Goal: Task Accomplishment & Management: Use online tool/utility

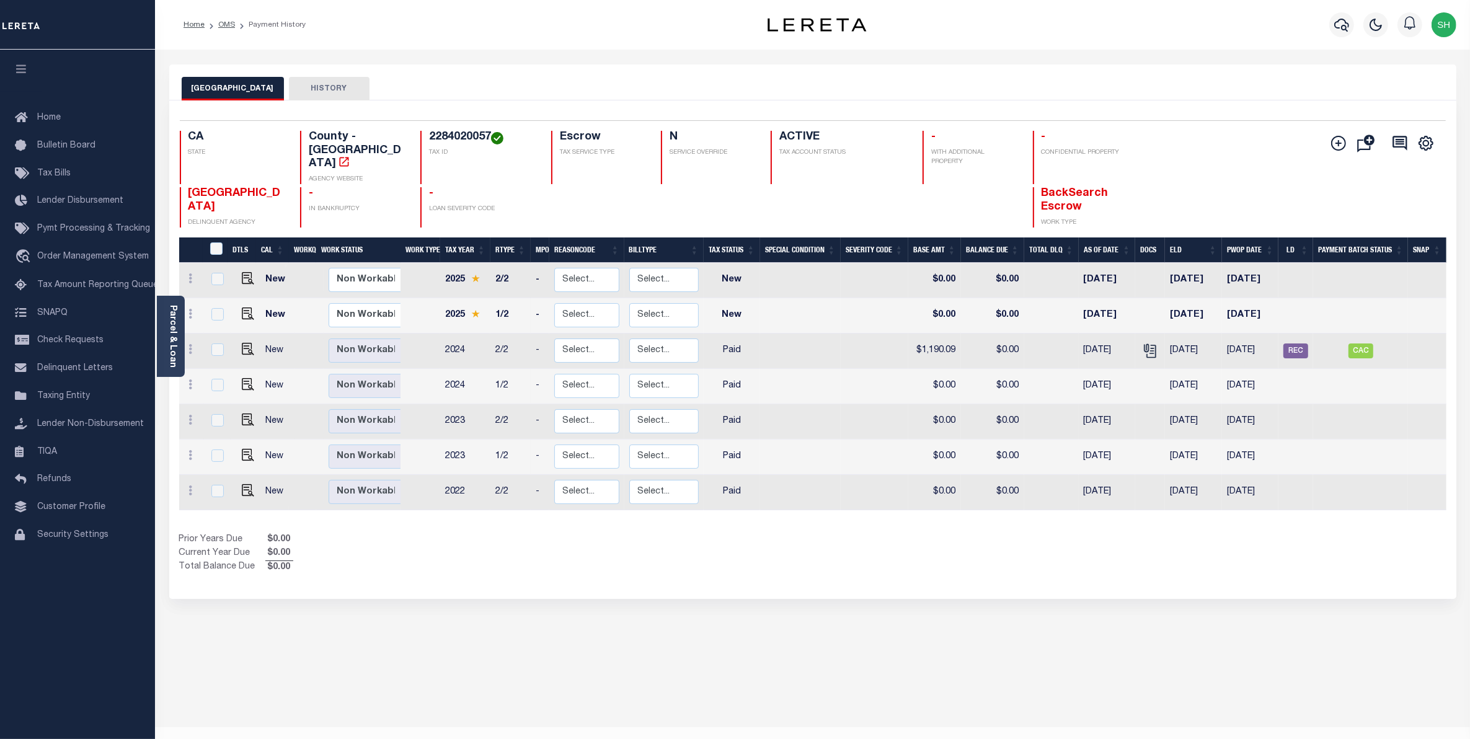
click at [1083, 556] on div "Show Tax Lines before Bill Release Date Prior Years Due $0.00 Current Year Due …" at bounding box center [813, 554] width 1268 height 42
click at [115, 257] on span "Order Management System" at bounding box center [93, 256] width 112 height 9
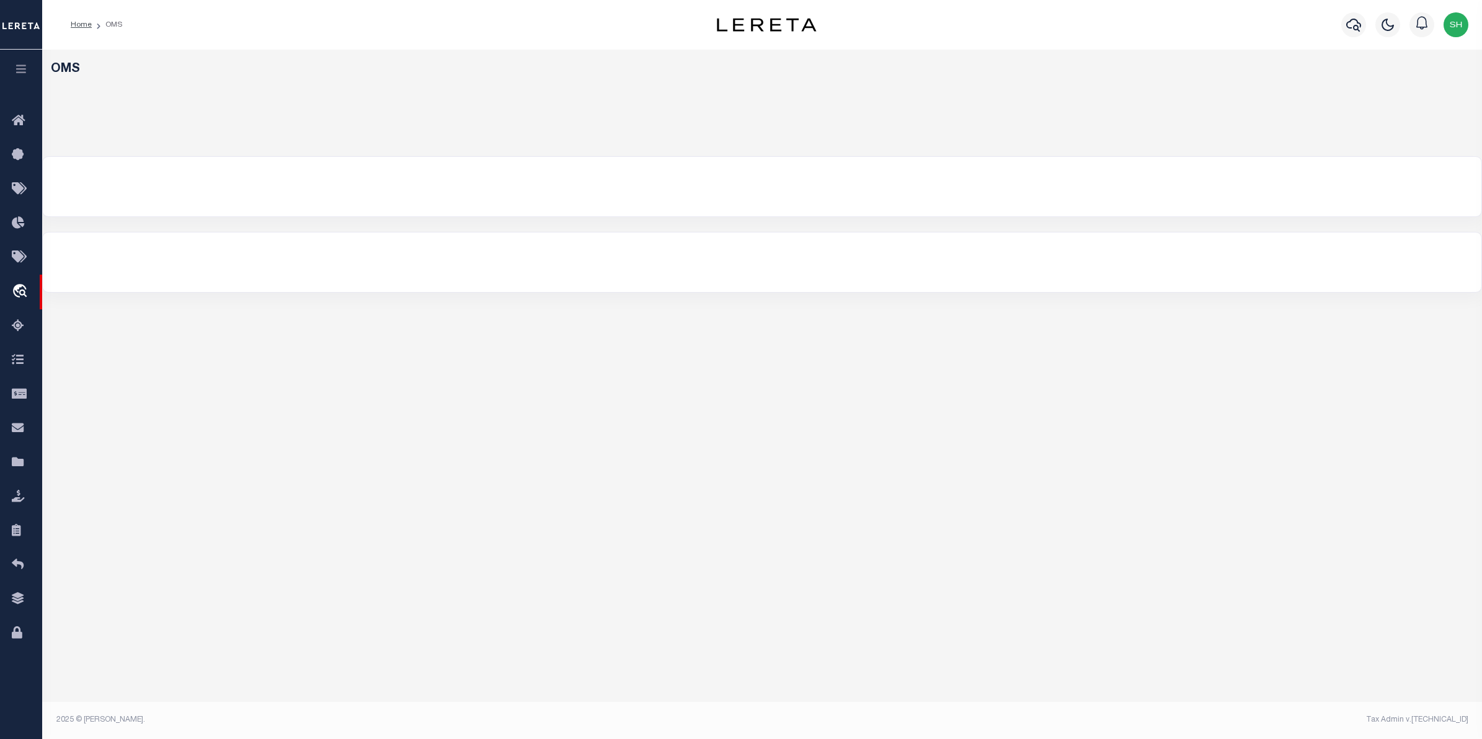
select select "200"
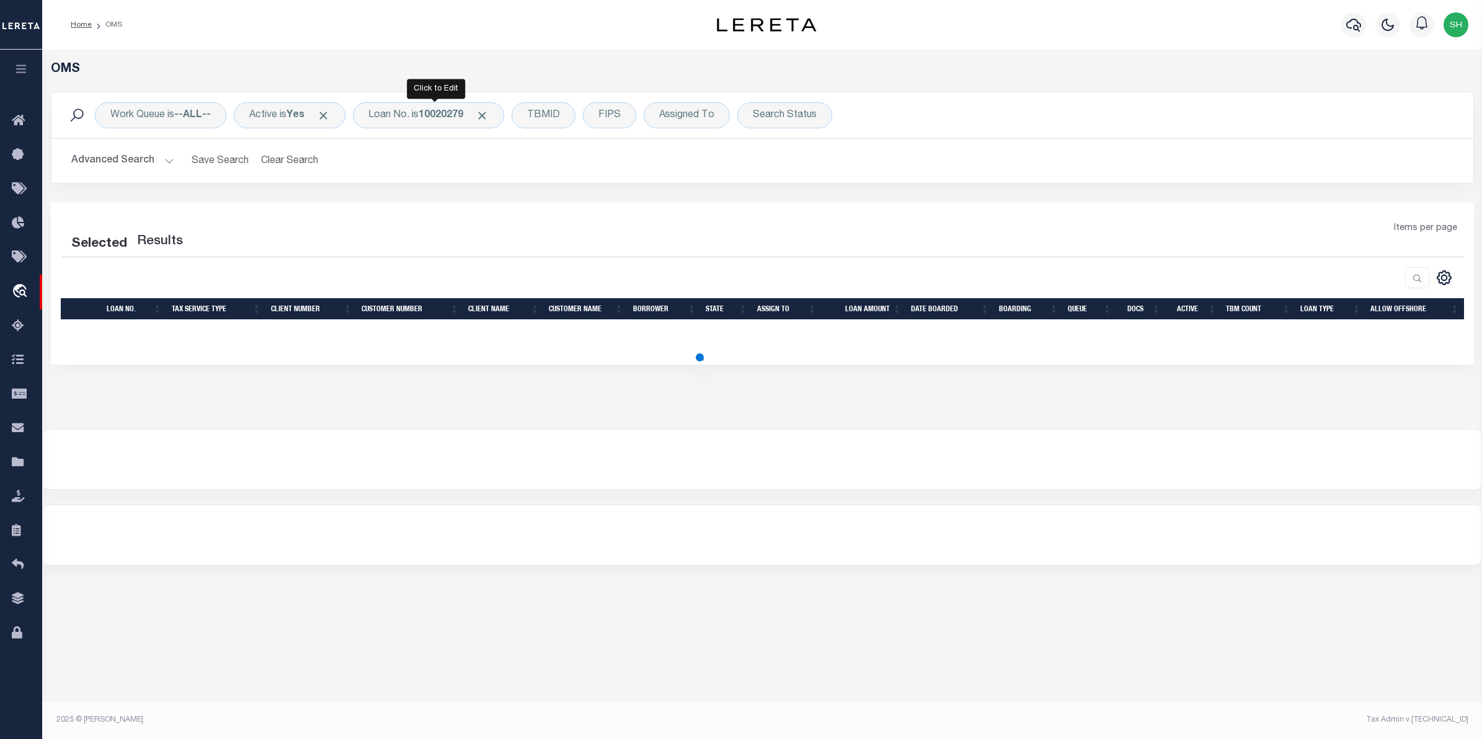
select select "200"
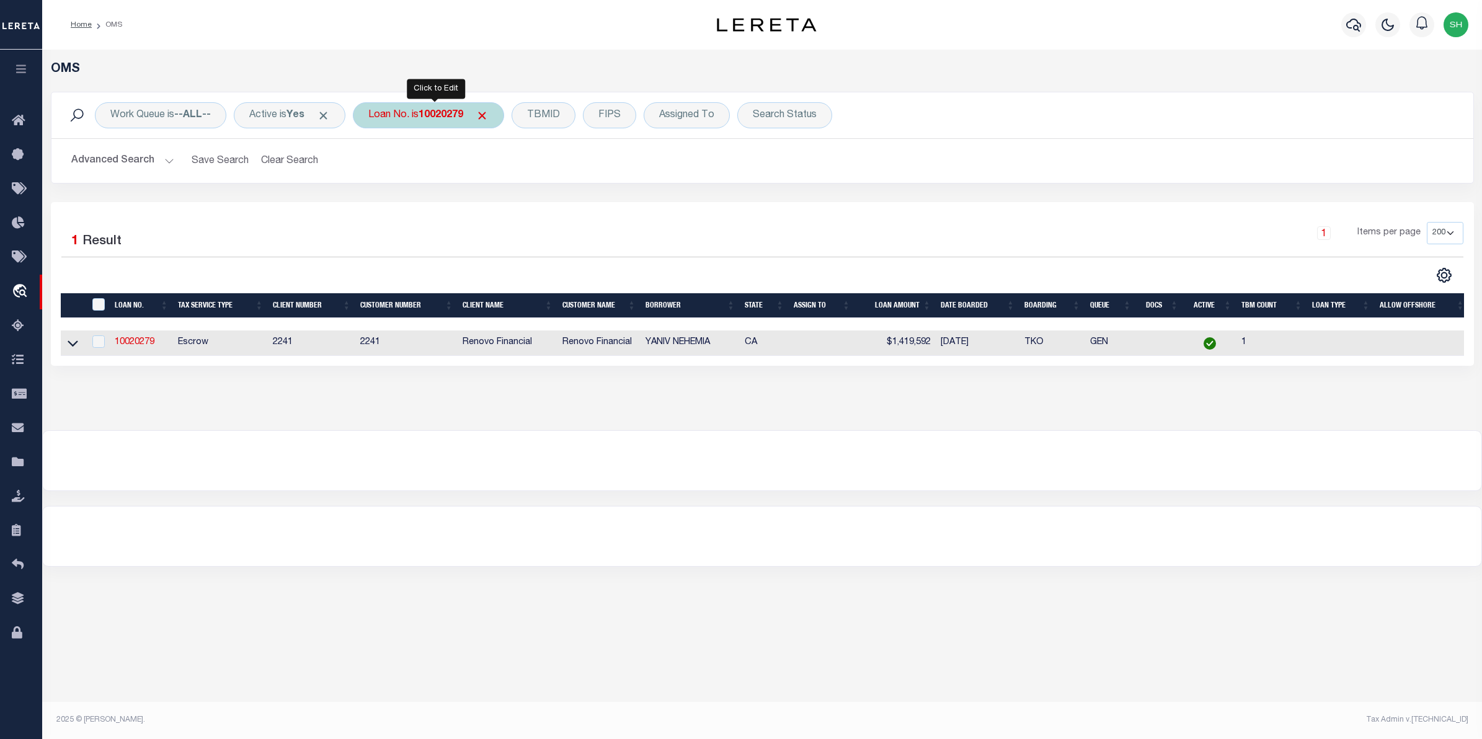
click at [458, 105] on div "Loan No. is 10020279" at bounding box center [428, 115] width 151 height 26
type input "10022445"
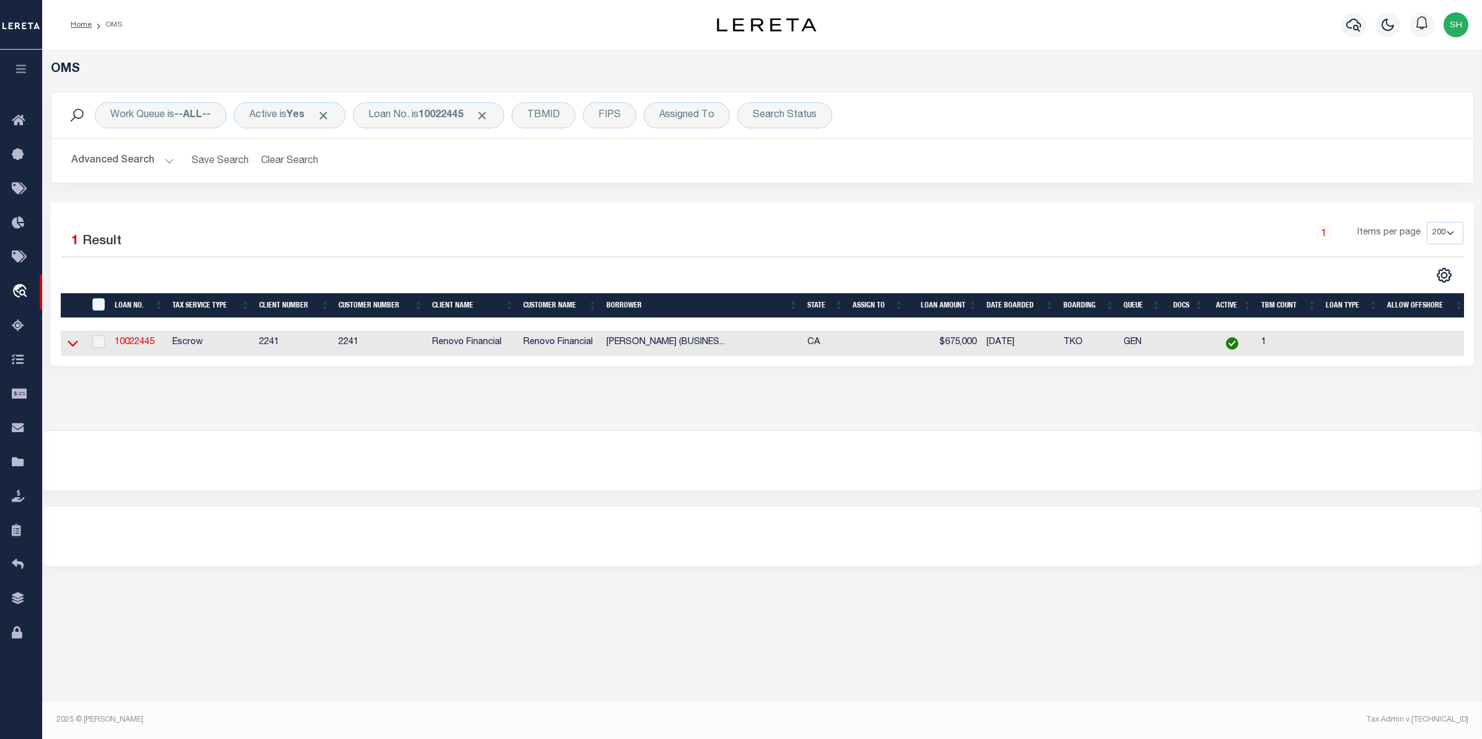
click at [75, 345] on icon at bounding box center [73, 344] width 11 height 6
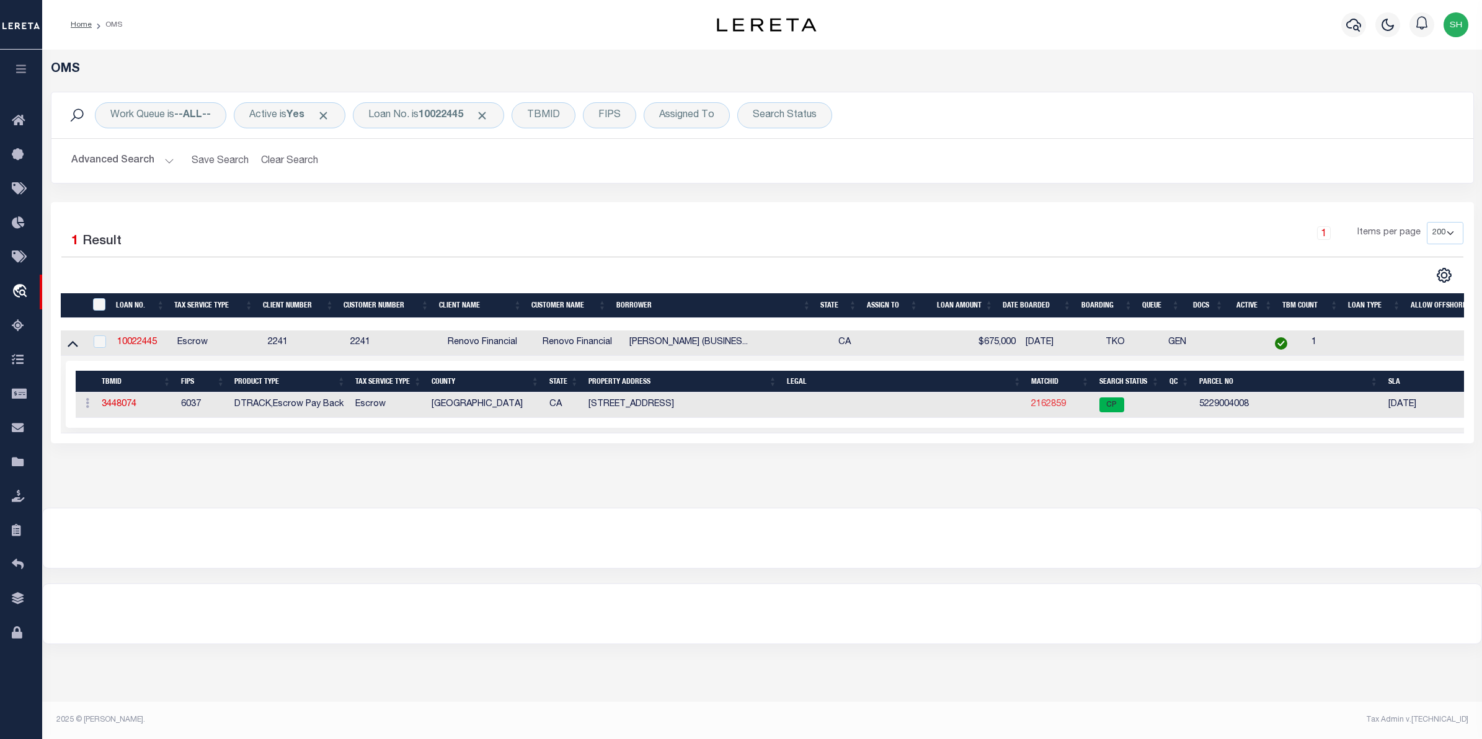
click at [1059, 407] on link "2162859" at bounding box center [1048, 404] width 35 height 9
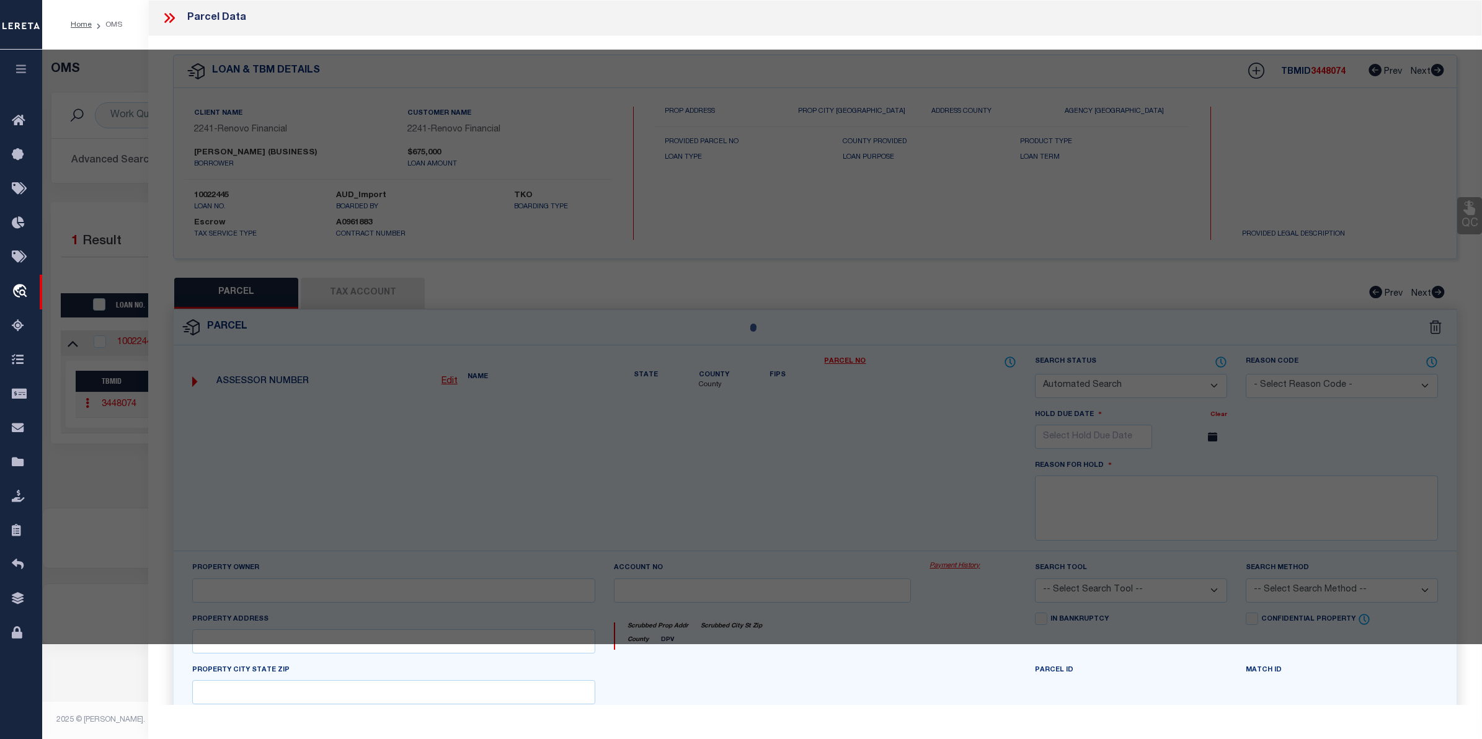
checkbox input "false"
select select "CP"
type input "NICK STOUT & ASSOCIATES LLC"
select select "ATL"
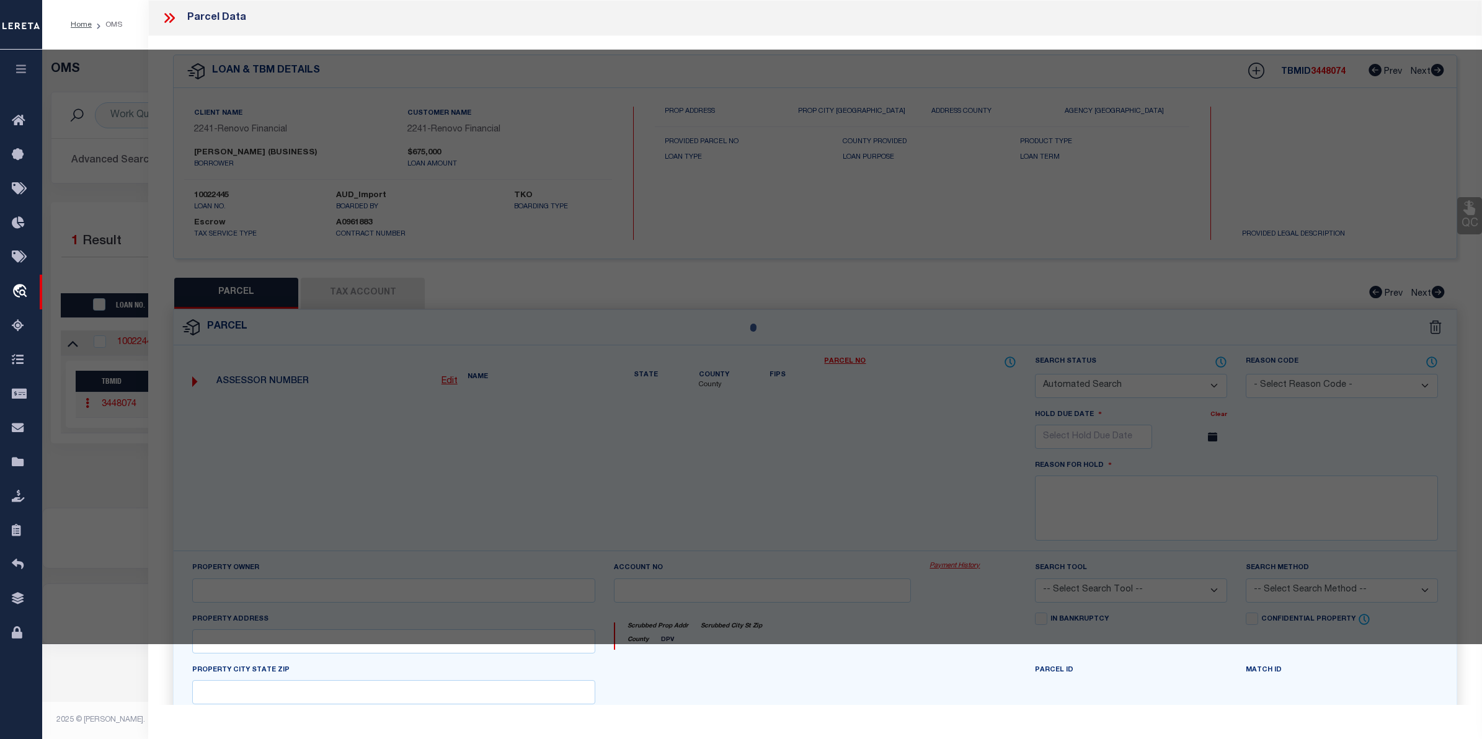
select select "ADD"
type input "1132 N EVERGREEN AVE"
checkbox input "false"
type input "LOS ANGELES, CA 90033"
type textarea "TREMONT TERRACE LOT 22 BLK 22"
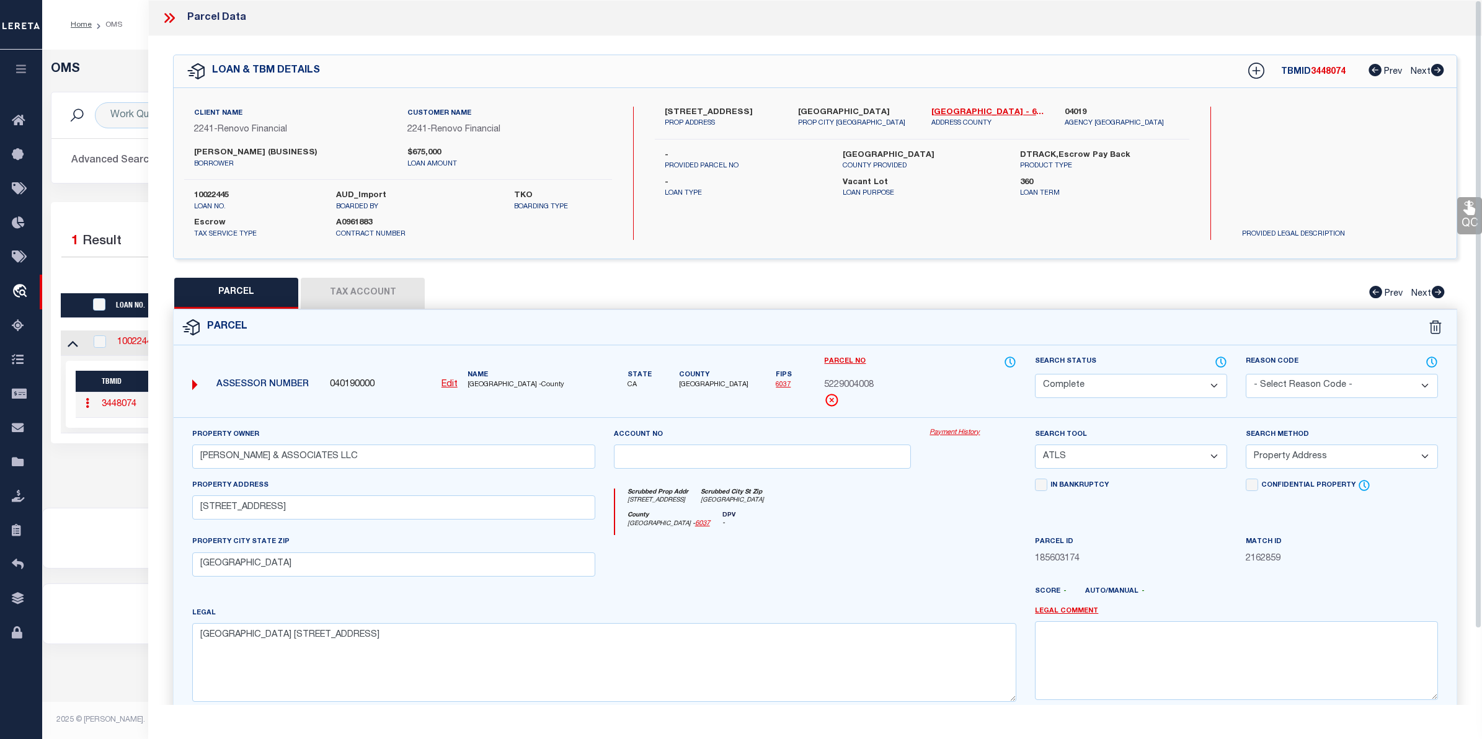
click at [971, 432] on link "Payment History" at bounding box center [973, 433] width 87 height 11
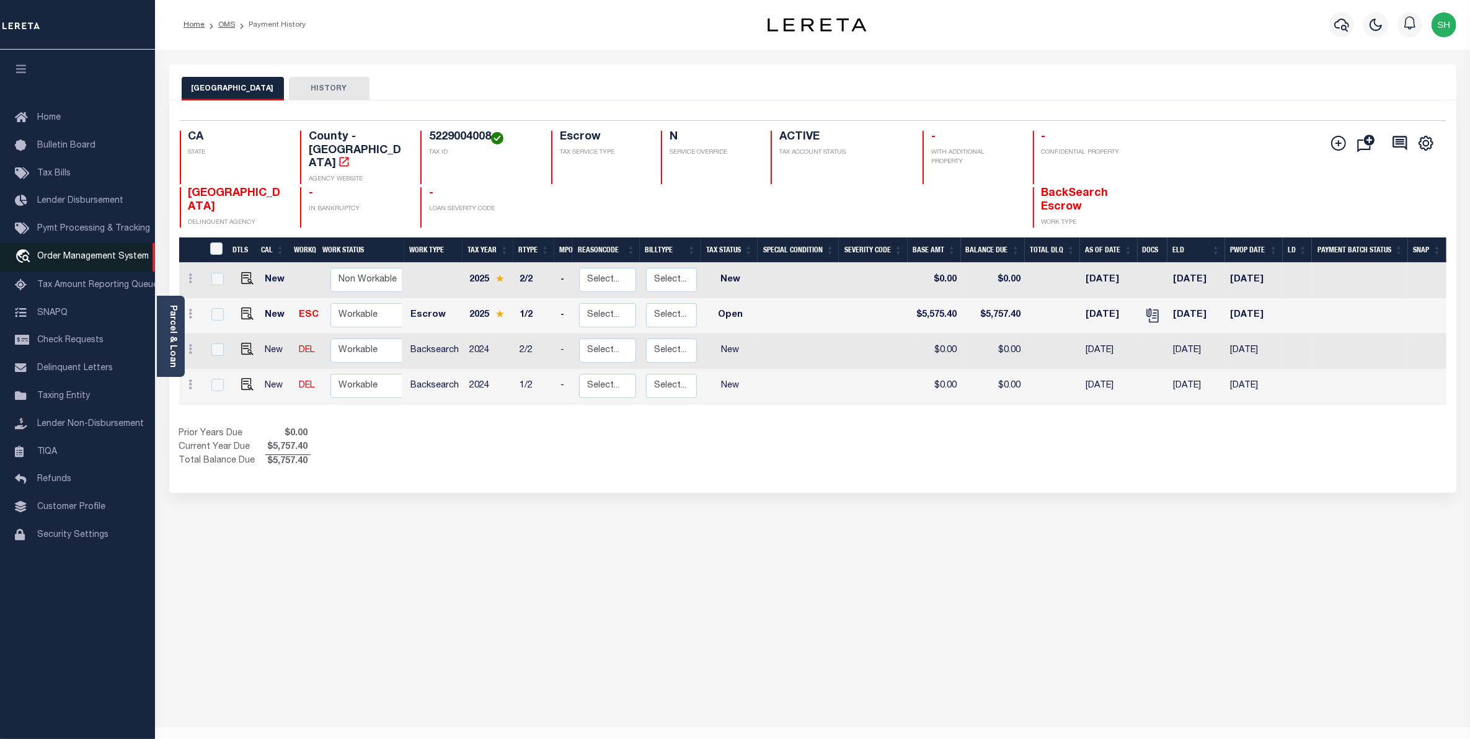
click at [62, 260] on span "Order Management System" at bounding box center [93, 256] width 112 height 9
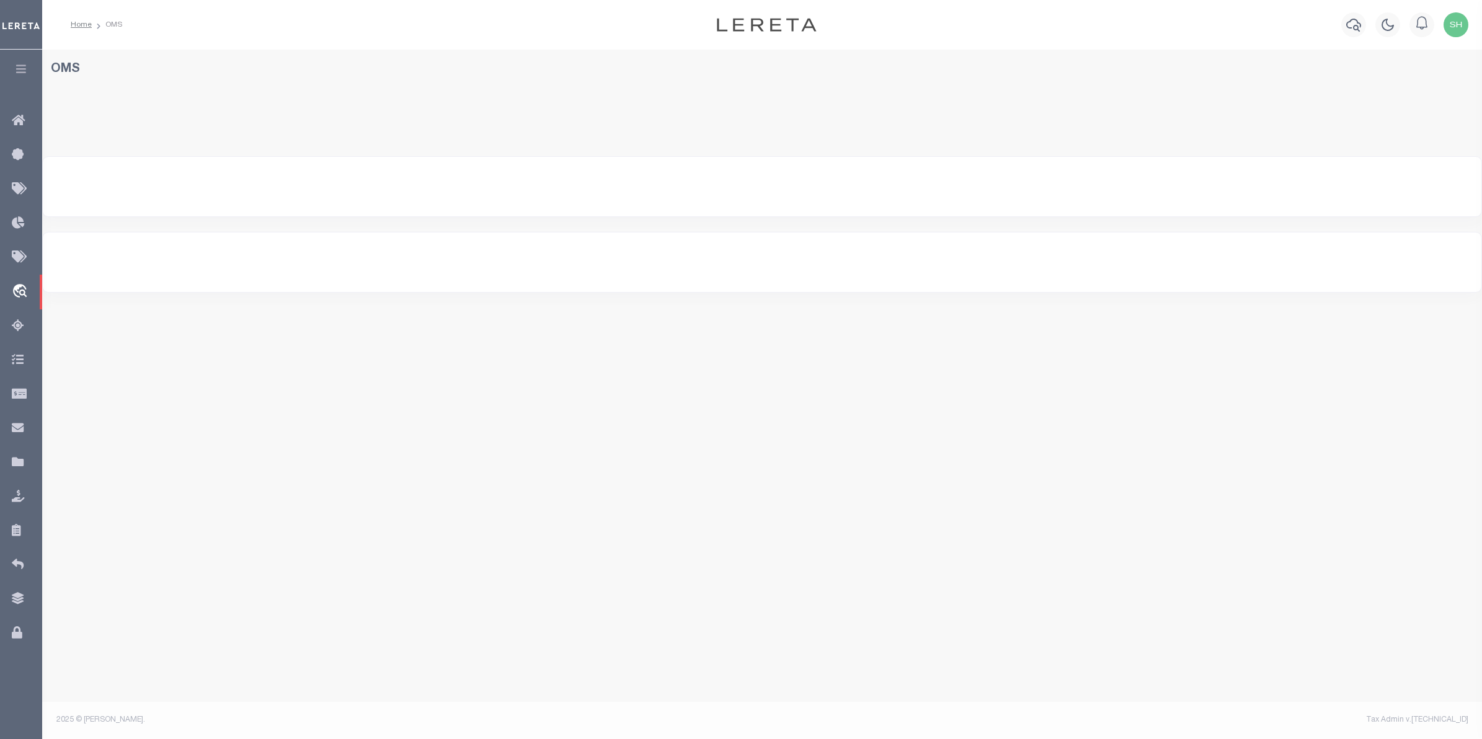
select select "200"
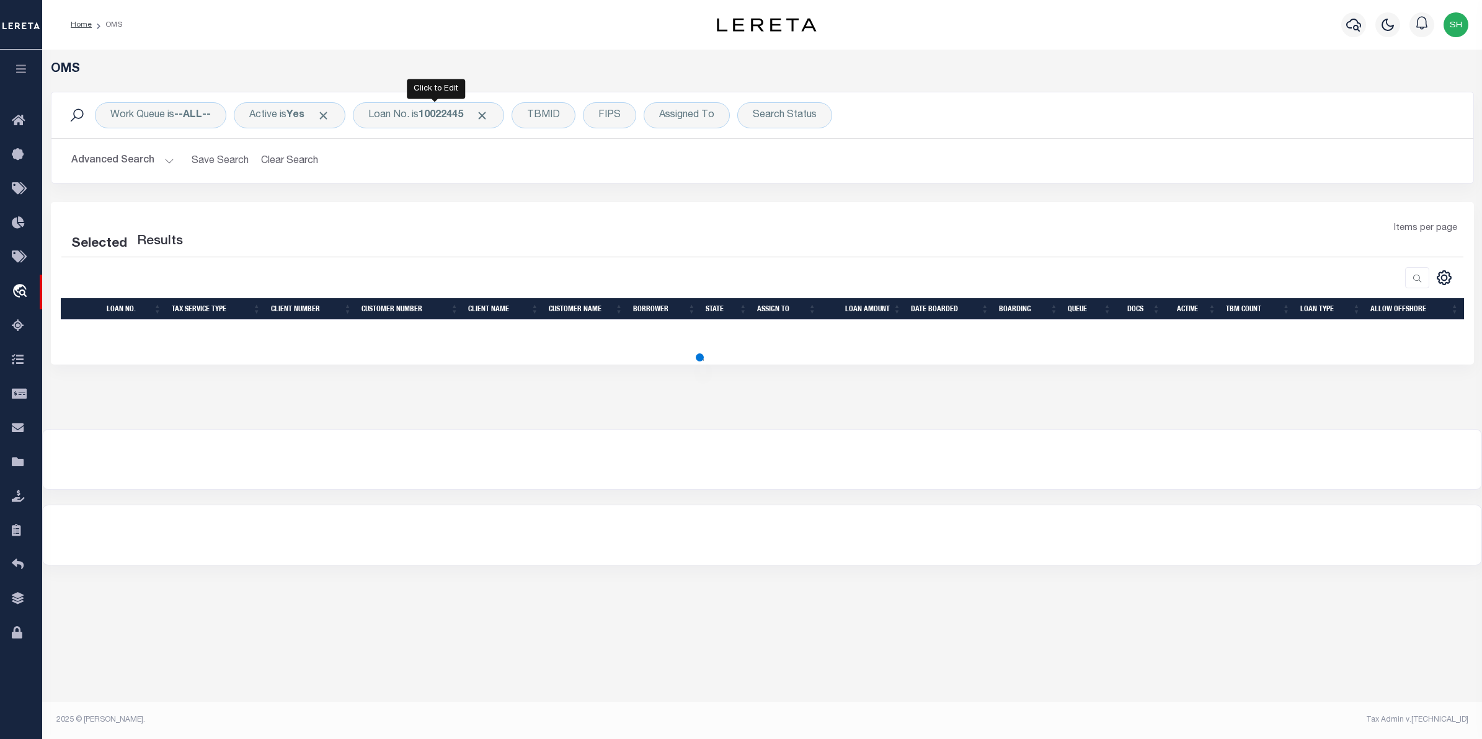
select select "200"
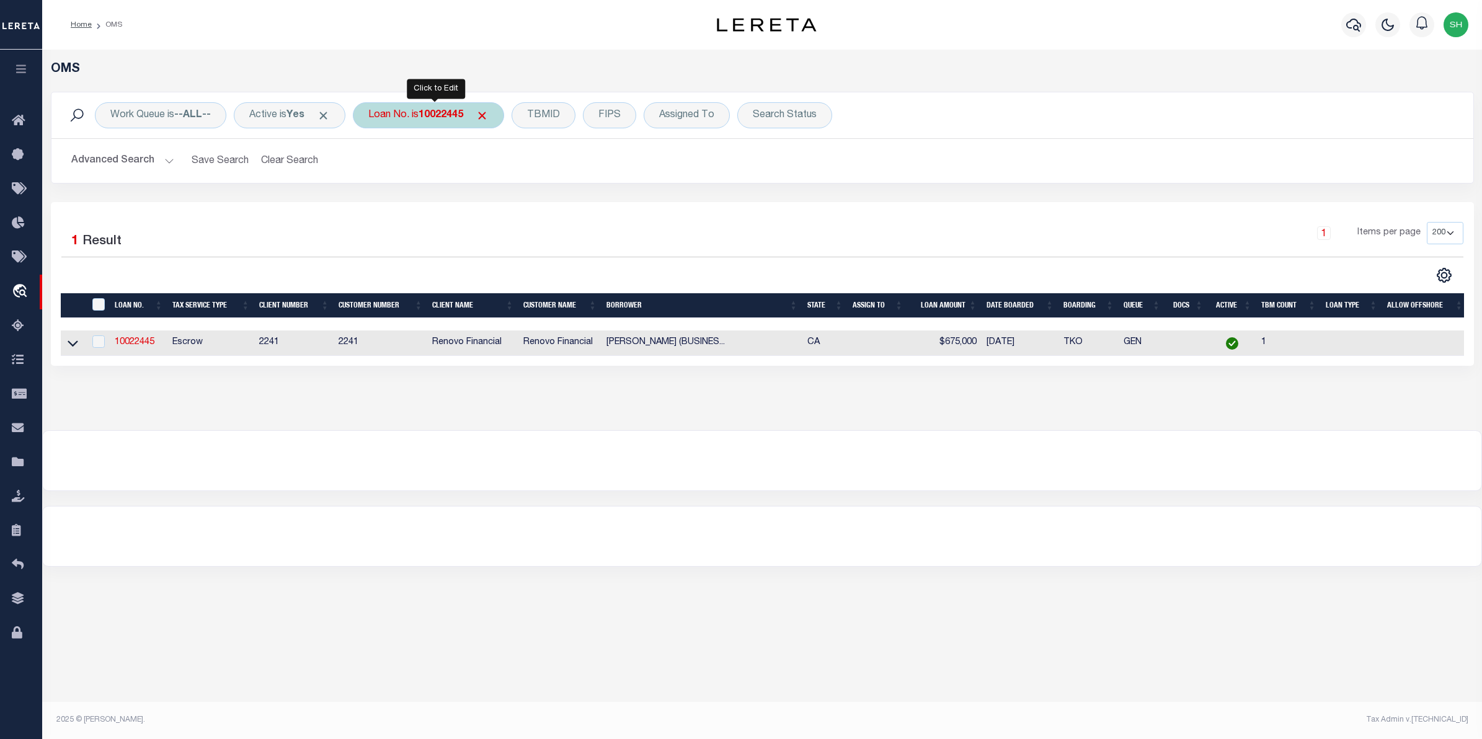
click at [472, 125] on div "Loan No. is 10022445" at bounding box center [428, 115] width 151 height 26
type input "4"
type input "115464"
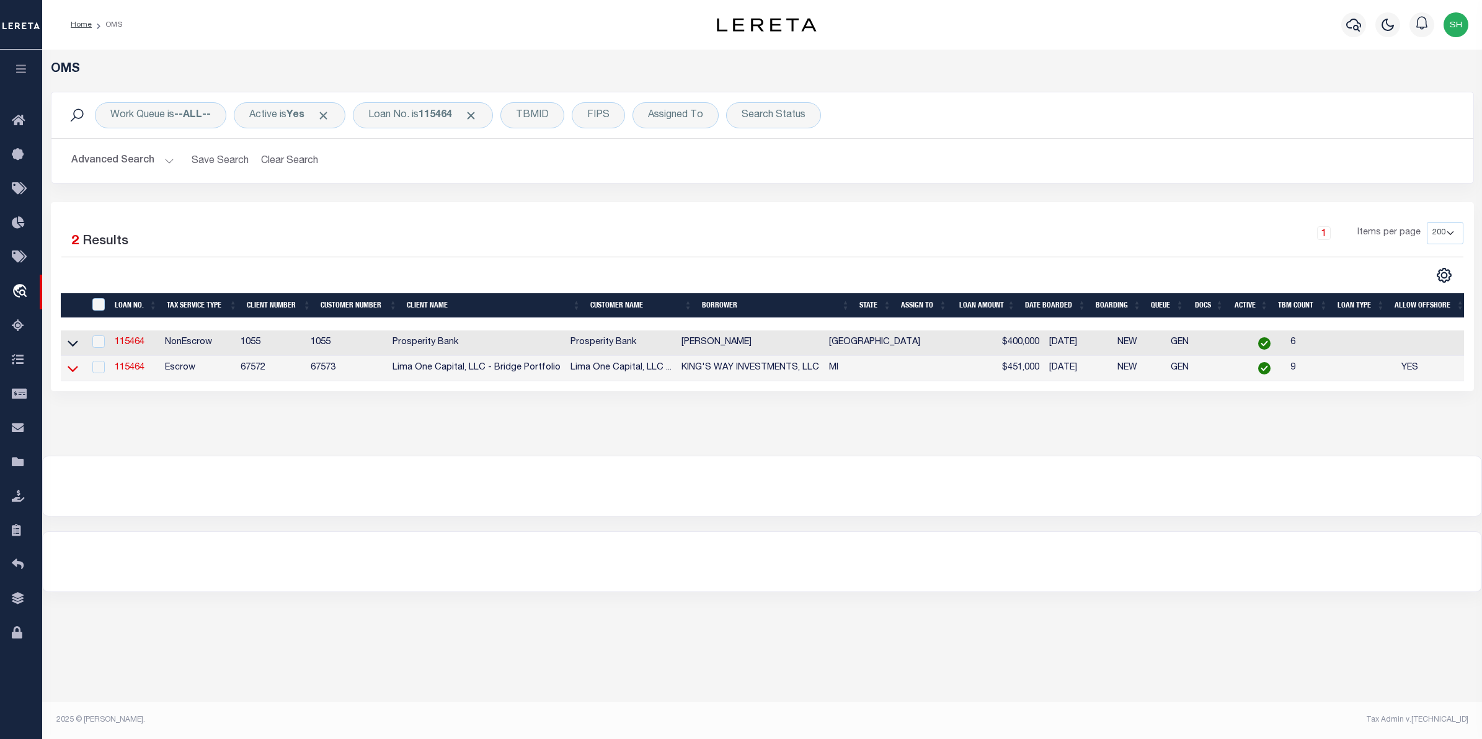
click at [73, 370] on icon at bounding box center [73, 368] width 11 height 13
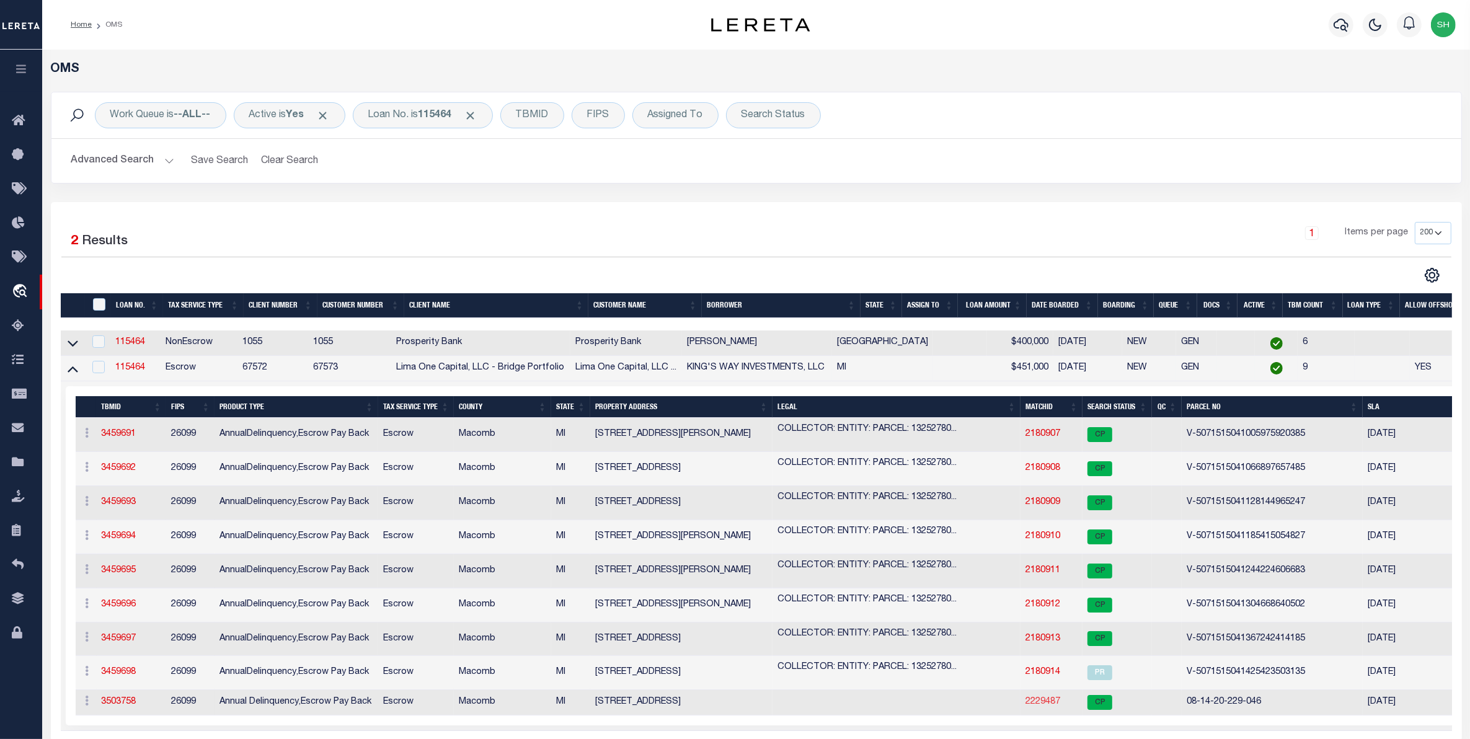
click at [1041, 705] on link "2229487" at bounding box center [1043, 702] width 35 height 9
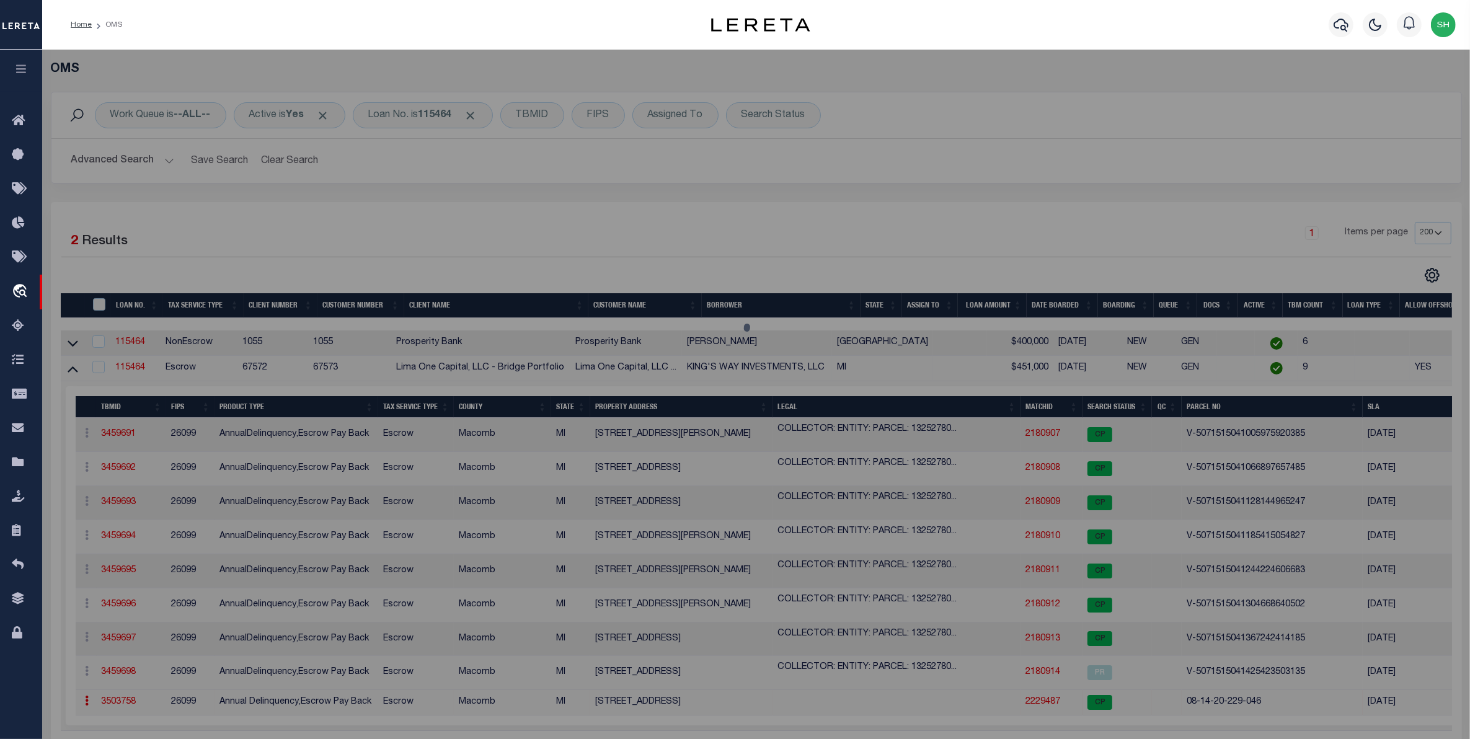
checkbox input "false"
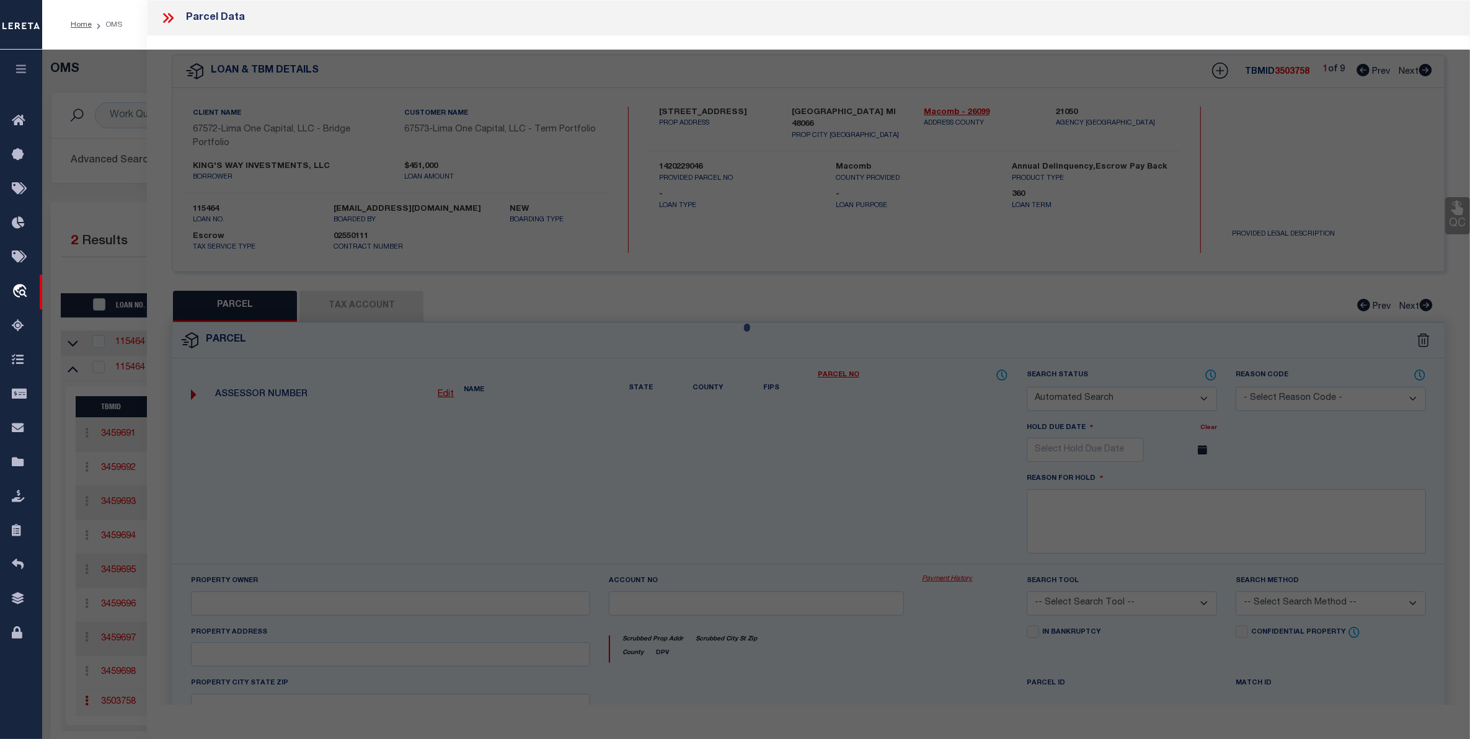
select select "CP"
type input "SIMON,ZAIDEE"
select select "ATL"
select select "ADD"
type input "26630 OAK ST"
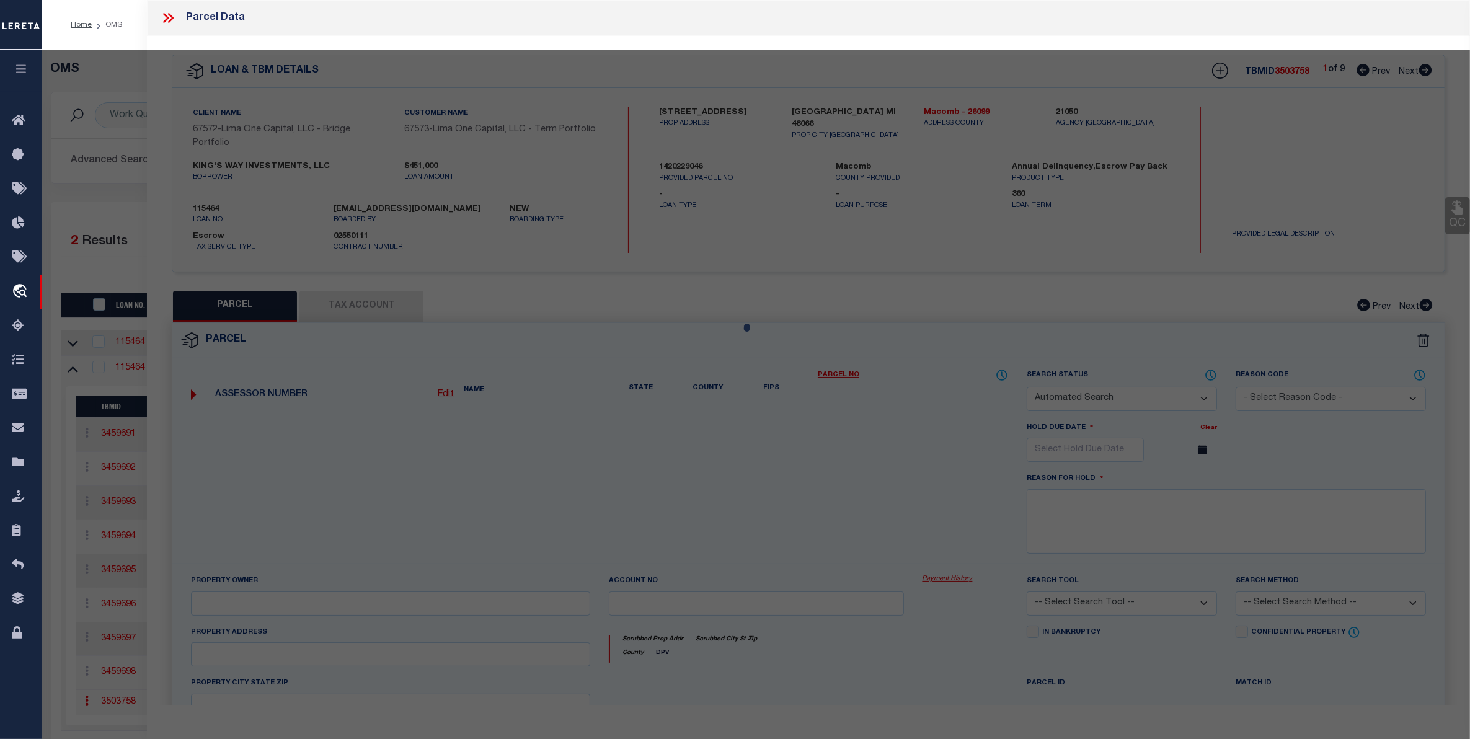
checkbox input "false"
type input "ROSEVILLE, MI 48066"
type textarea "ROSEVILLE FARMS #5 N 73.75 FT LOT 26"
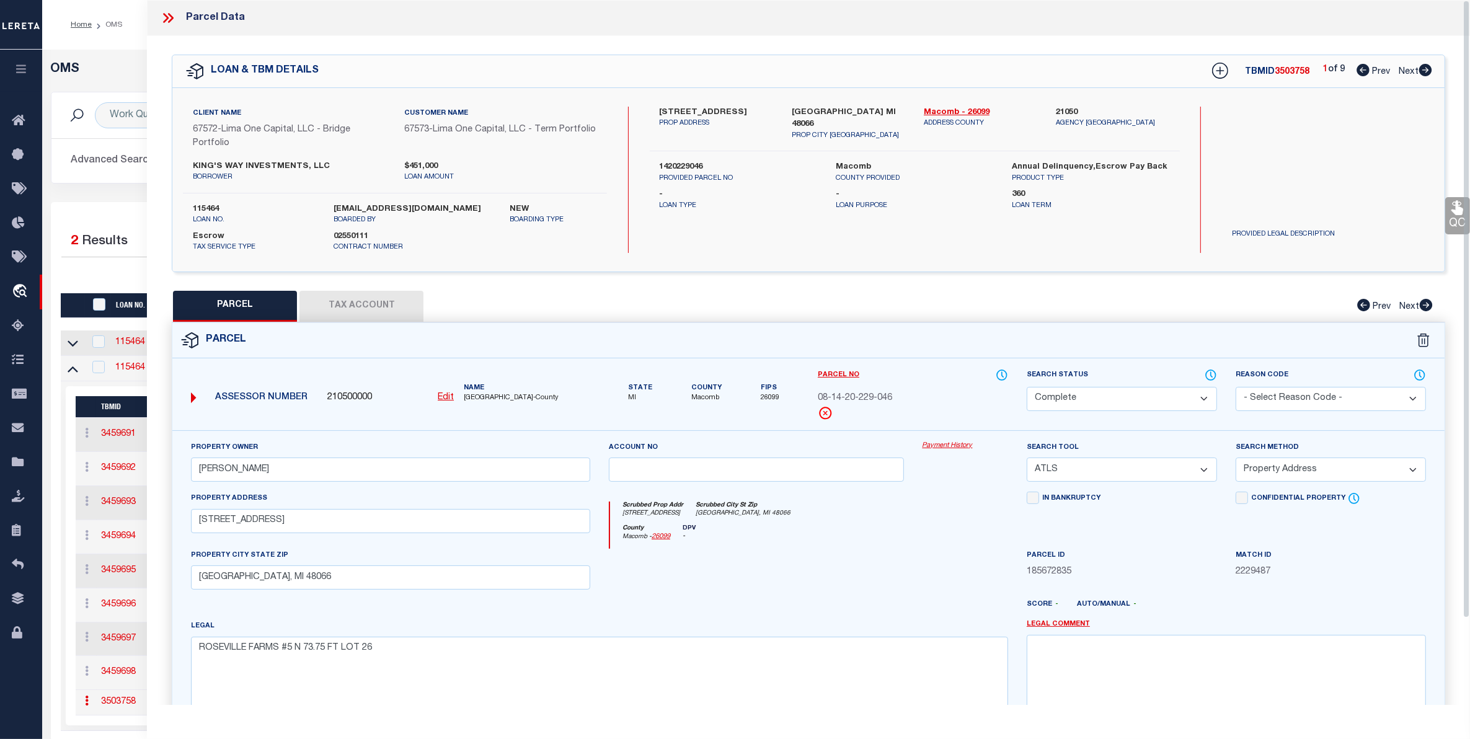
click at [939, 447] on link "Payment History" at bounding box center [966, 446] width 86 height 11
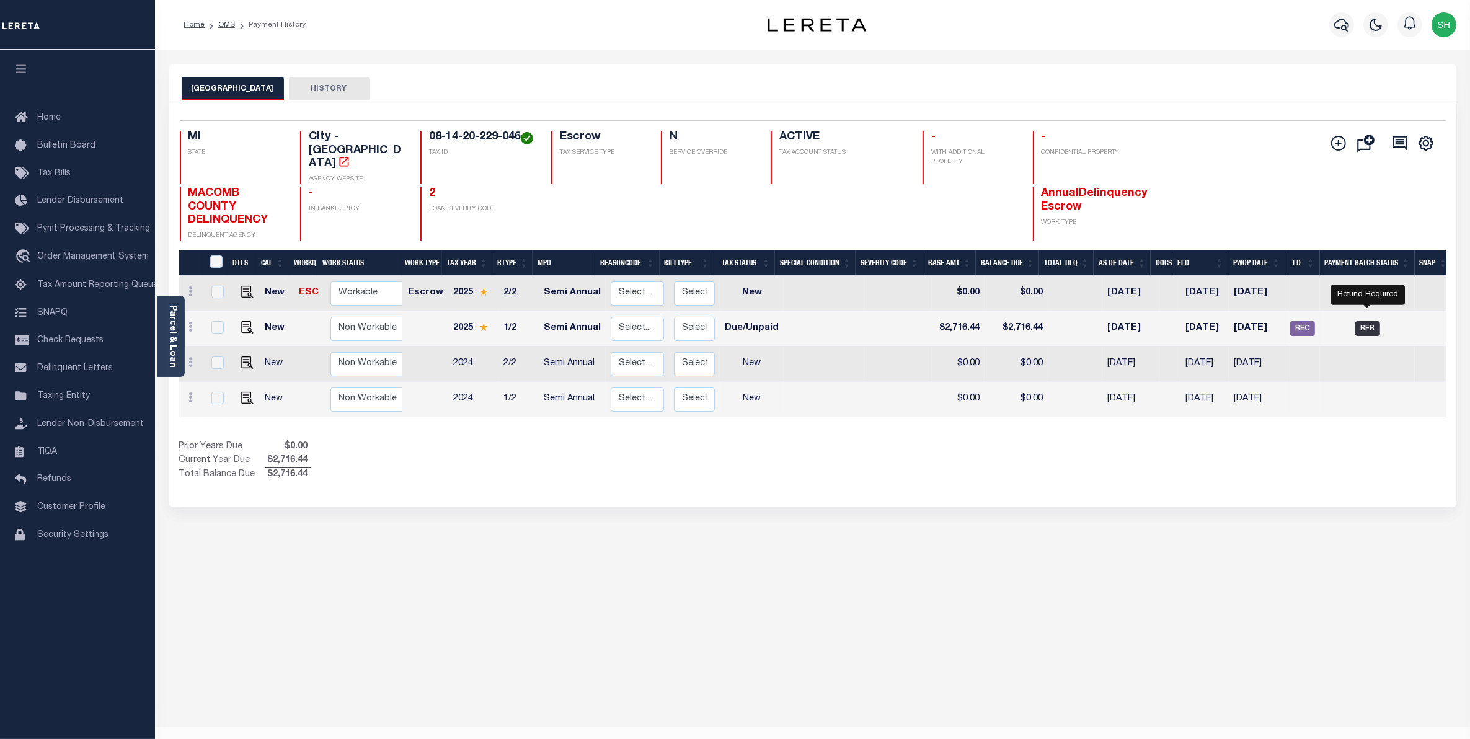
click at [1362, 321] on span "RFR" at bounding box center [1368, 328] width 25 height 15
checkbox input "true"
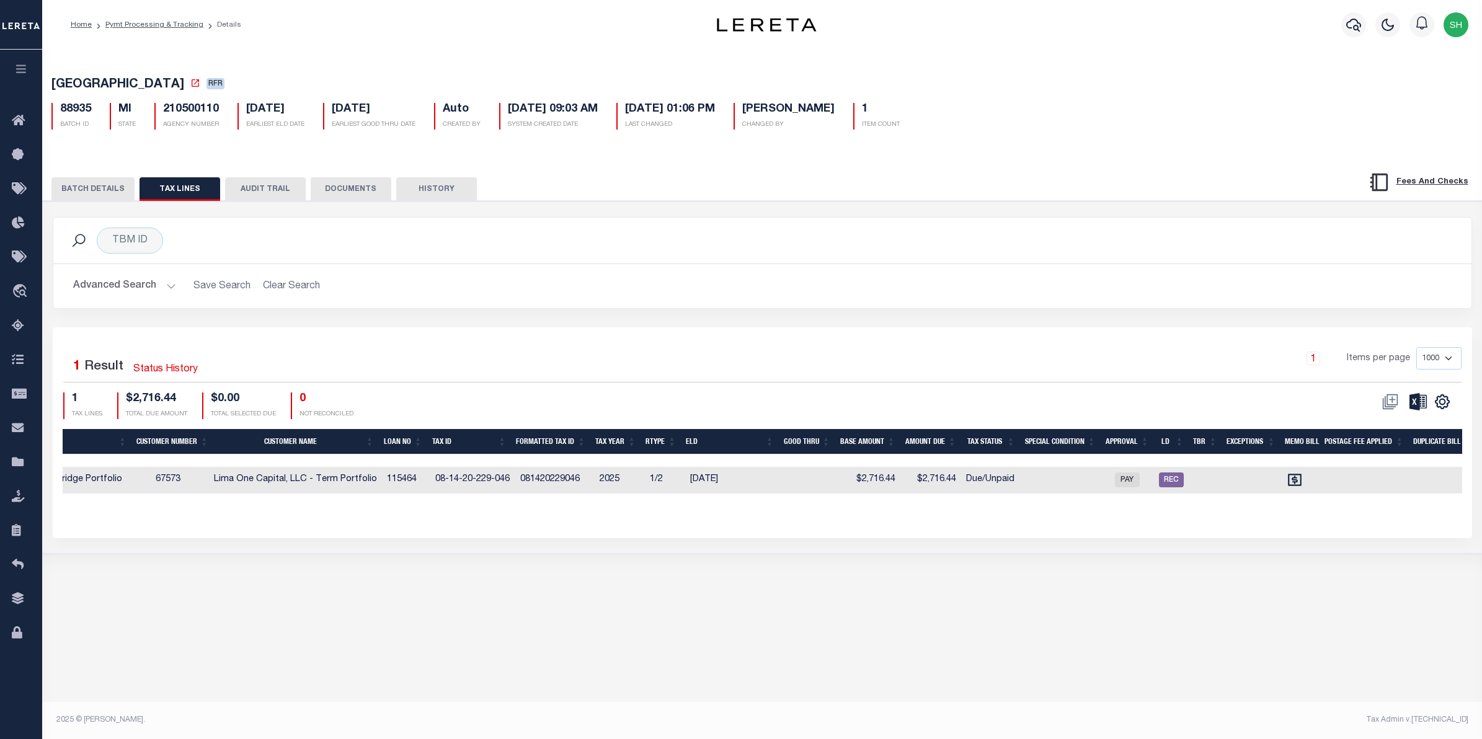
scroll to position [0, 600]
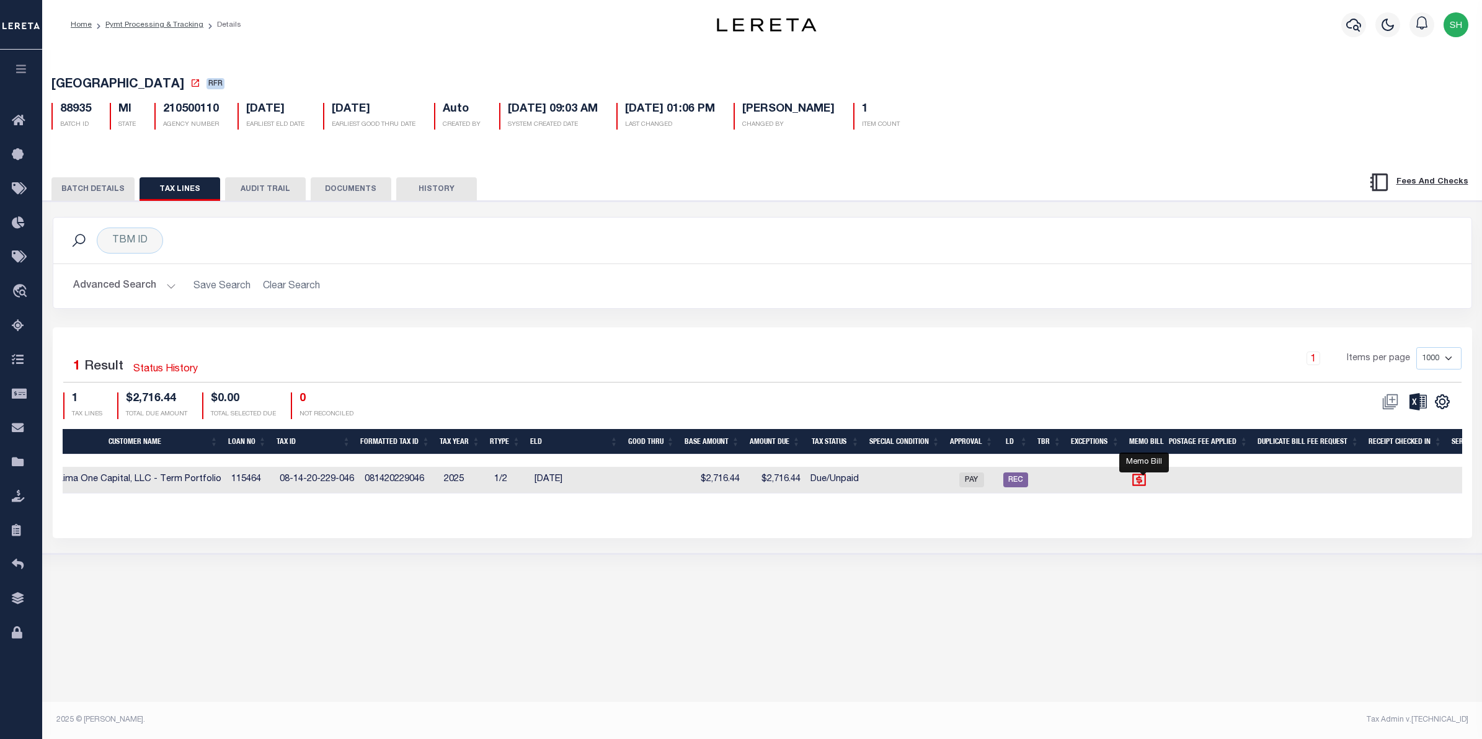
click at [1139, 484] on icon "" at bounding box center [1139, 480] width 16 height 16
checkbox input "true"
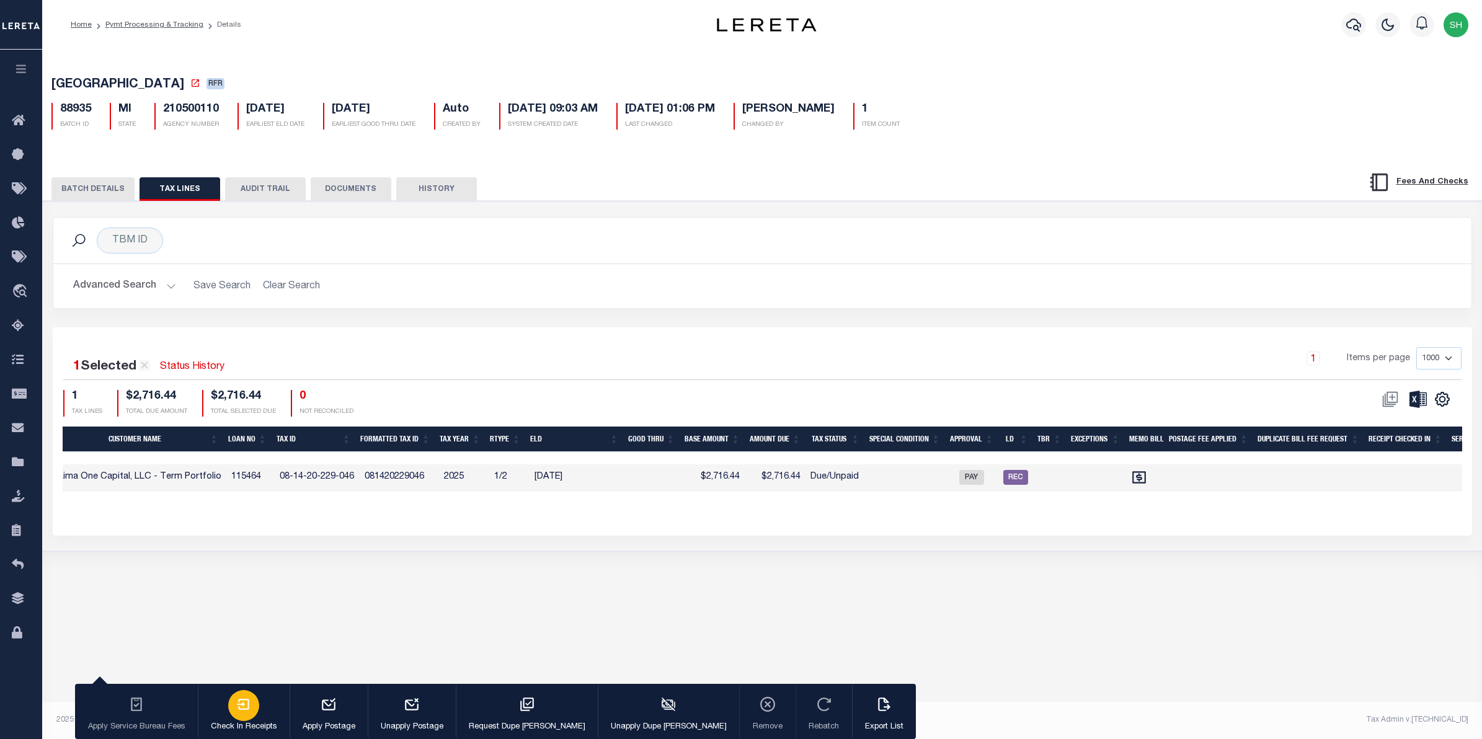
click at [257, 716] on button "Check In Receipts" at bounding box center [244, 712] width 92 height 56
type input "10/13/2025"
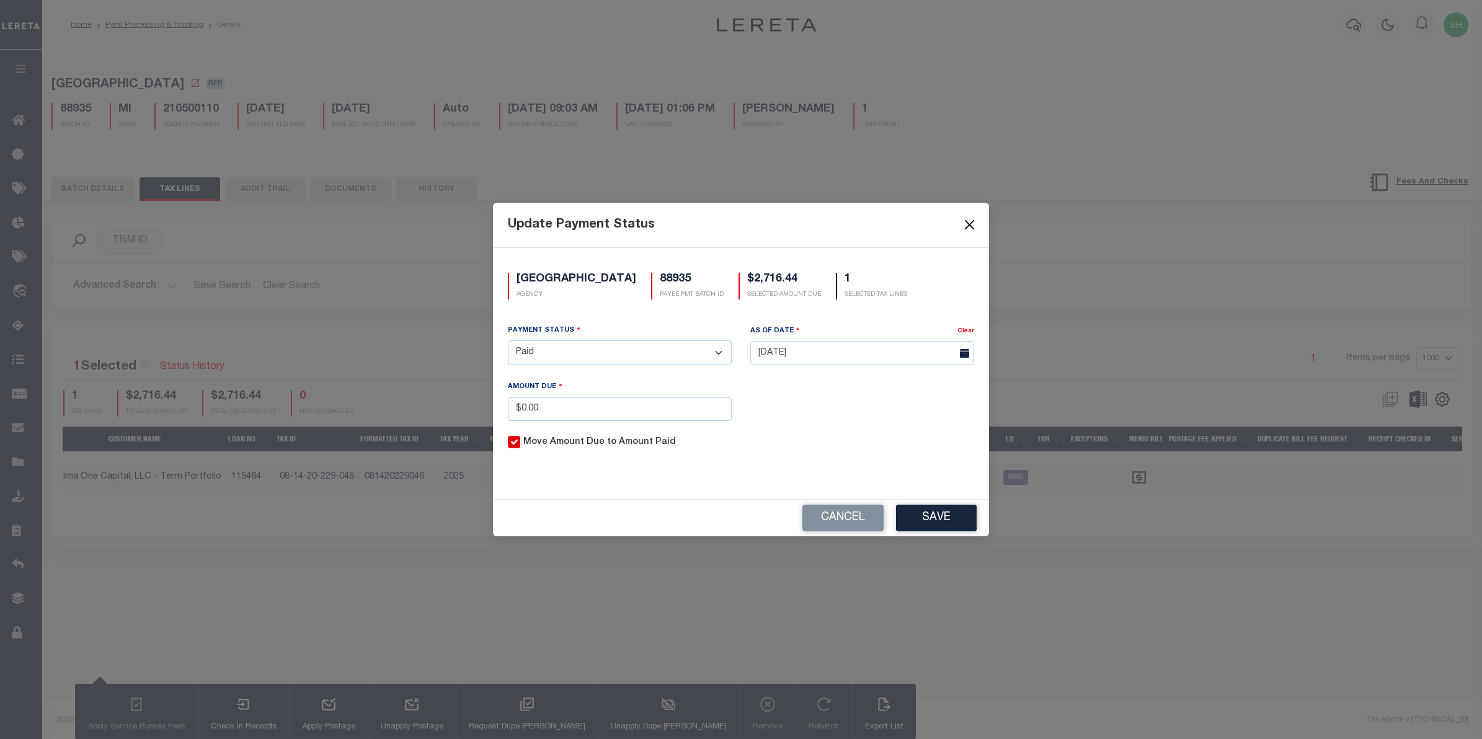
click at [972, 228] on button "Close" at bounding box center [970, 225] width 16 height 16
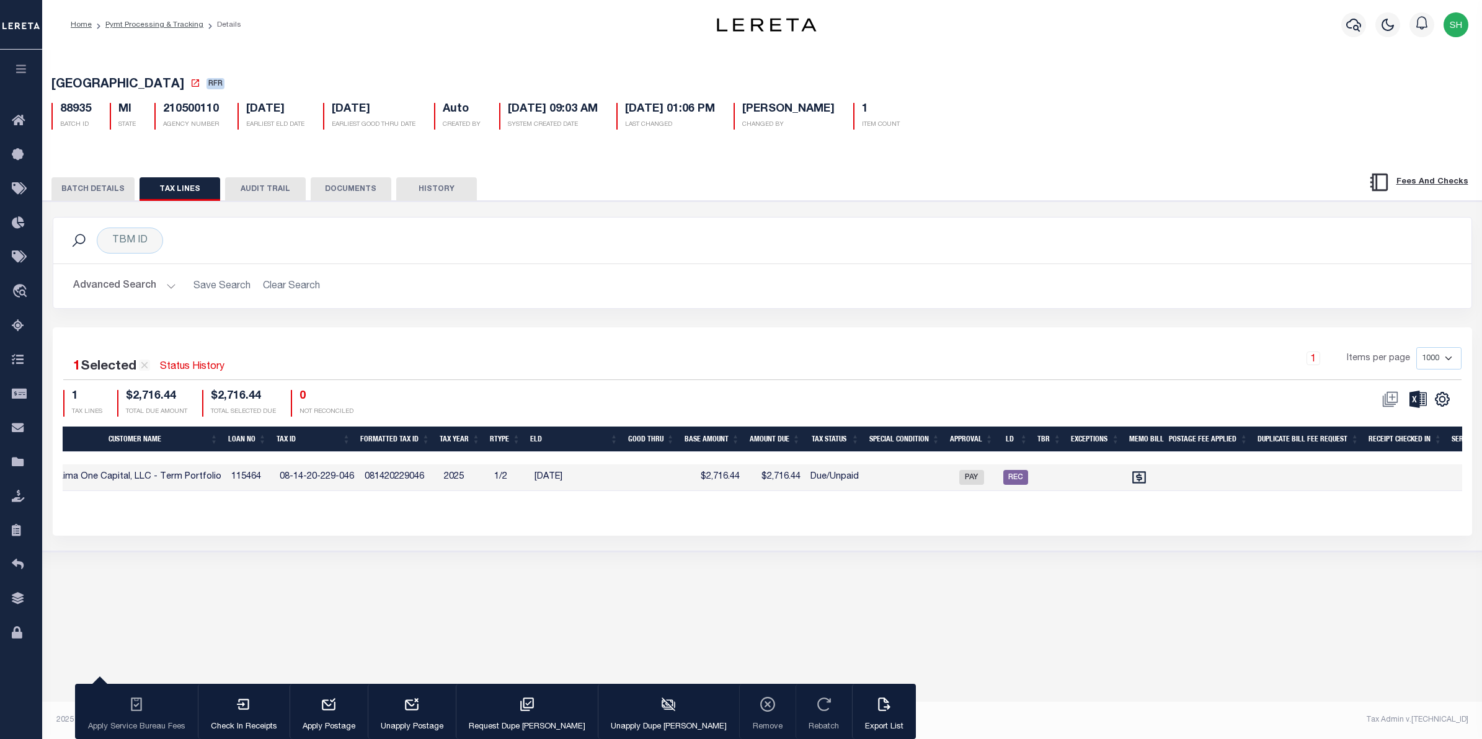
click at [805, 587] on div "ROSEVILLE CITY RFR 88935 BATCH ID MI STATE Auto 1" at bounding box center [762, 320] width 1440 height 540
click at [1130, 323] on div "TBM ID Search Advanced Search Save Search Clear Search Equals Equals Is Not Equ…" at bounding box center [762, 272] width 1438 height 110
click at [996, 62] on div "ROSEVILLE CITY RFR 88935 BATCH ID MI STATE 210500110 AGENCY NUMBER Auto 1" at bounding box center [762, 299] width 1453 height 505
click at [921, 678] on div "ROSEVILLE CITY RFR 88935 BATCH ID MI STATE 210500110 Auto 1" at bounding box center [762, 382] width 1440 height 665
click at [25, 289] on icon "travel_explore" at bounding box center [22, 292] width 20 height 16
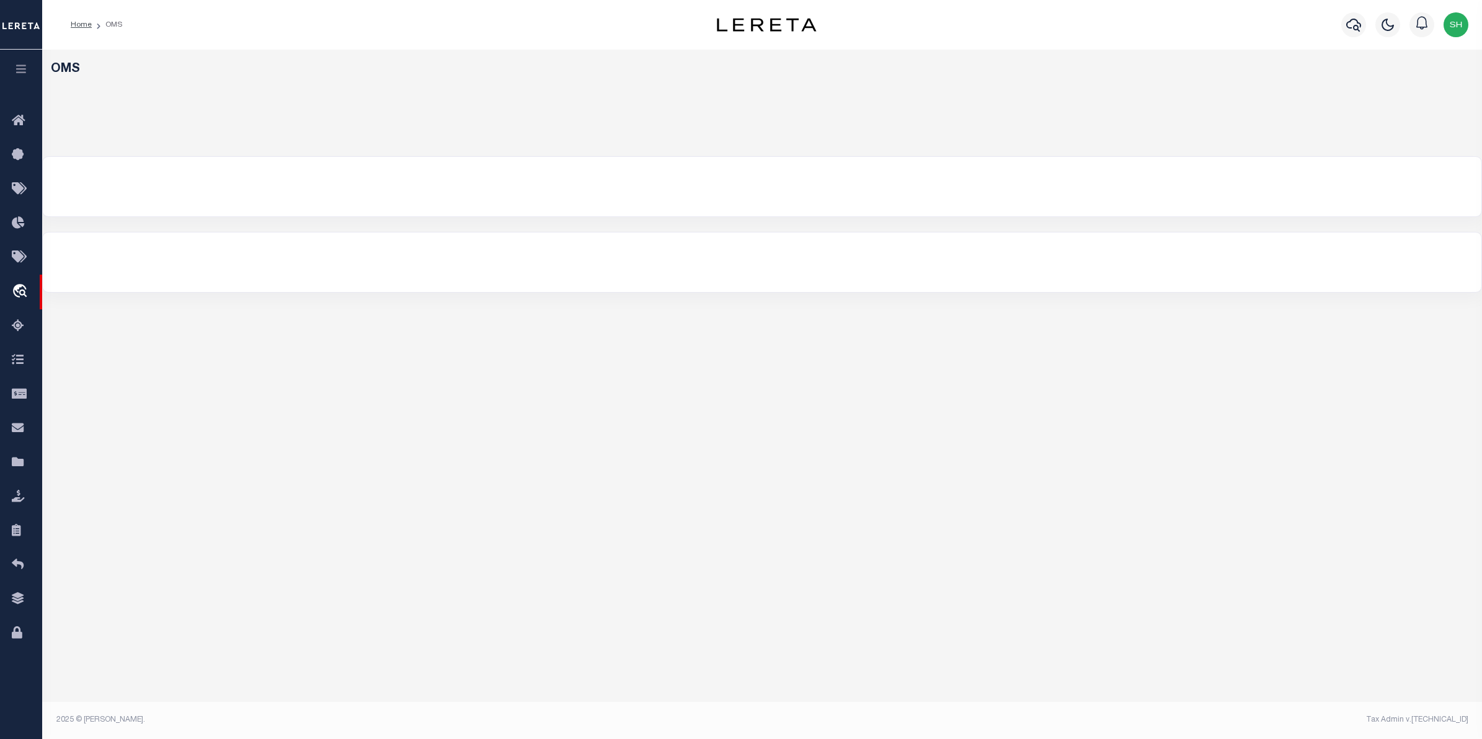
select select "200"
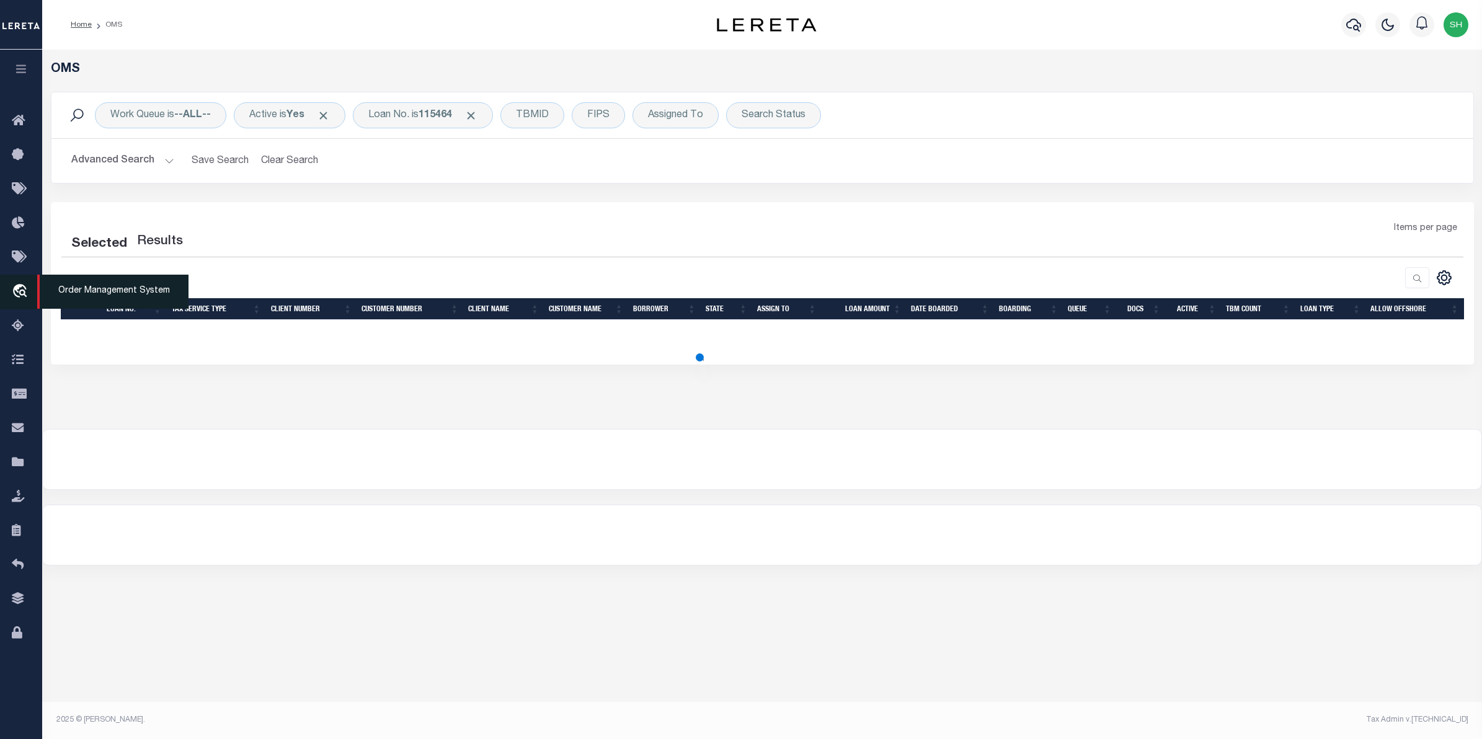
select select "200"
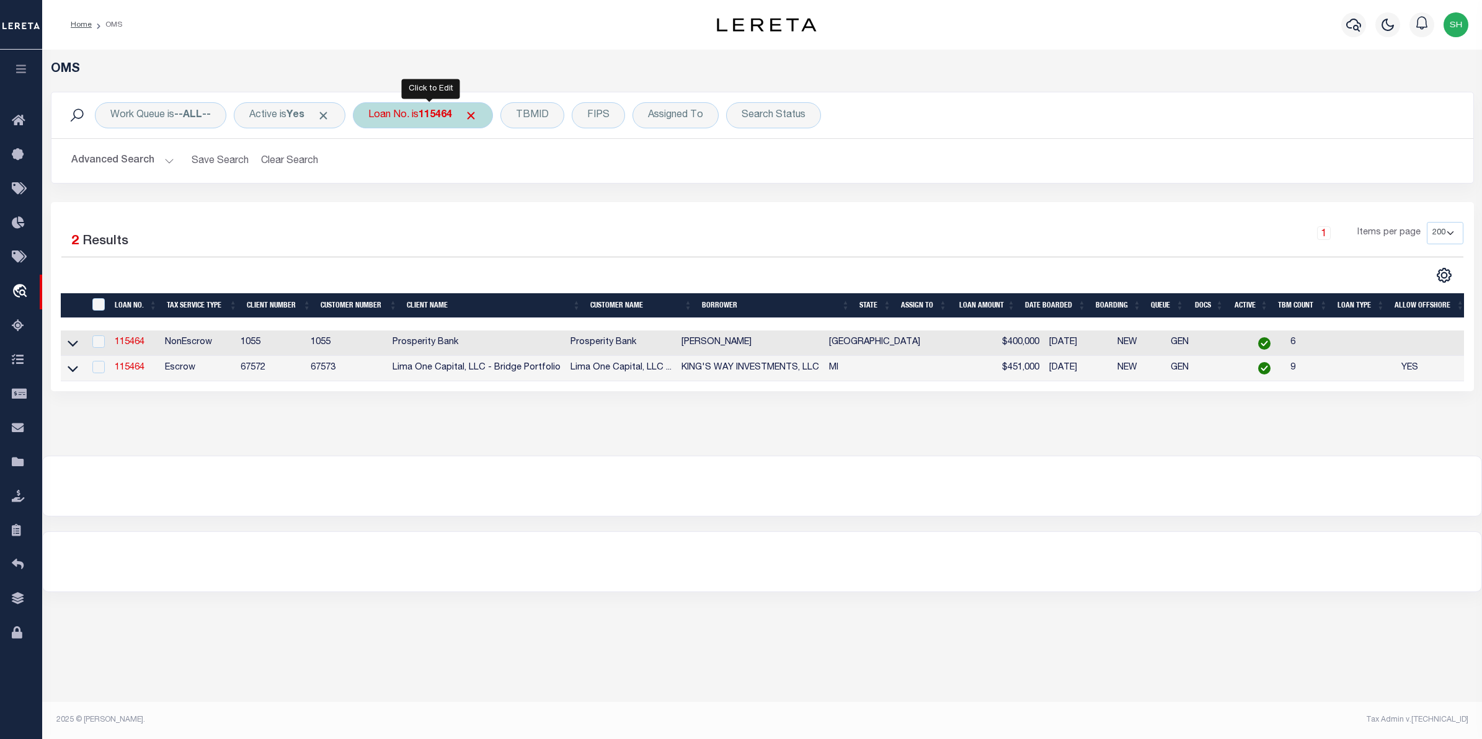
click at [433, 112] on b "115464" at bounding box center [435, 115] width 33 height 10
type input "175000194"
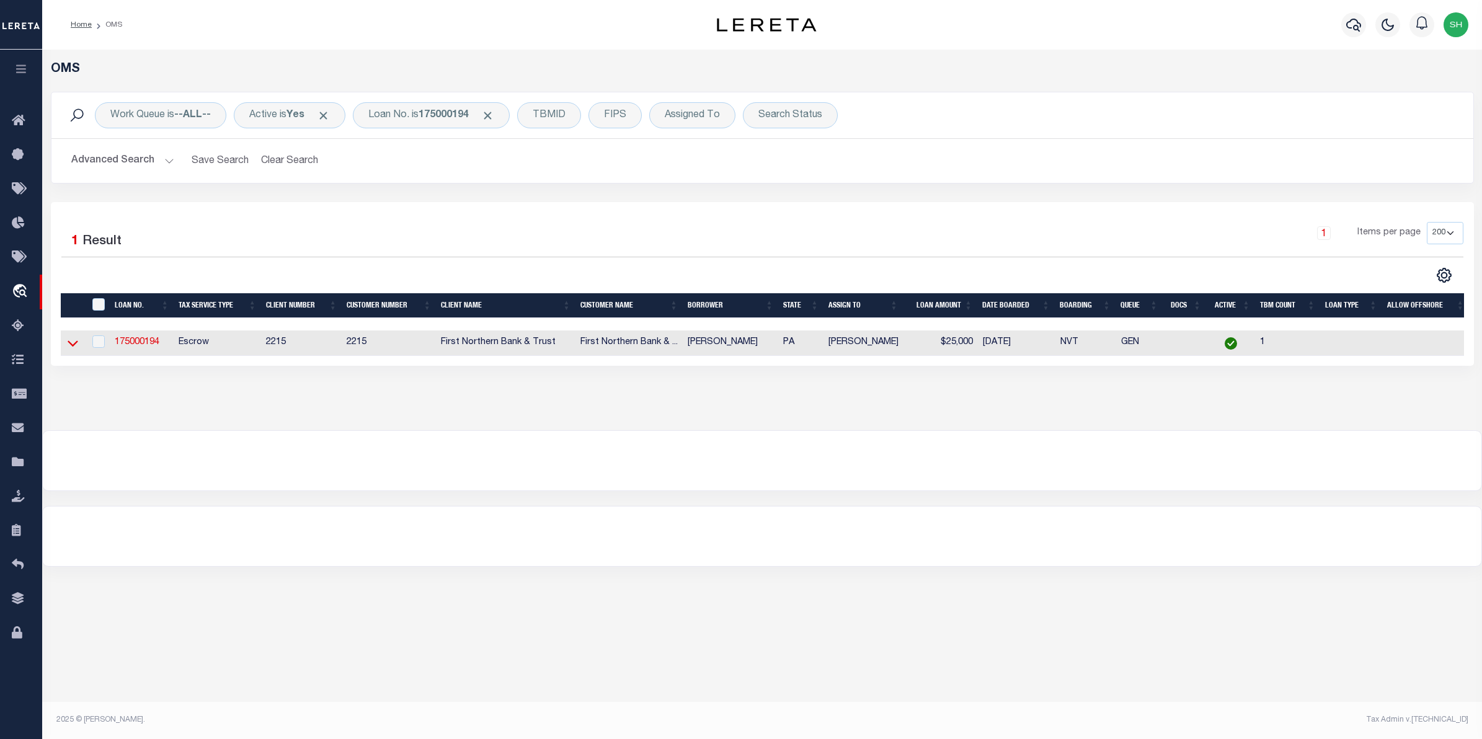
click at [76, 344] on icon at bounding box center [73, 344] width 11 height 6
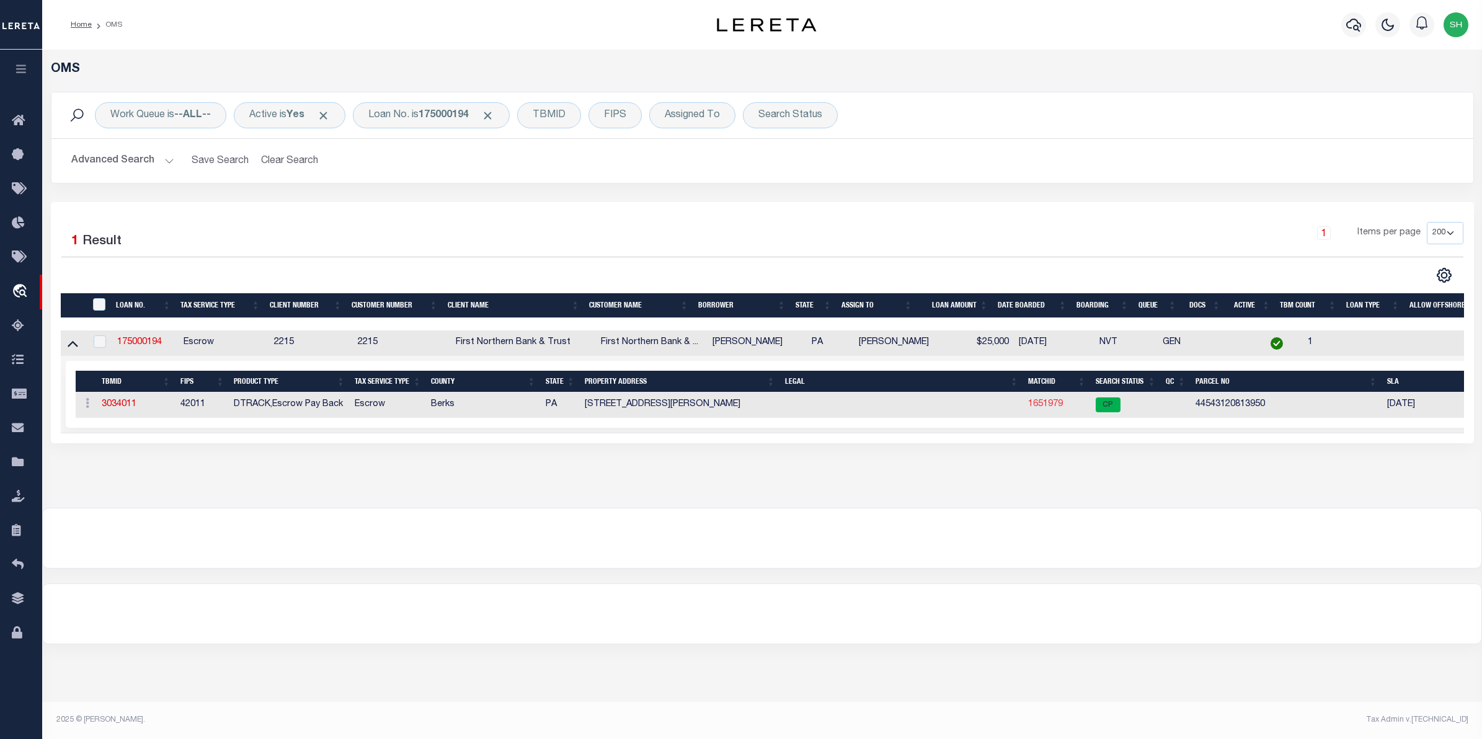
click at [1049, 409] on link "1651979" at bounding box center [1045, 404] width 35 height 9
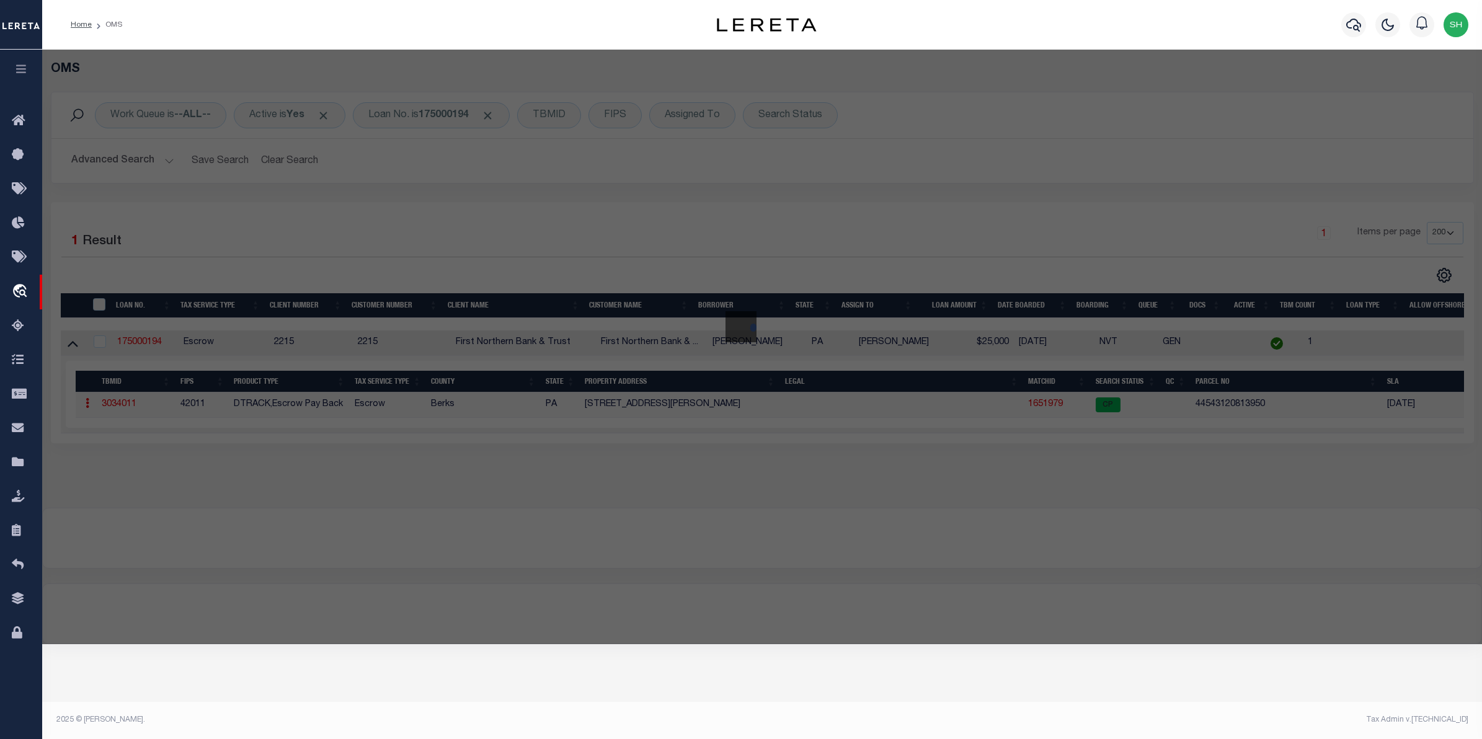
checkbox input "false"
select select "CP"
type input "[PERSON_NAME]"
select select
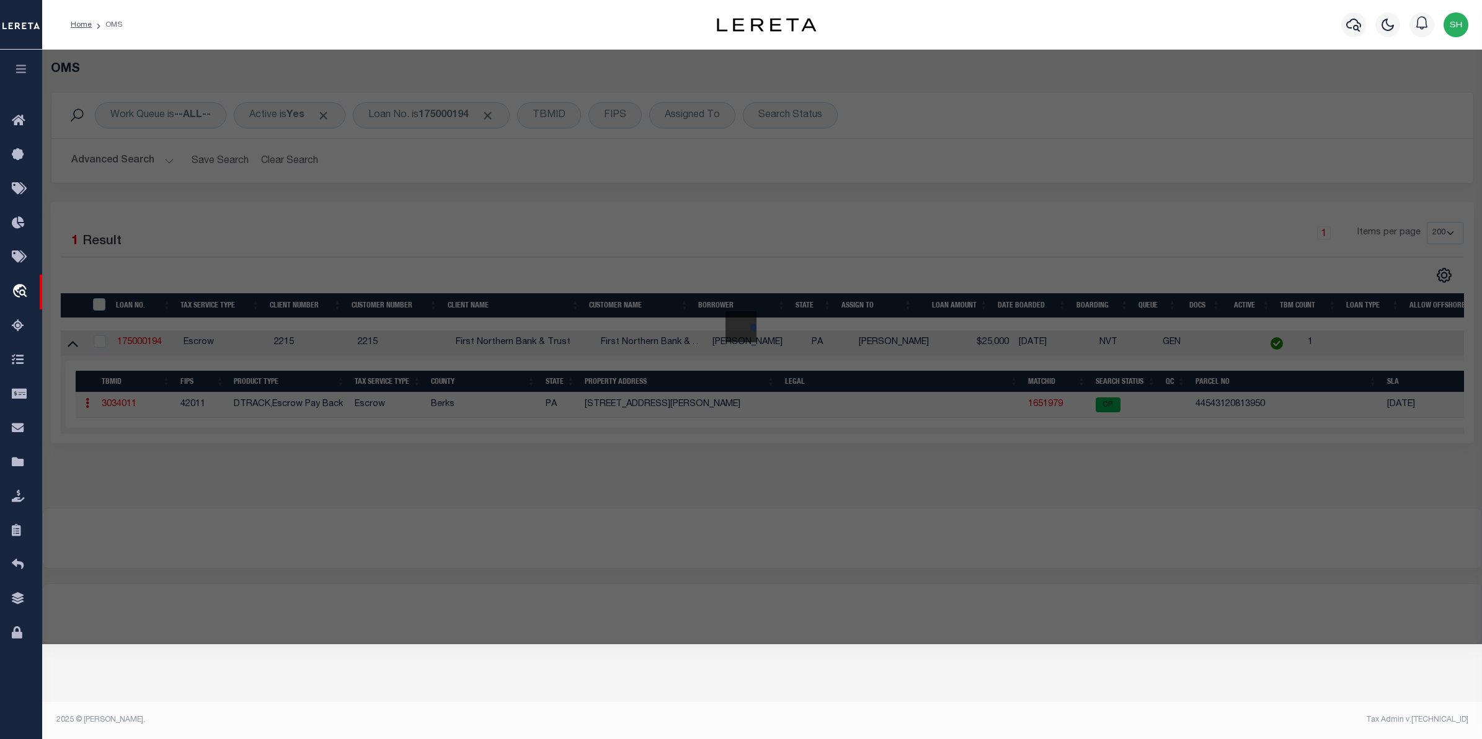
type input "[STREET_ADDRESS][PERSON_NAME]"
checkbox input "false"
type input "PA"
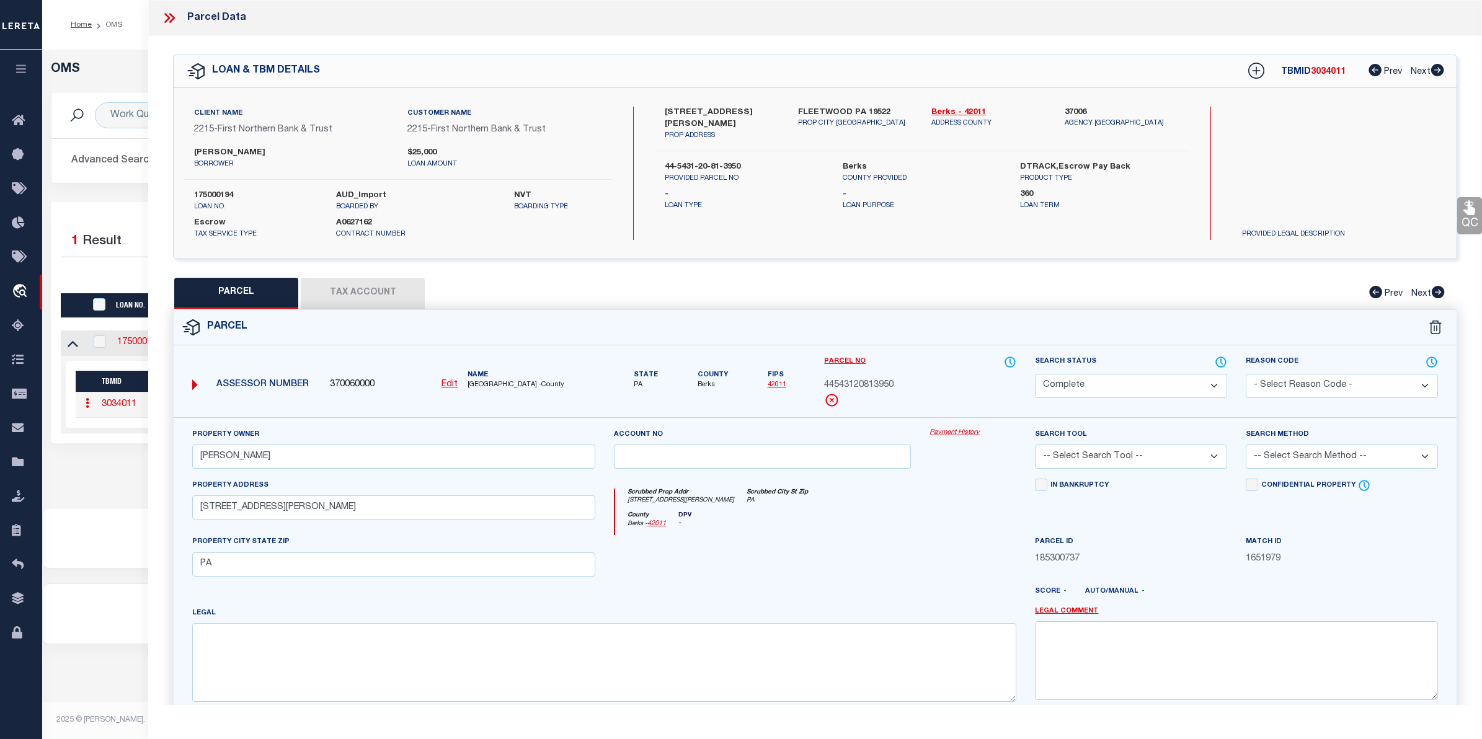
click at [972, 435] on link "Payment History" at bounding box center [973, 433] width 87 height 11
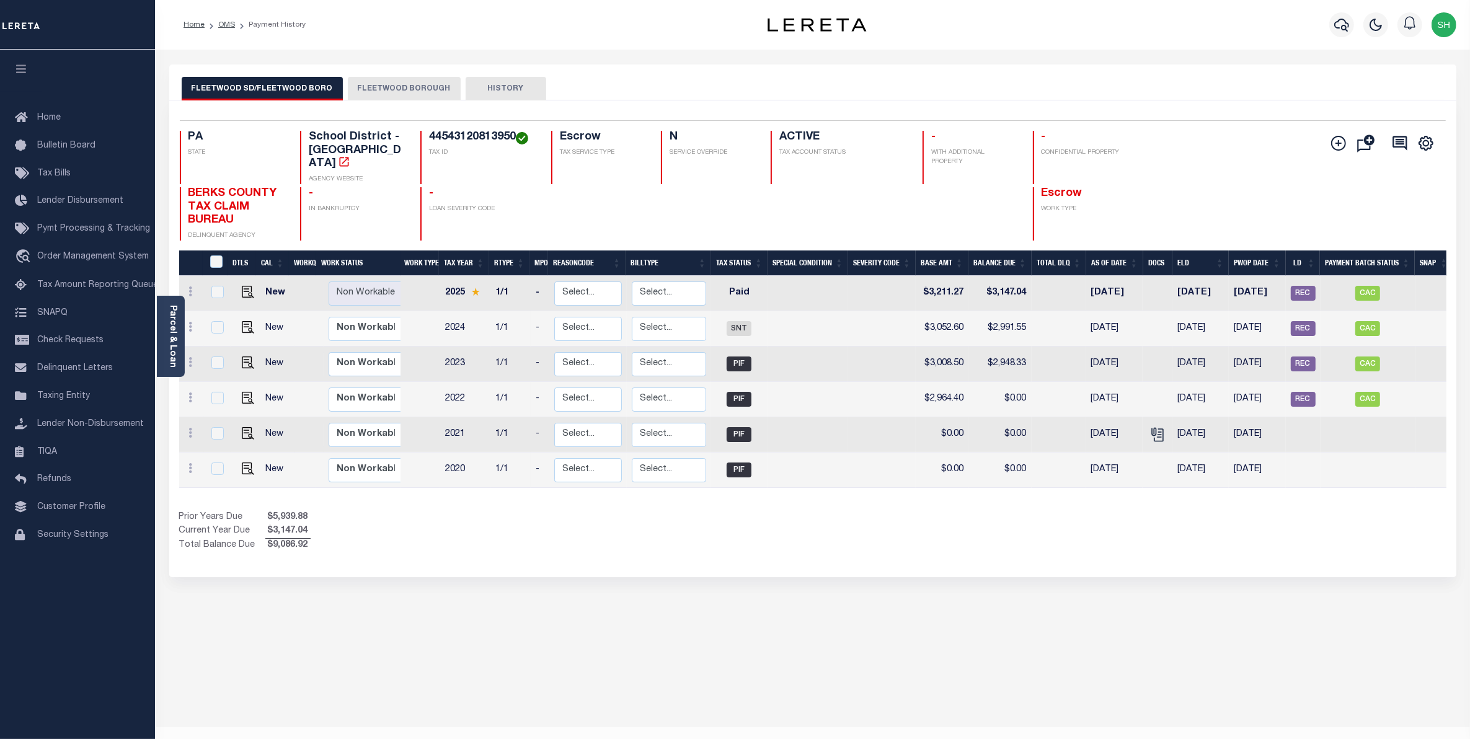
click at [370, 82] on button "FLEETWOOD BOROUGH" at bounding box center [404, 89] width 113 height 24
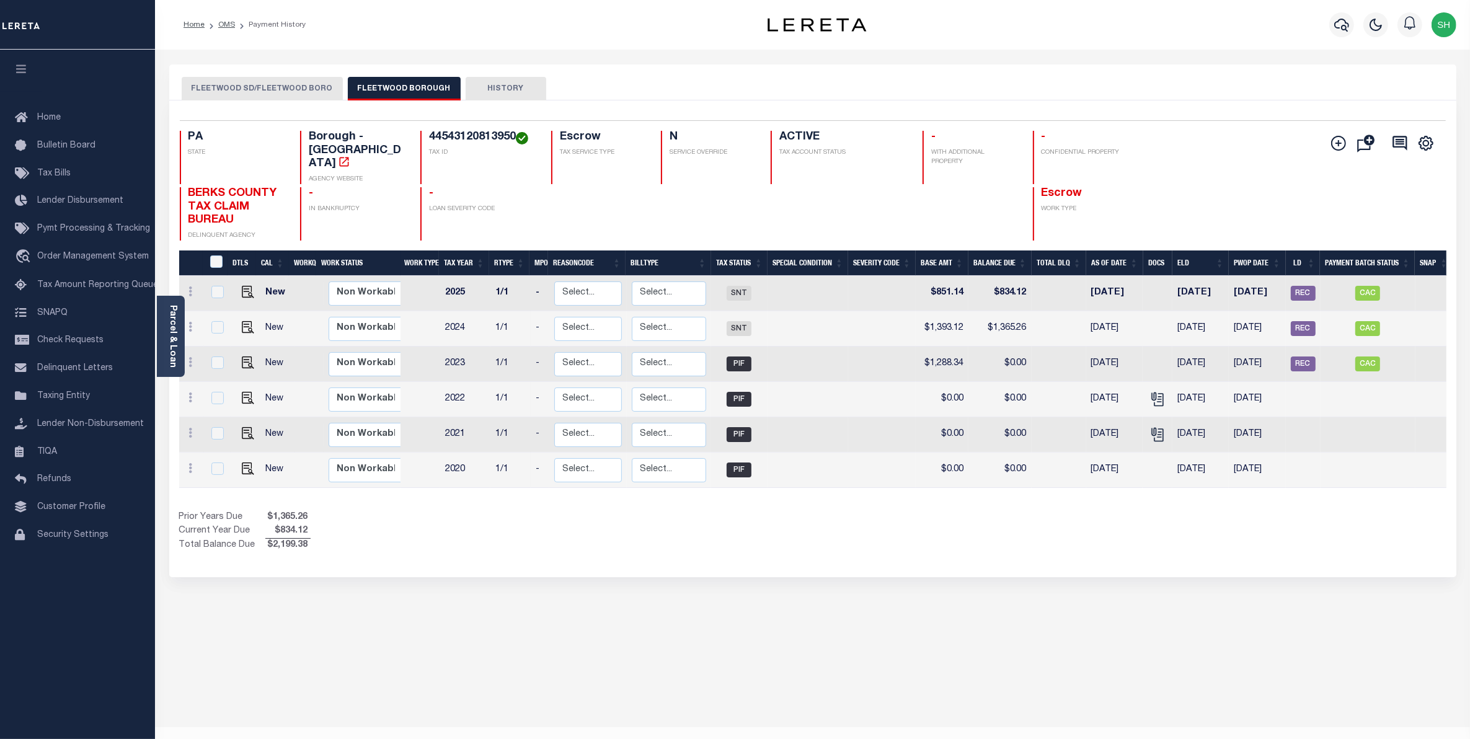
click at [257, 82] on button "FLEETWOOD SD/FLEETWOOD BORO" at bounding box center [262, 89] width 161 height 24
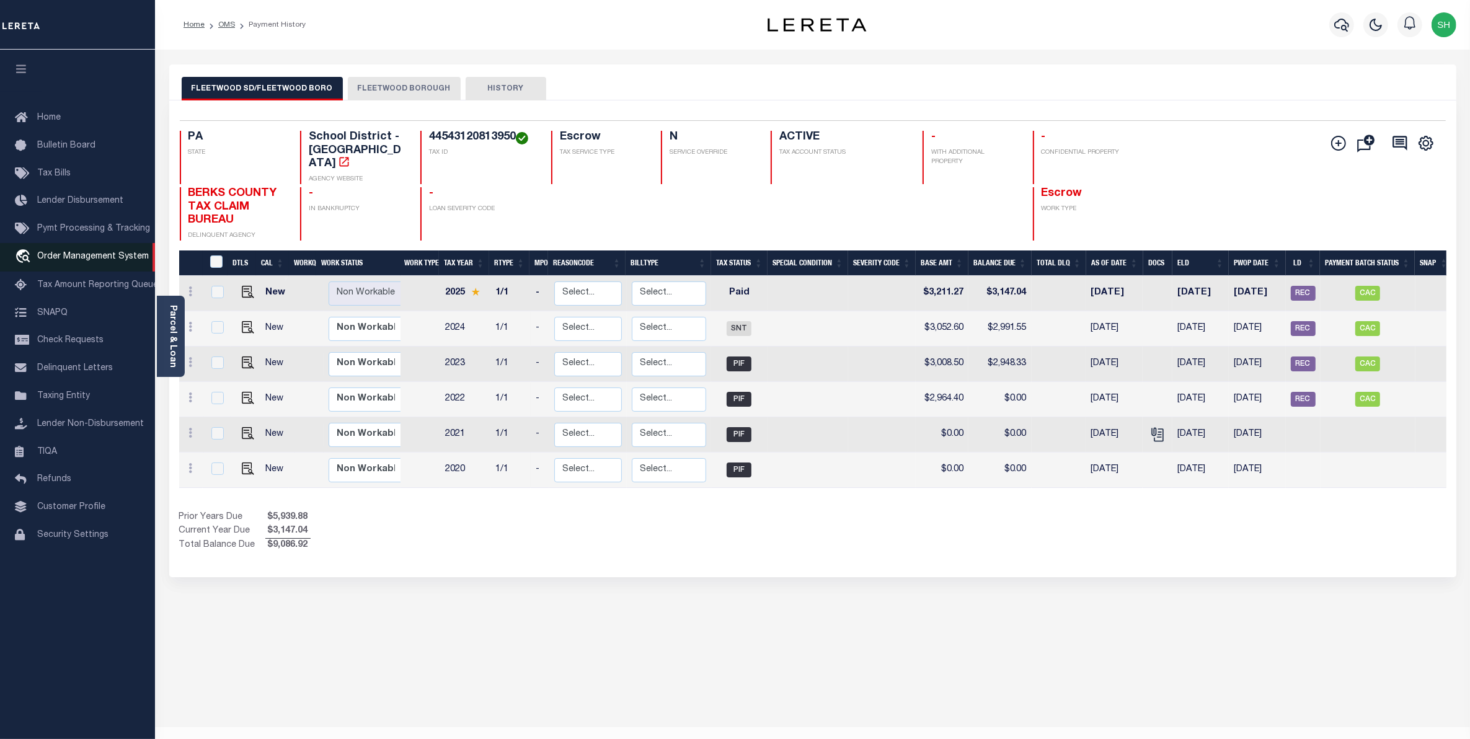
click at [113, 265] on link "travel_explore Order Management System" at bounding box center [77, 257] width 155 height 29
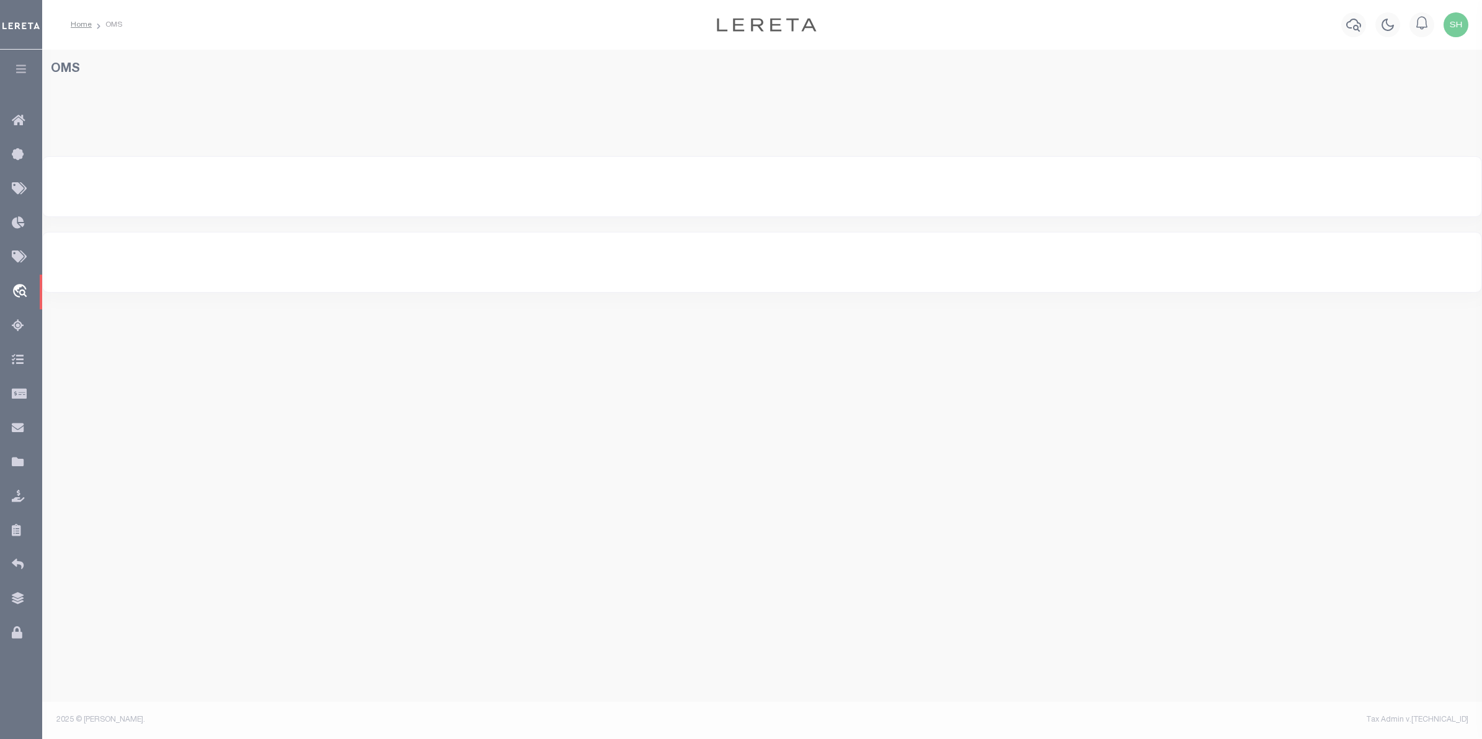
select select "200"
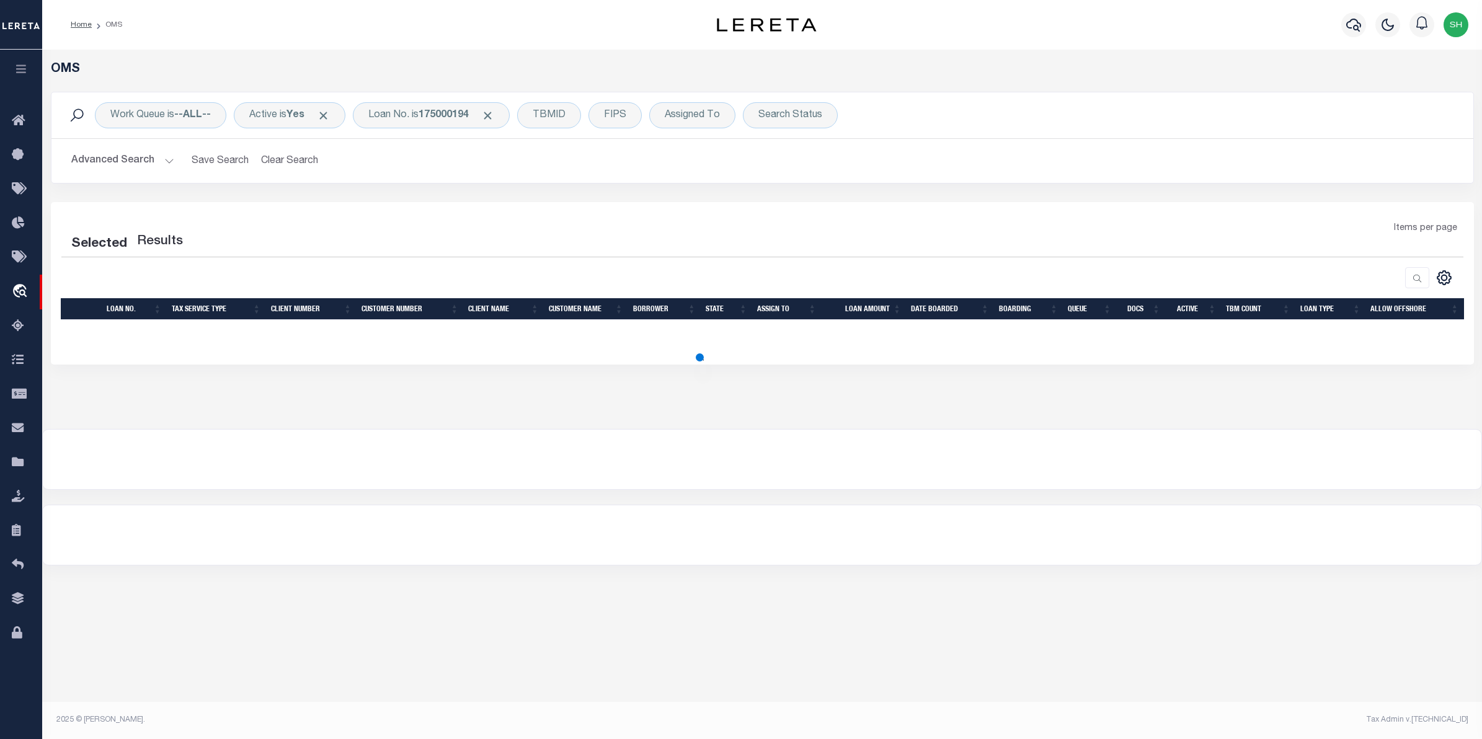
select select "200"
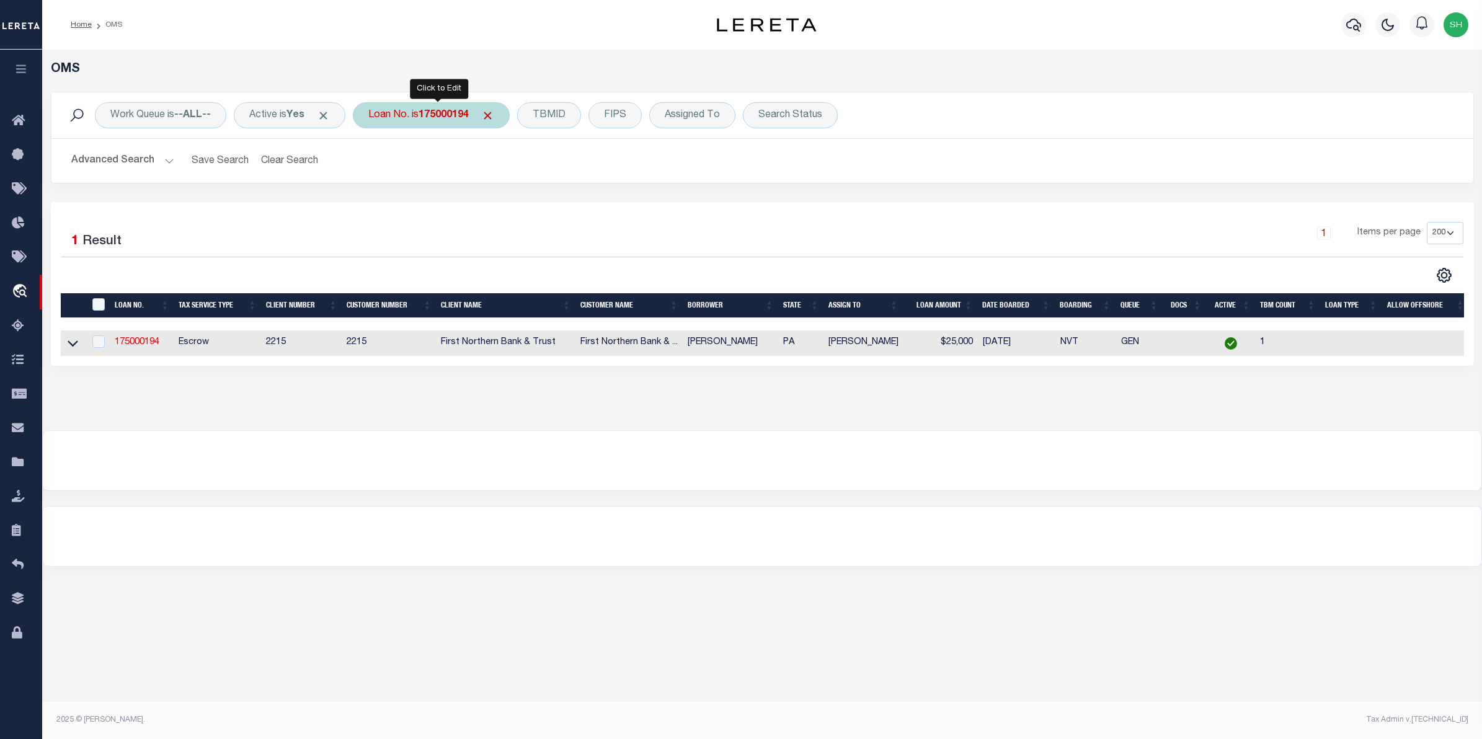
click at [468, 122] on div "Loan No. is 175000194" at bounding box center [431, 115] width 157 height 26
type input "40000102"
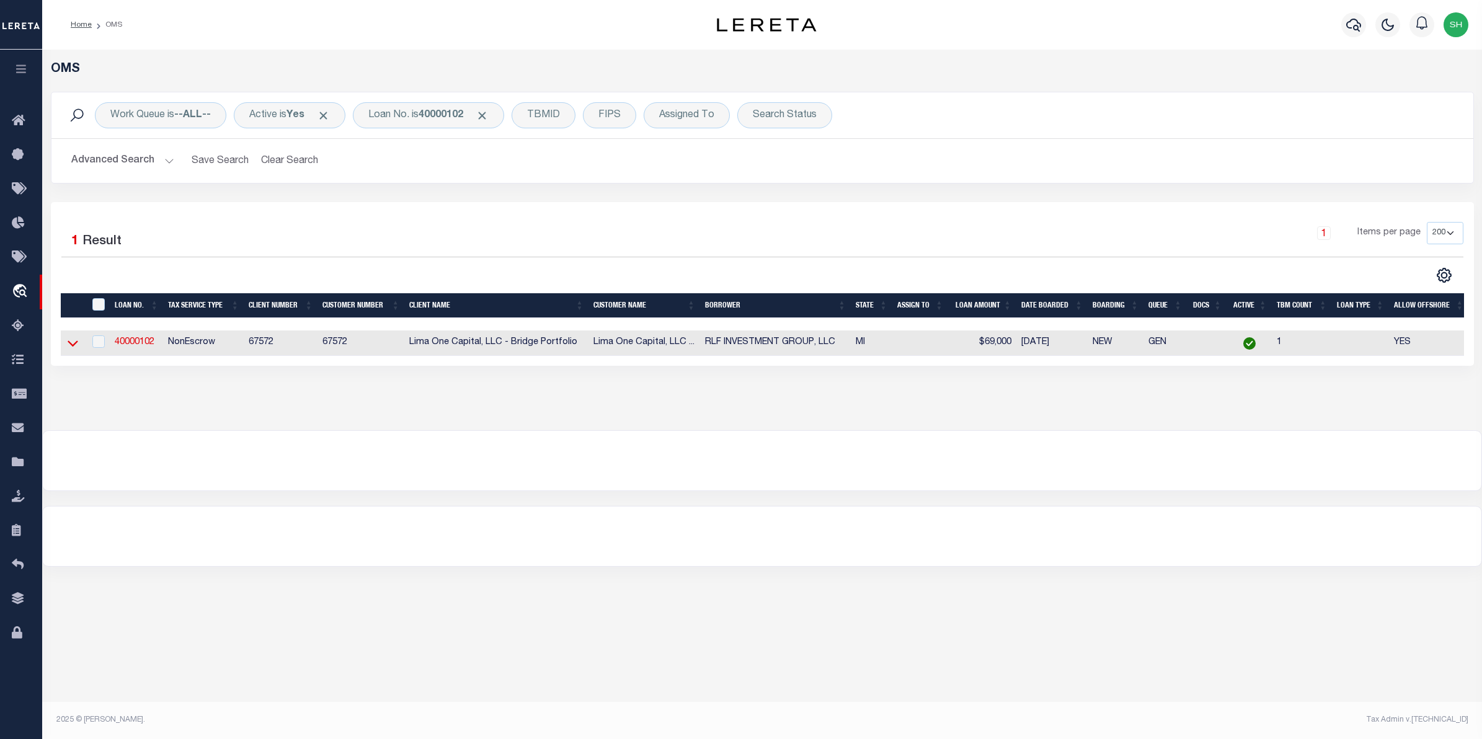
click at [71, 345] on icon at bounding box center [73, 343] width 11 height 13
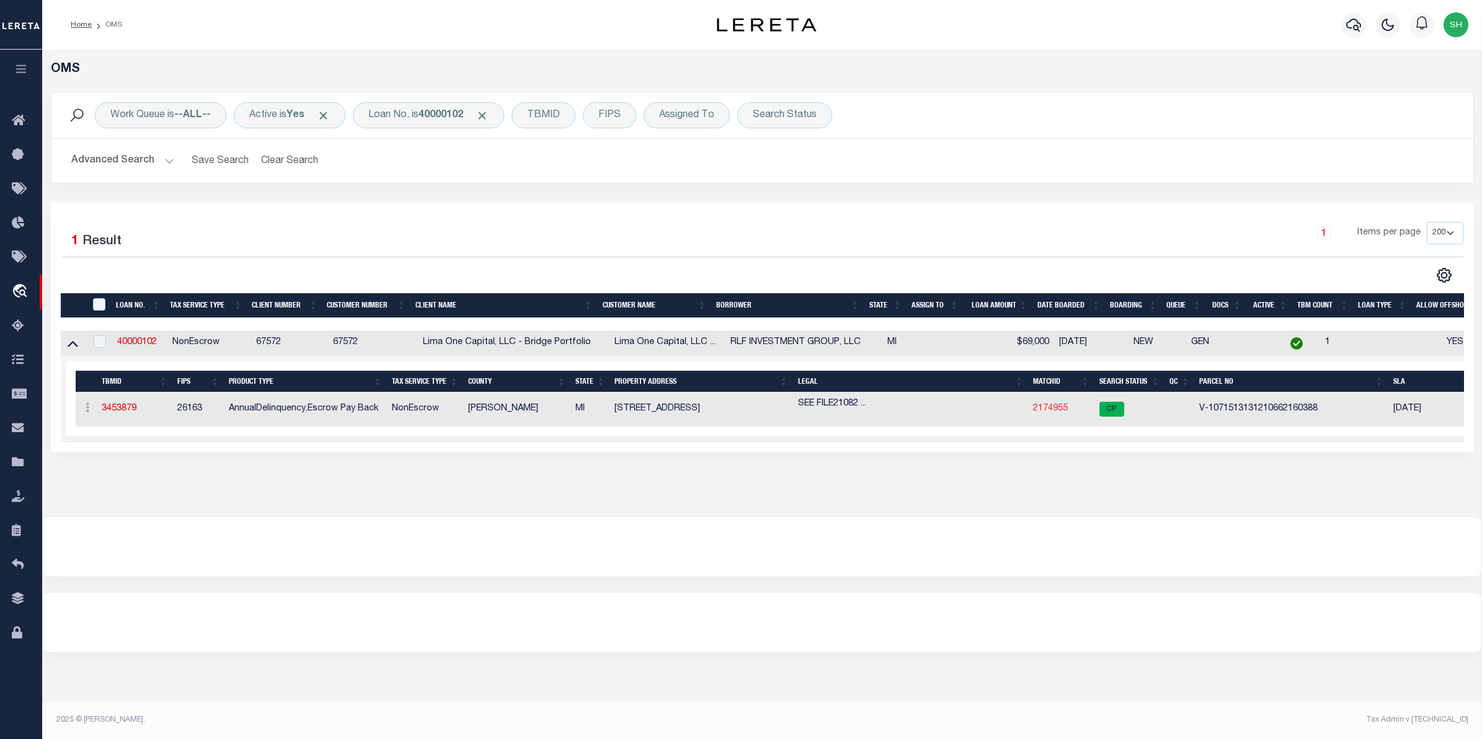
click at [1056, 413] on link "2174955" at bounding box center [1050, 408] width 35 height 9
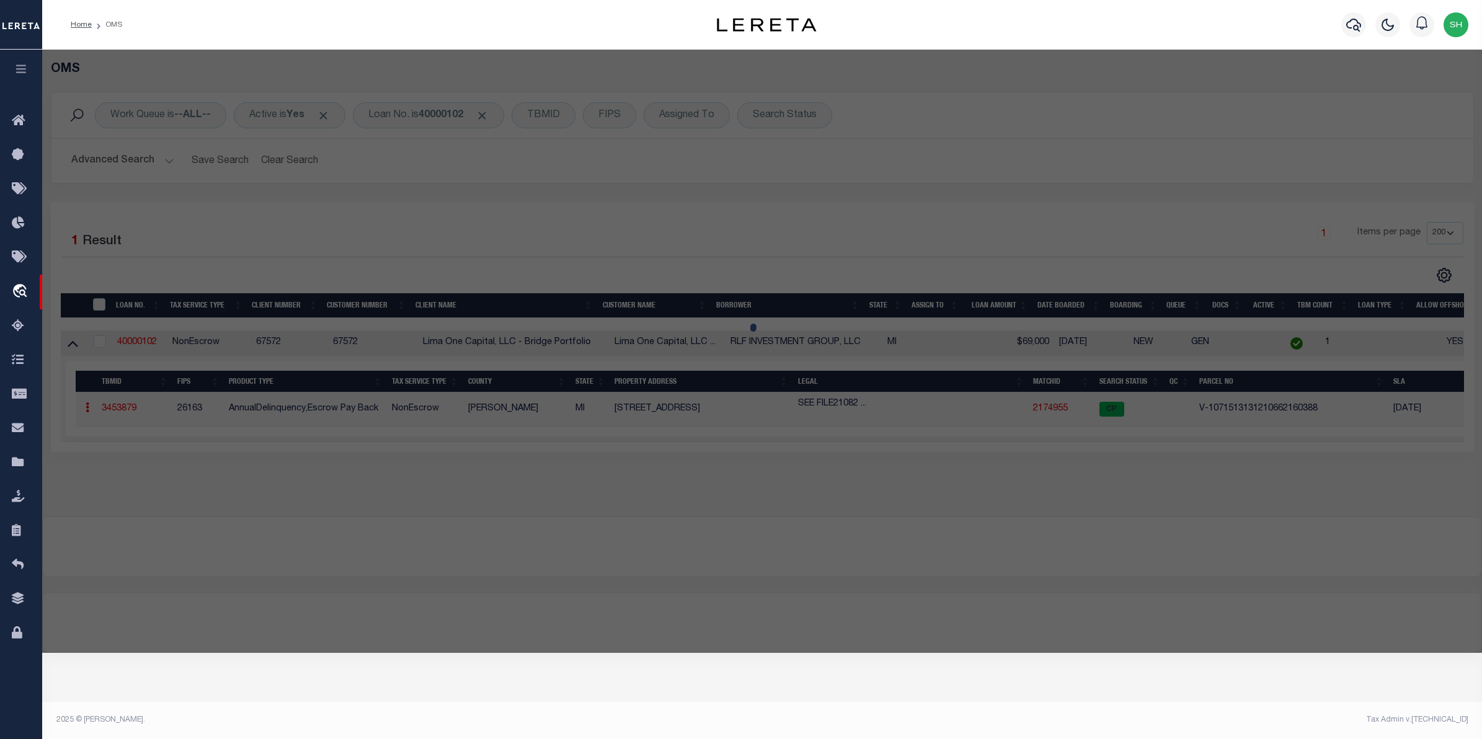
checkbox input "false"
select select "CP"
select select "AGW"
select select "ADD"
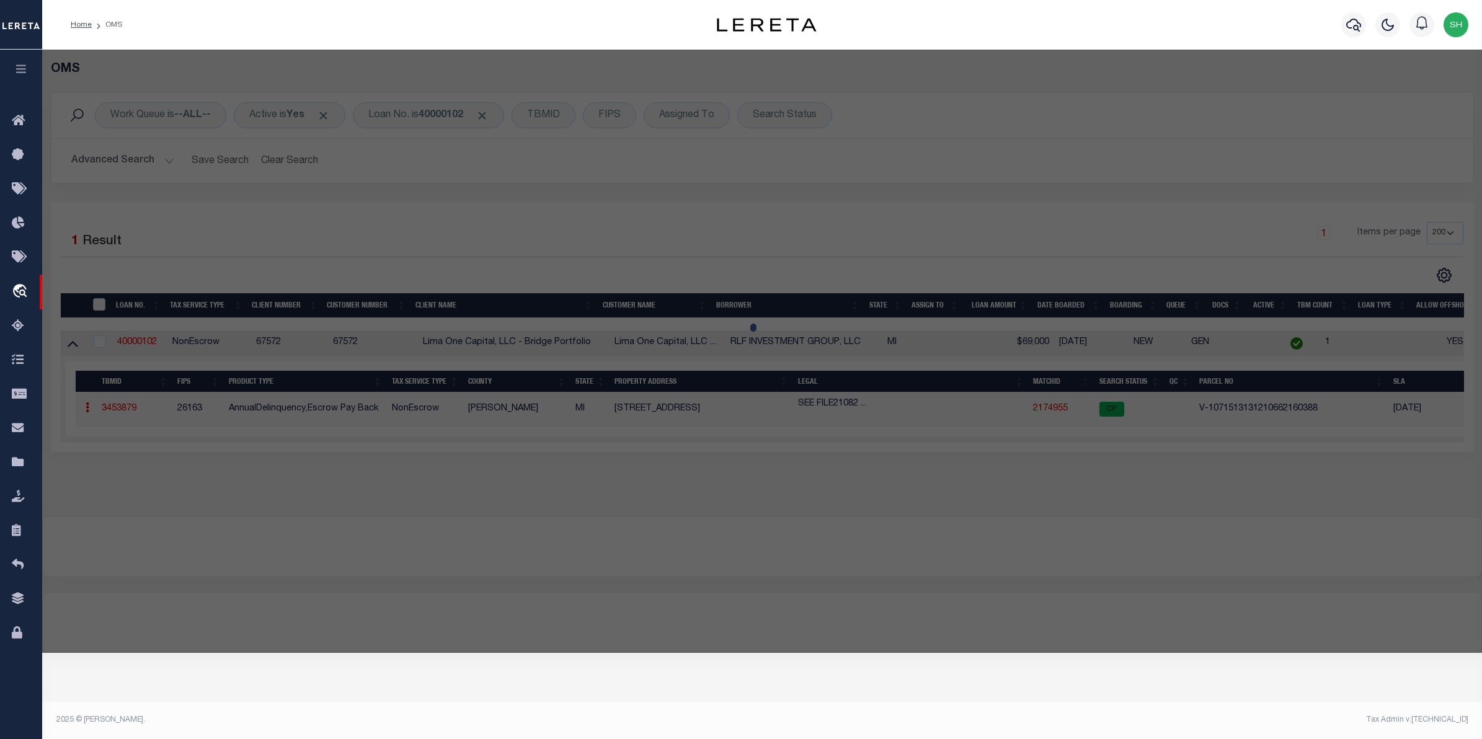
type input "[STREET_ADDRESS]"
checkbox input "false"
type input "DETROIT MI 48202"
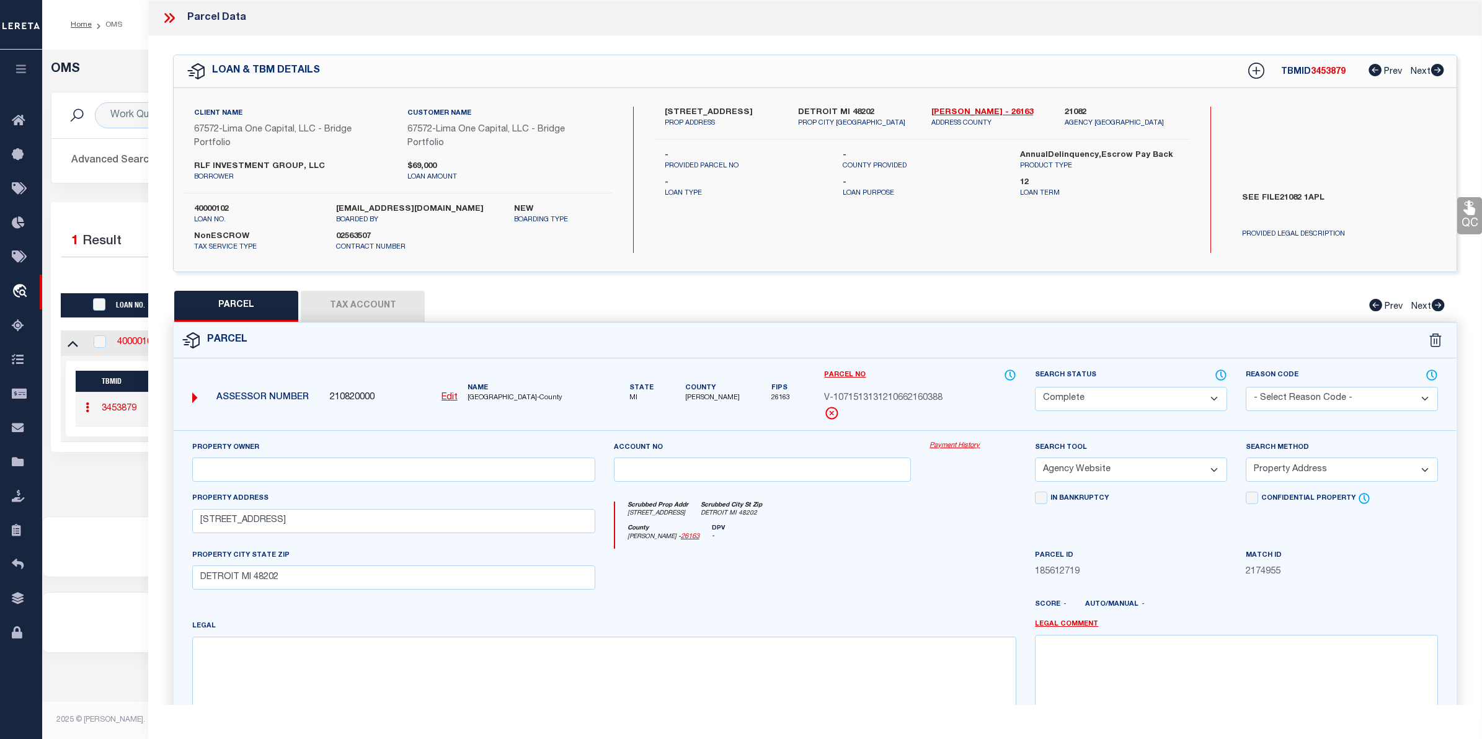
click at [963, 446] on link "Payment History" at bounding box center [973, 446] width 87 height 11
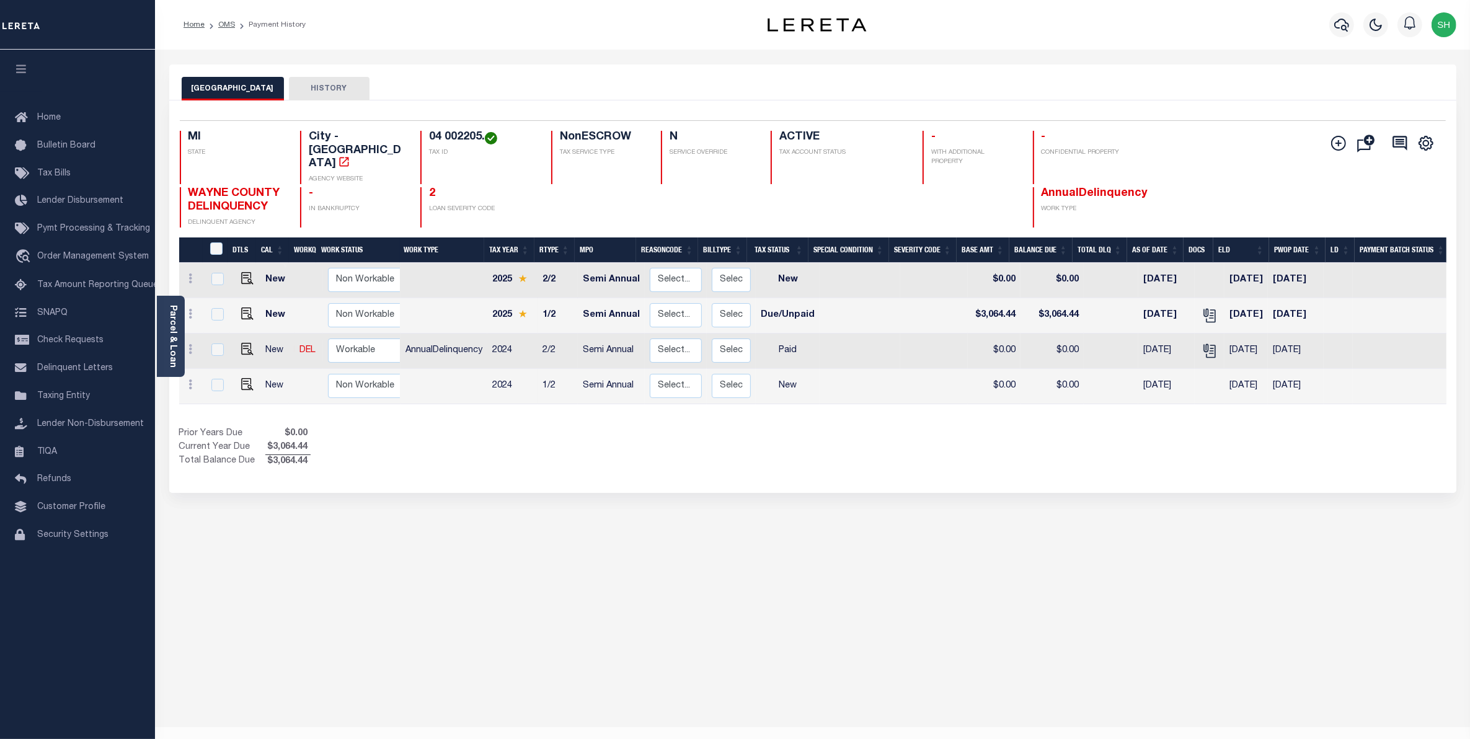
click at [482, 136] on h4 "04 002205." at bounding box center [482, 138] width 107 height 14
drag, startPoint x: 482, startPoint y: 136, endPoint x: 427, endPoint y: 137, distance: 55.8
click at [427, 137] on div "04 002205. TAX ID" at bounding box center [478, 157] width 116 height 53
copy h4 "04 002205."
click at [1202, 308] on icon "" at bounding box center [1210, 316] width 16 height 16
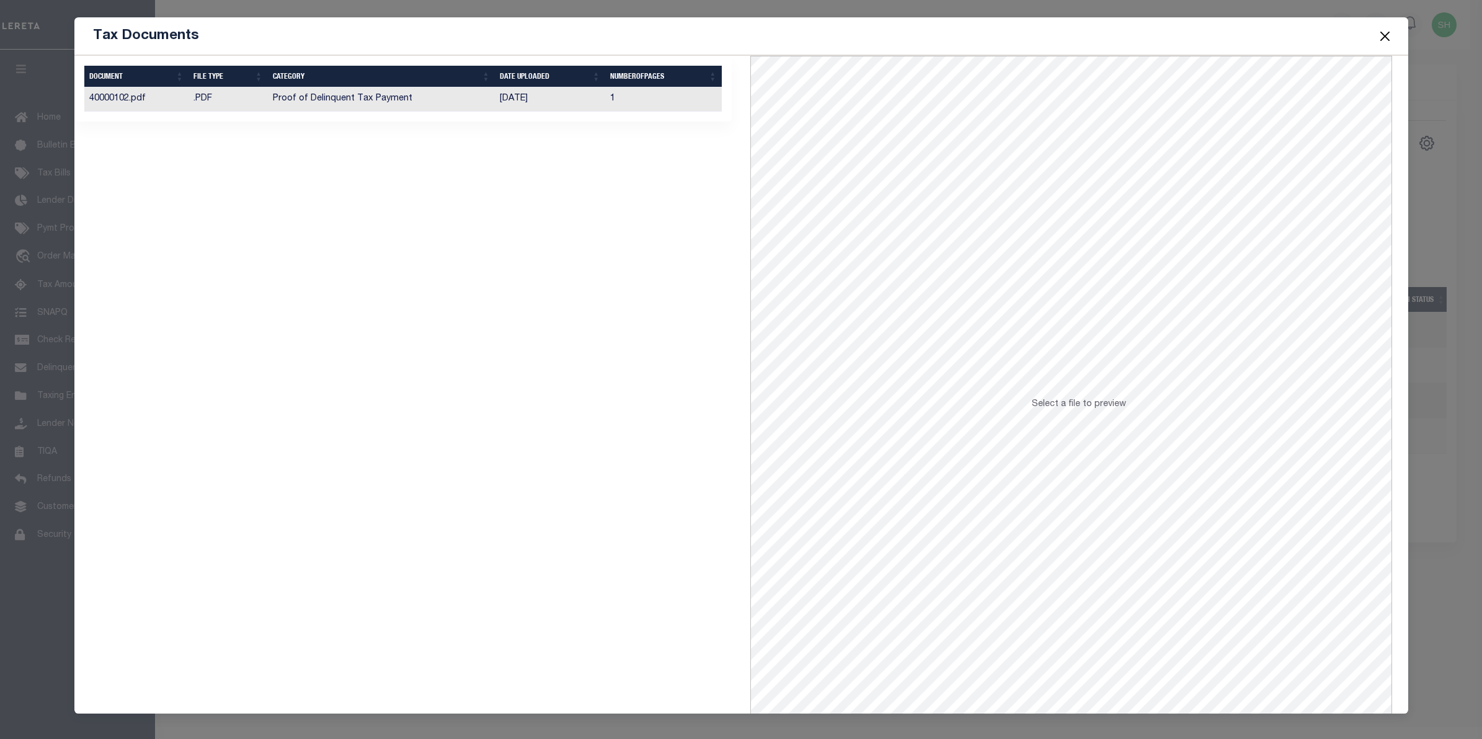
click at [367, 99] on td "Proof of Delinquent Tax Payment" at bounding box center [382, 99] width 228 height 24
click at [1383, 36] on button "Close" at bounding box center [1385, 36] width 16 height 16
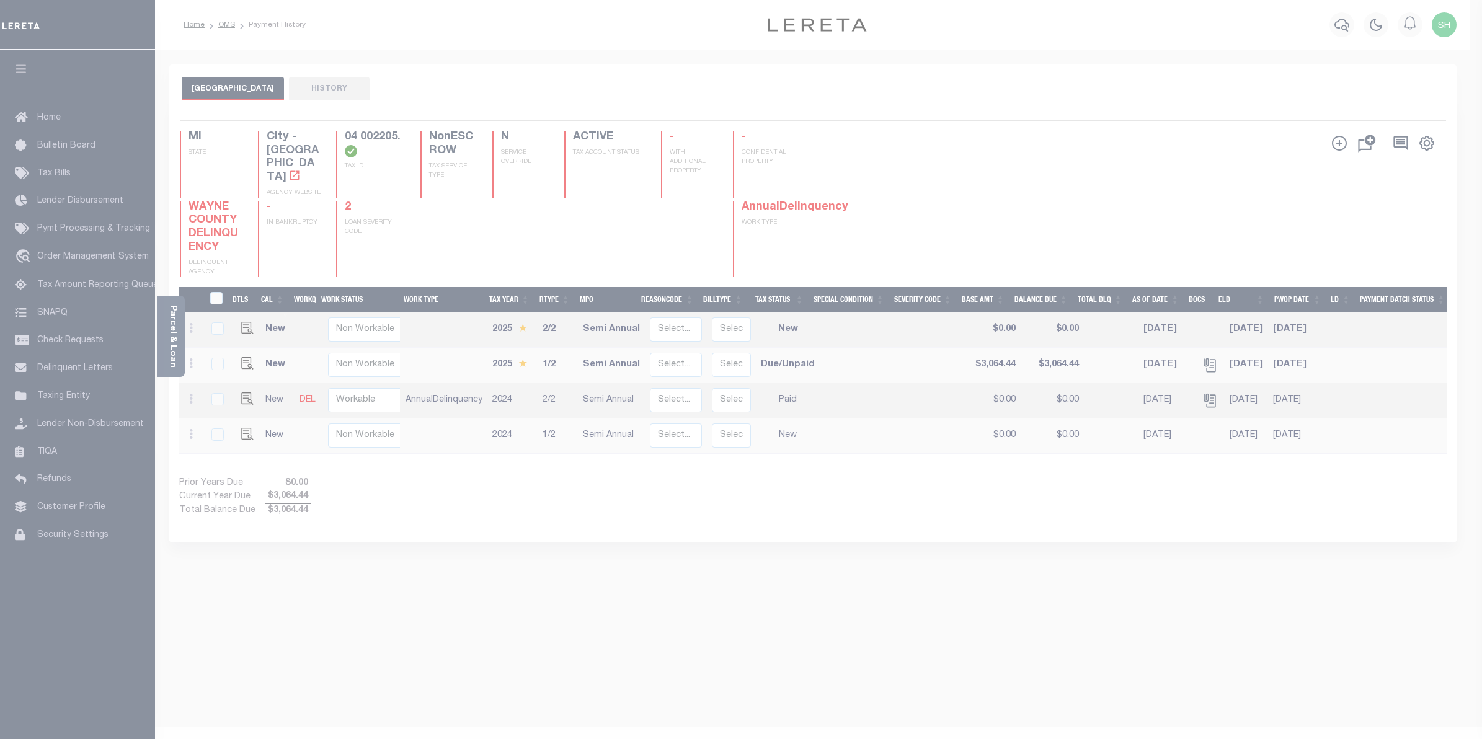
click at [1386, 24] on div "Tax Documents" at bounding box center [741, 5] width 1334 height 38
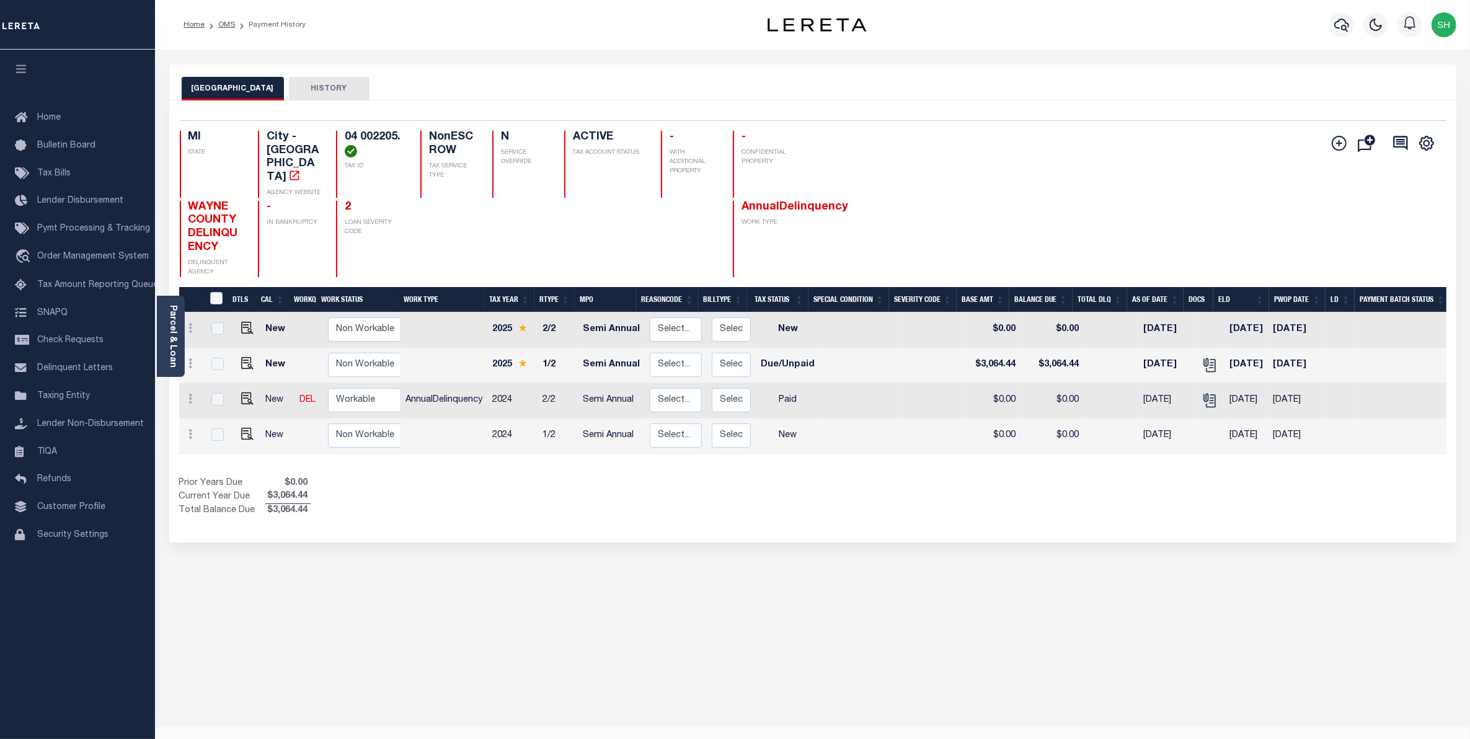
click at [1385, 34] on div at bounding box center [1376, 24] width 34 height 43
click at [97, 255] on span "Order Management System" at bounding box center [93, 256] width 112 height 9
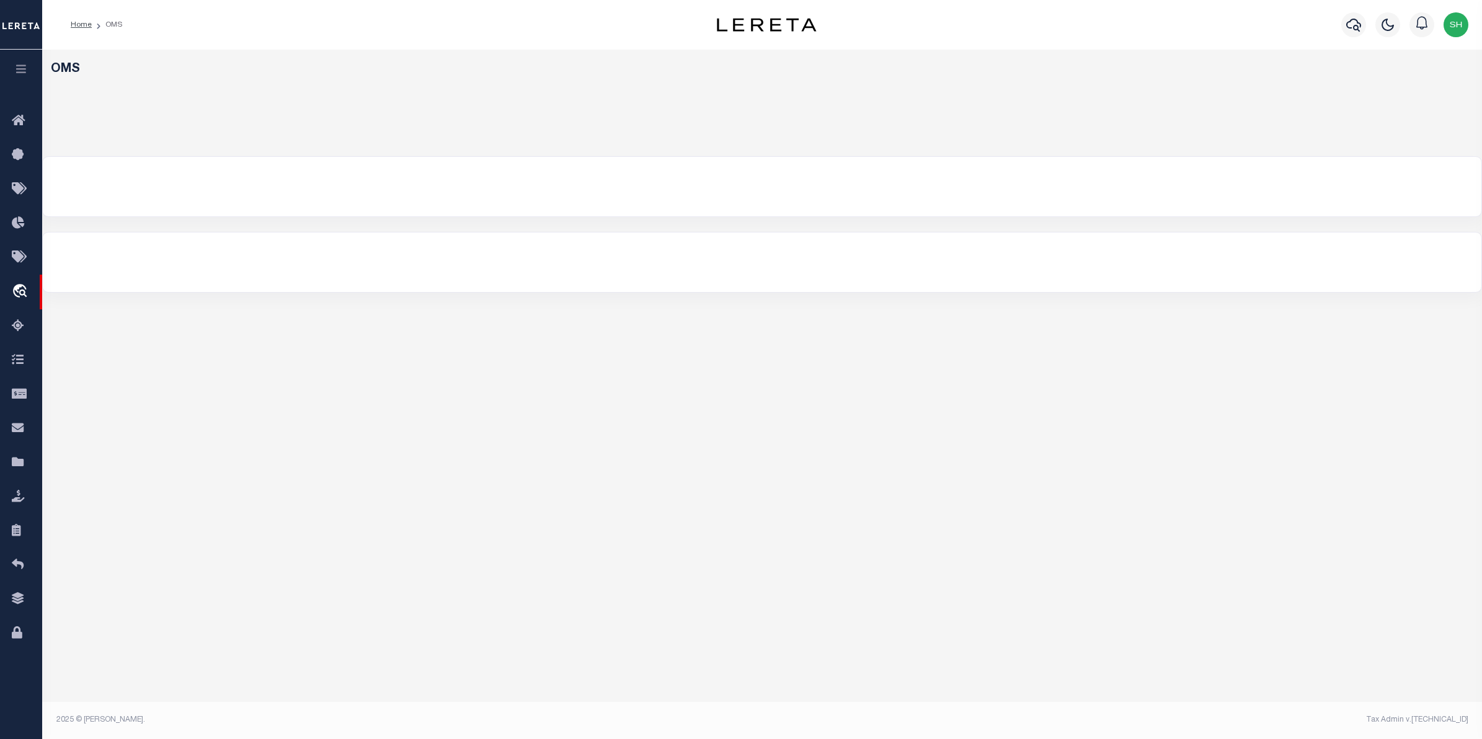
select select "200"
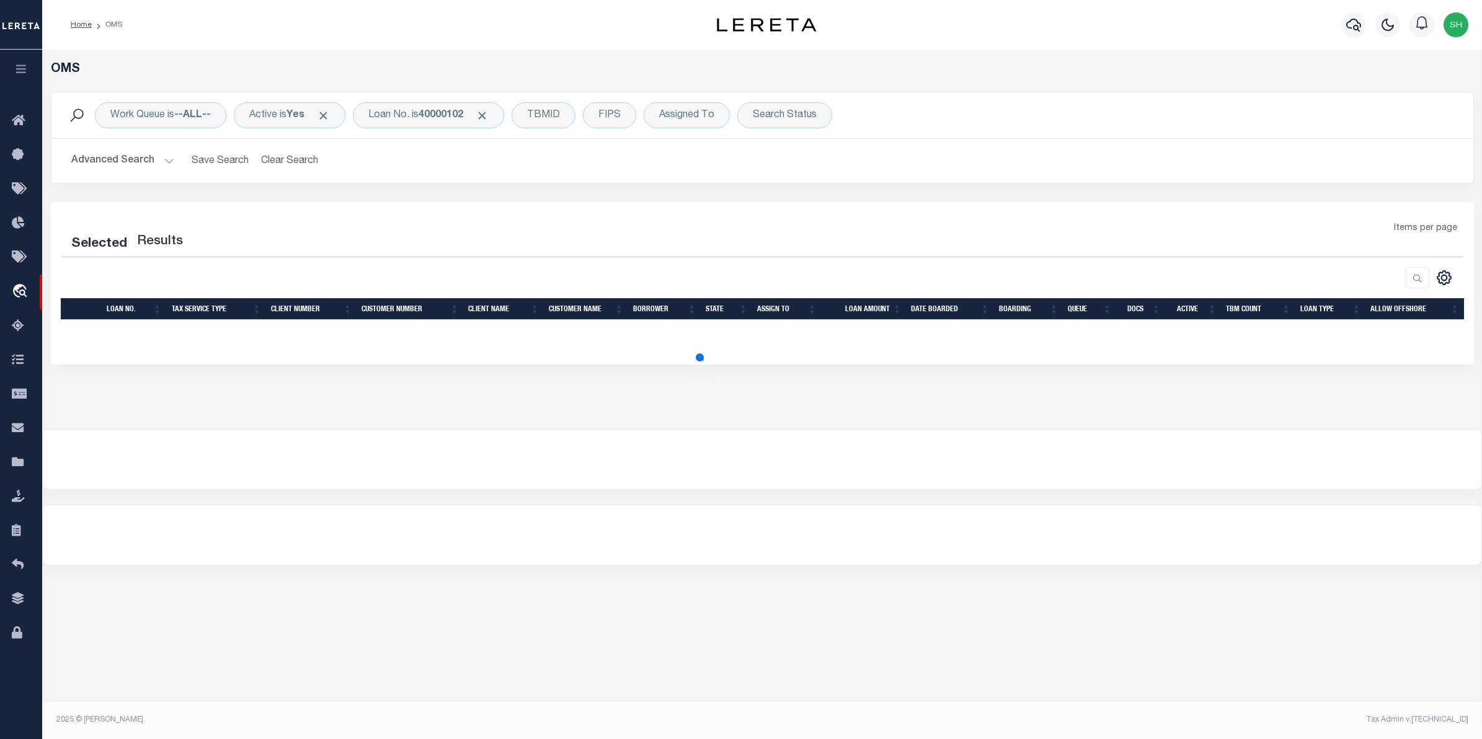
select select "200"
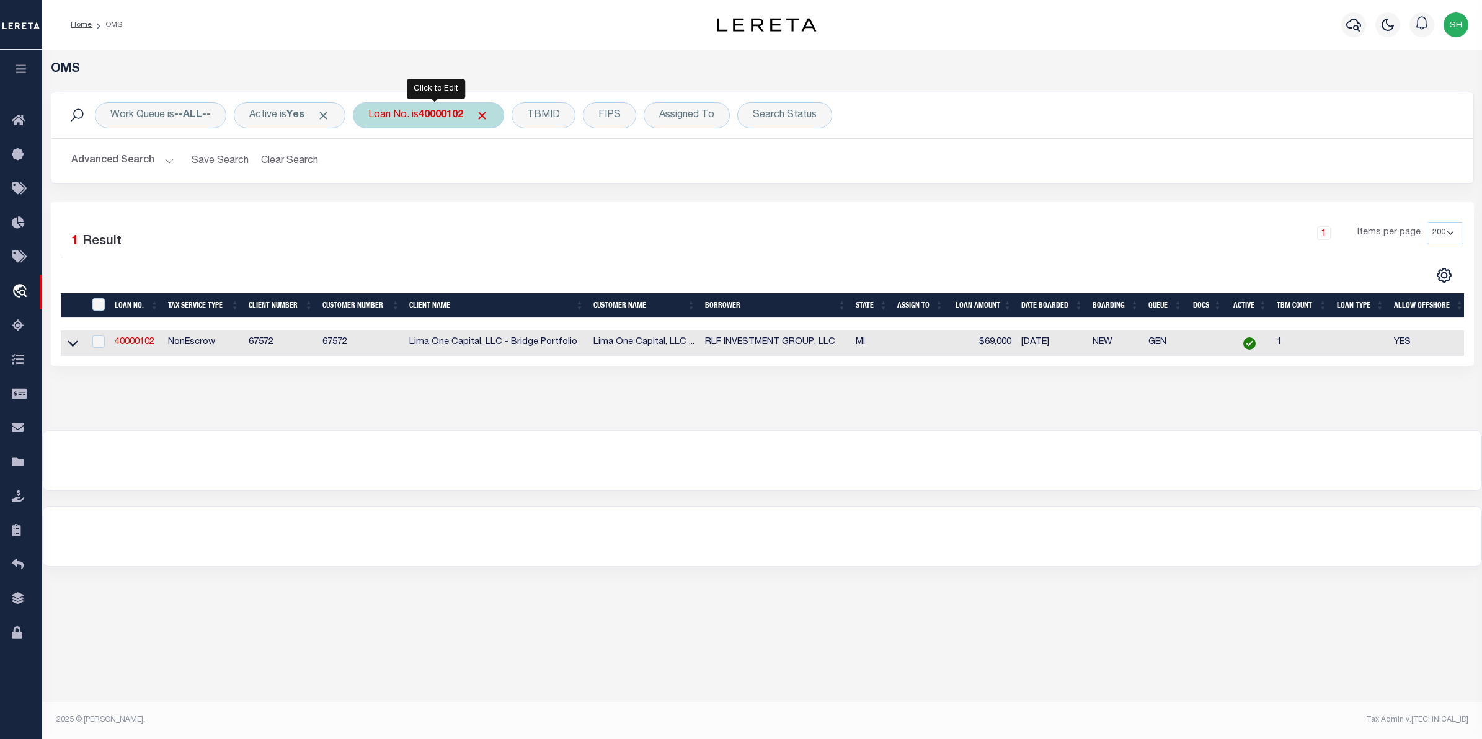
click at [410, 120] on div "Loan No. is 40000102" at bounding box center [428, 115] width 151 height 26
type input "10020191"
click at [530, 205] on input "Apply" at bounding box center [533, 203] width 37 height 20
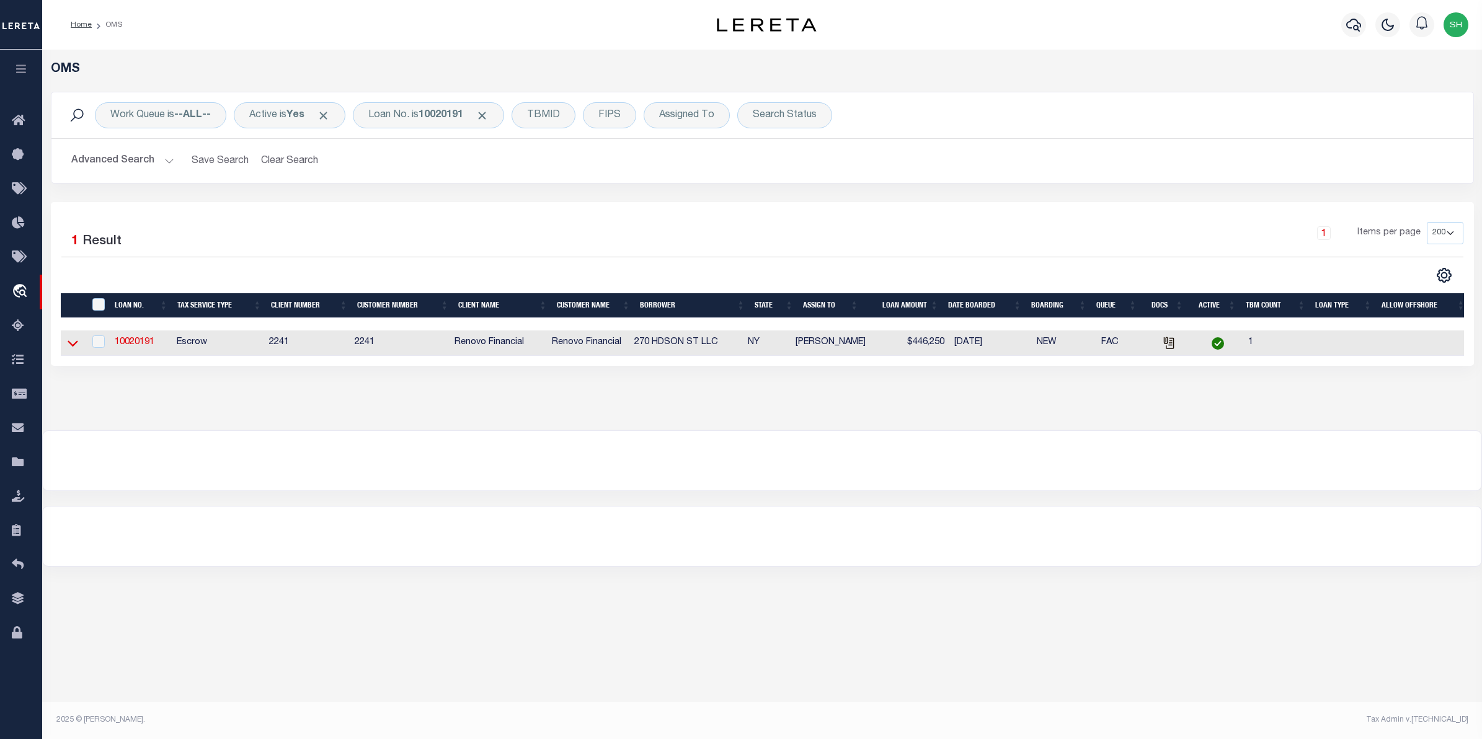
click at [69, 345] on icon at bounding box center [73, 344] width 11 height 6
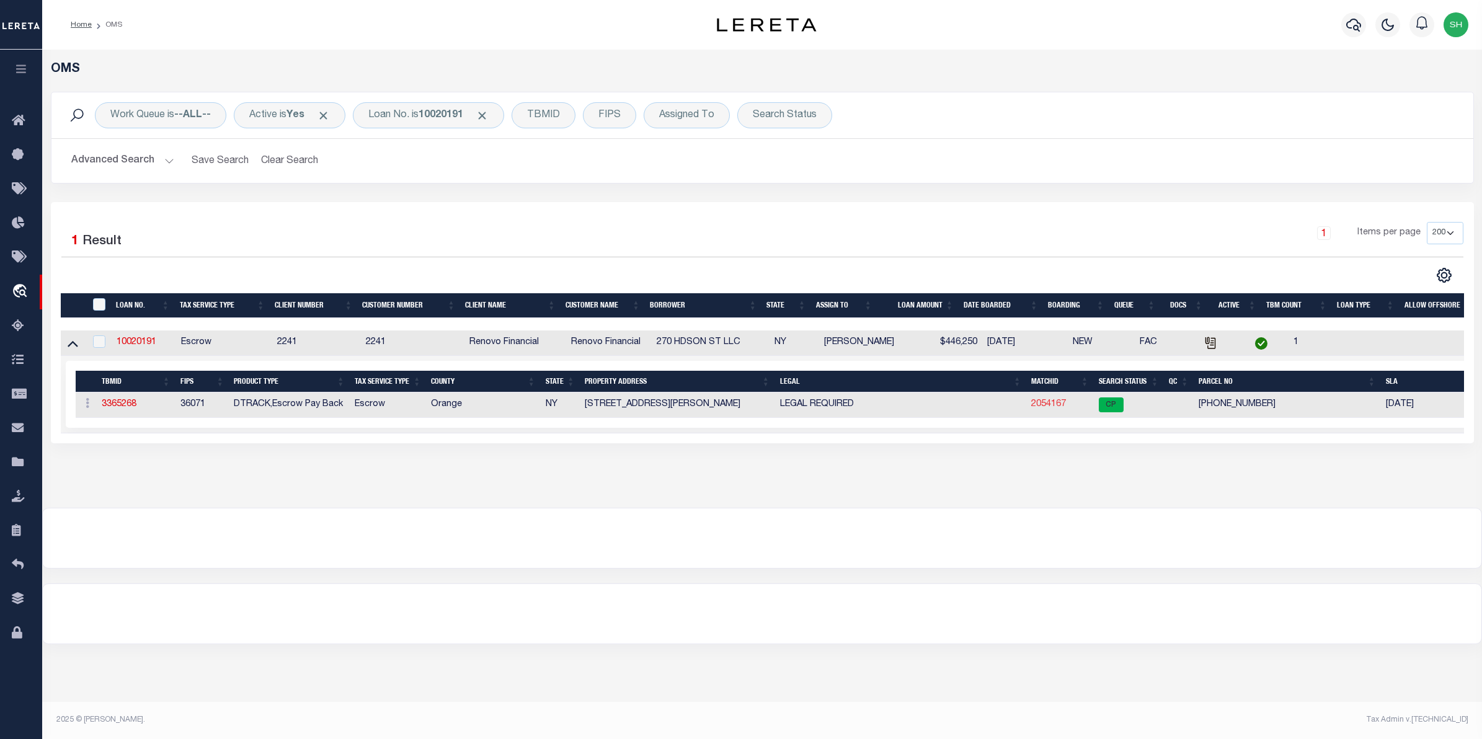
click at [1042, 409] on link "2054167" at bounding box center [1048, 404] width 35 height 9
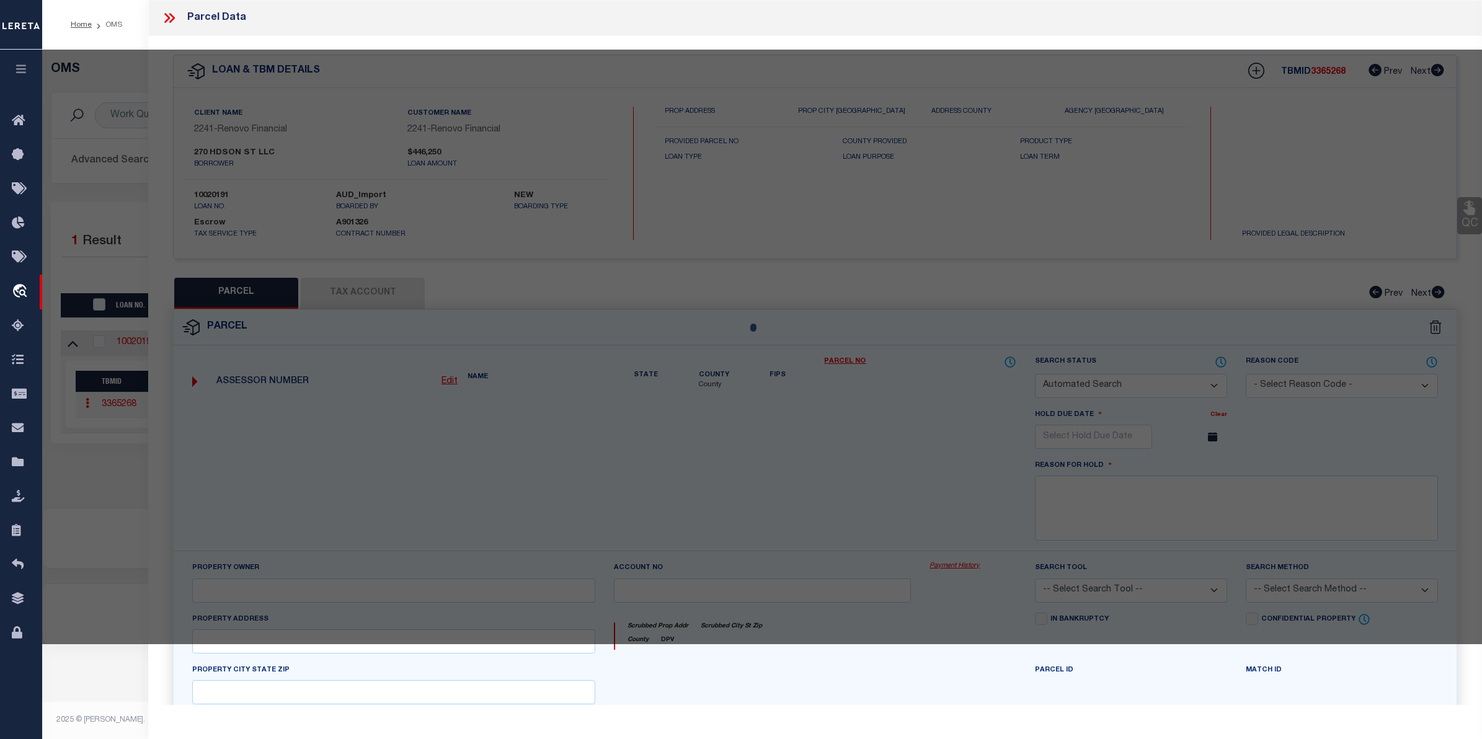
checkbox input "false"
select select "CP"
type input "270 Hdson St LLC"
select select
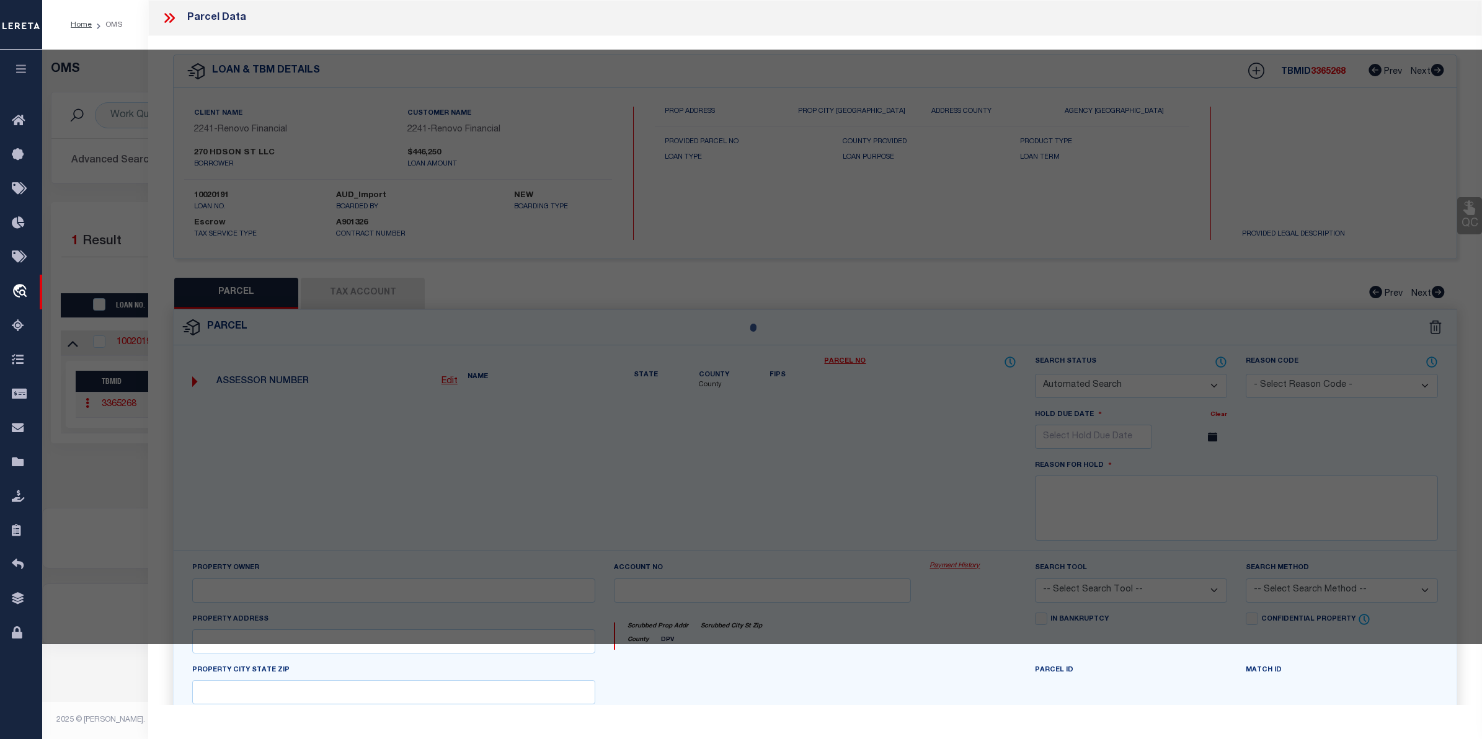
type input "270 Hudson St"
checkbox input "false"
type input "CORNWALL, NY 12520"
type textarea "Acreage 0.27"
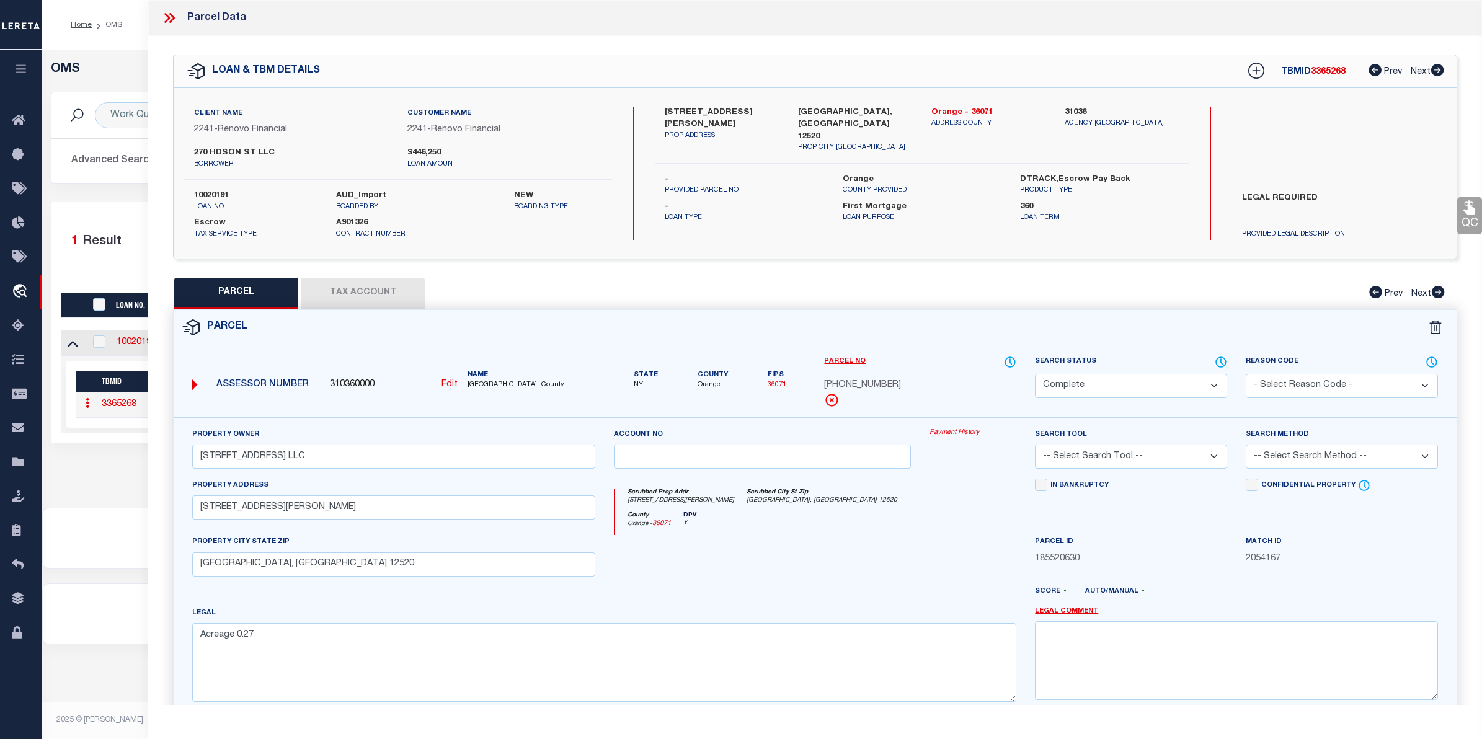
click at [943, 432] on link "Payment History" at bounding box center [973, 433] width 87 height 11
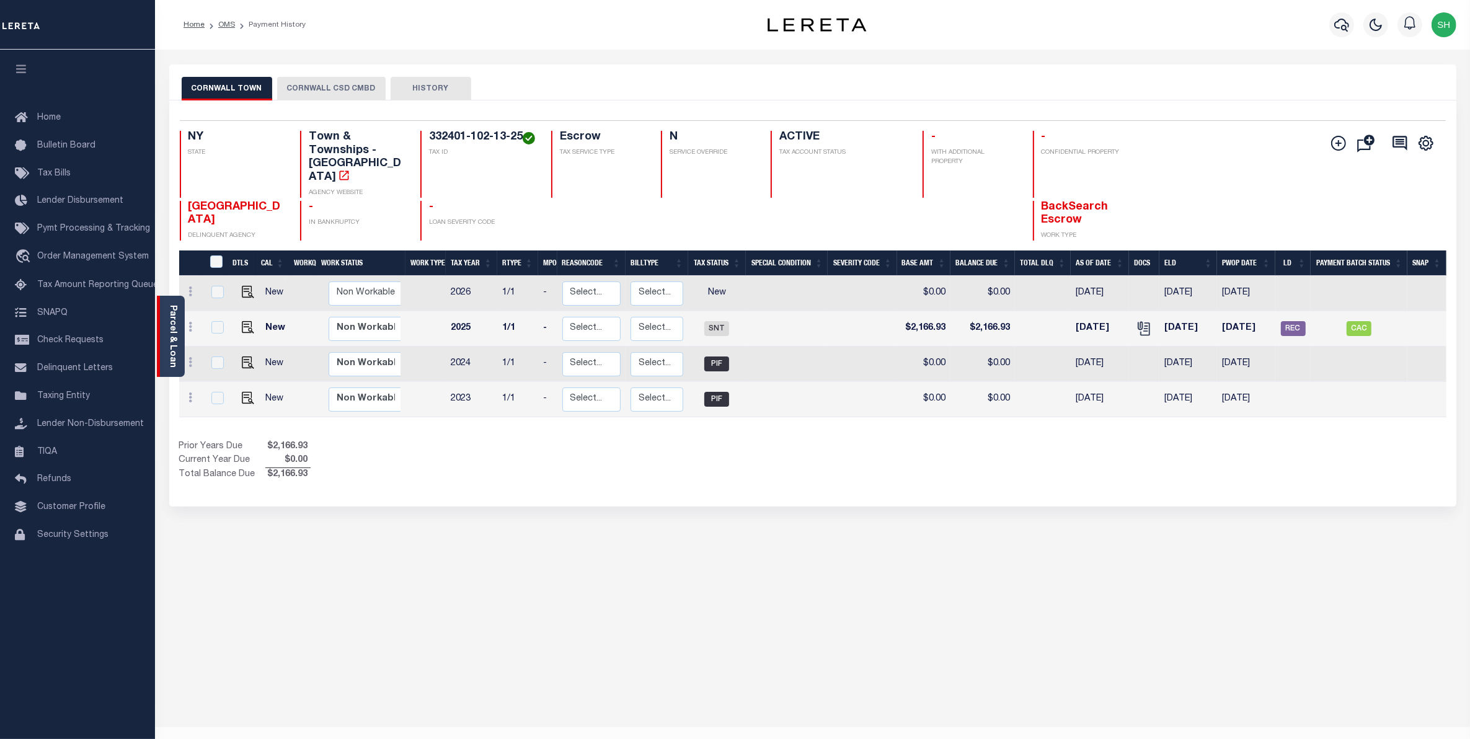
click at [172, 318] on link "Parcel & Loan" at bounding box center [172, 336] width 9 height 63
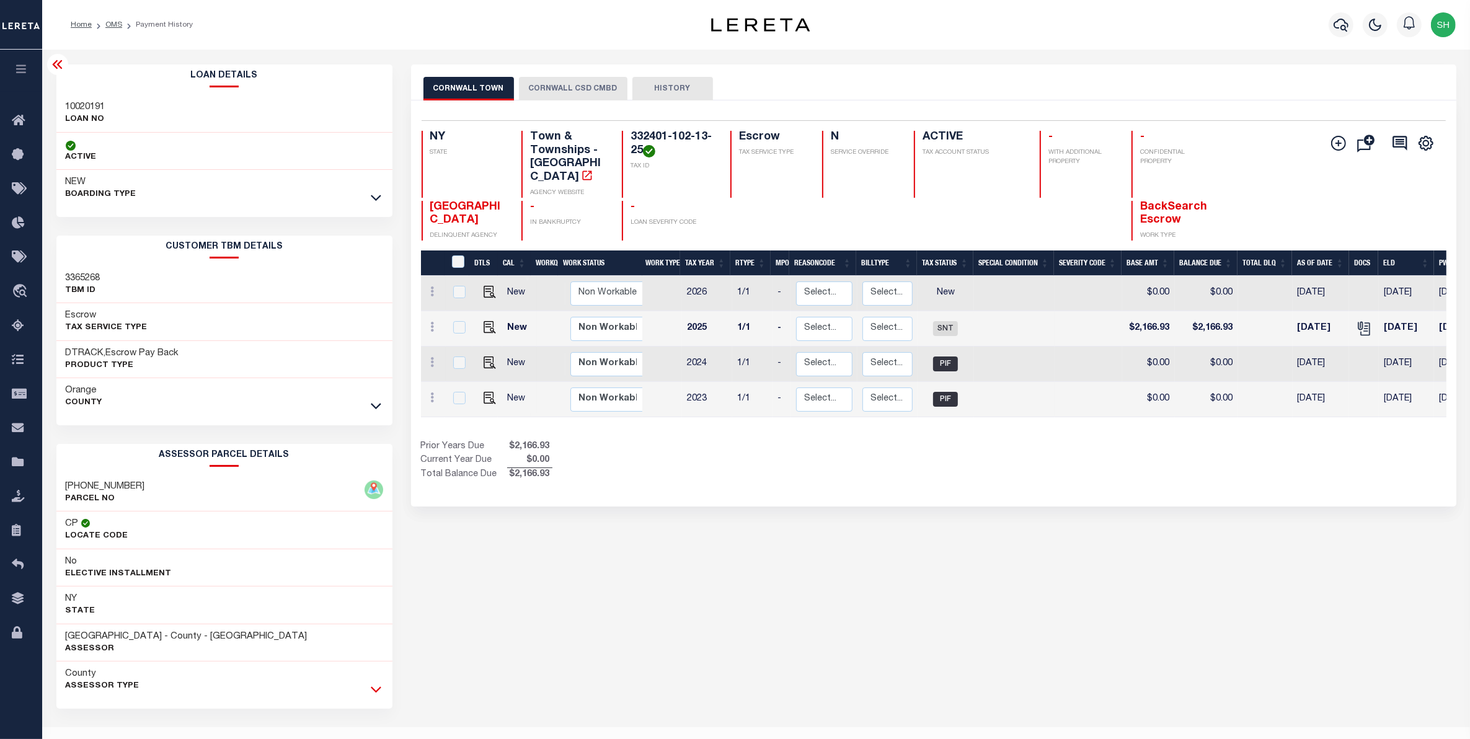
click at [377, 693] on icon at bounding box center [376, 690] width 11 height 6
click at [577, 93] on button "CORNWALL CSD CMBD" at bounding box center [573, 89] width 109 height 24
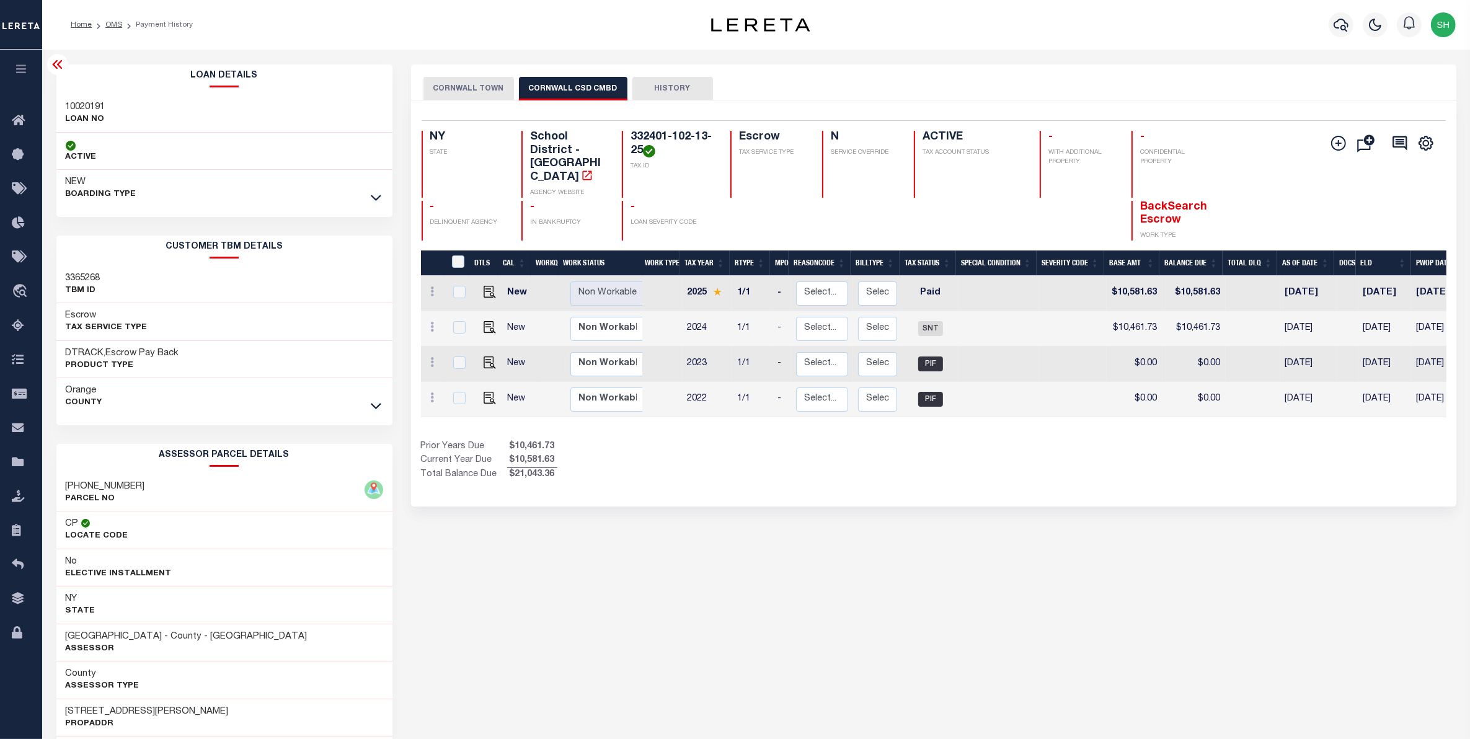
click at [479, 84] on button "CORNWALL TOWN" at bounding box center [469, 89] width 91 height 24
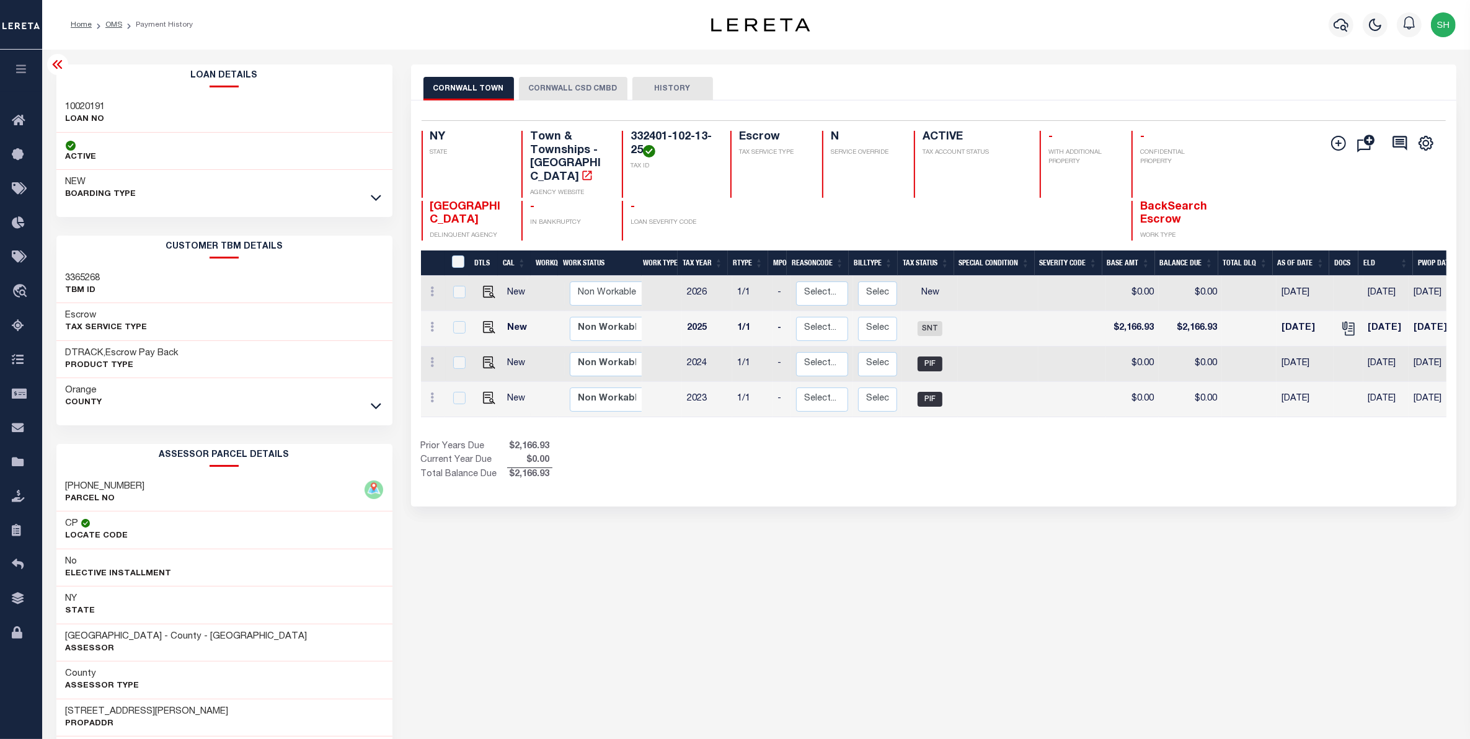
click at [560, 84] on button "CORNWALL CSD CMBD" at bounding box center [573, 89] width 109 height 24
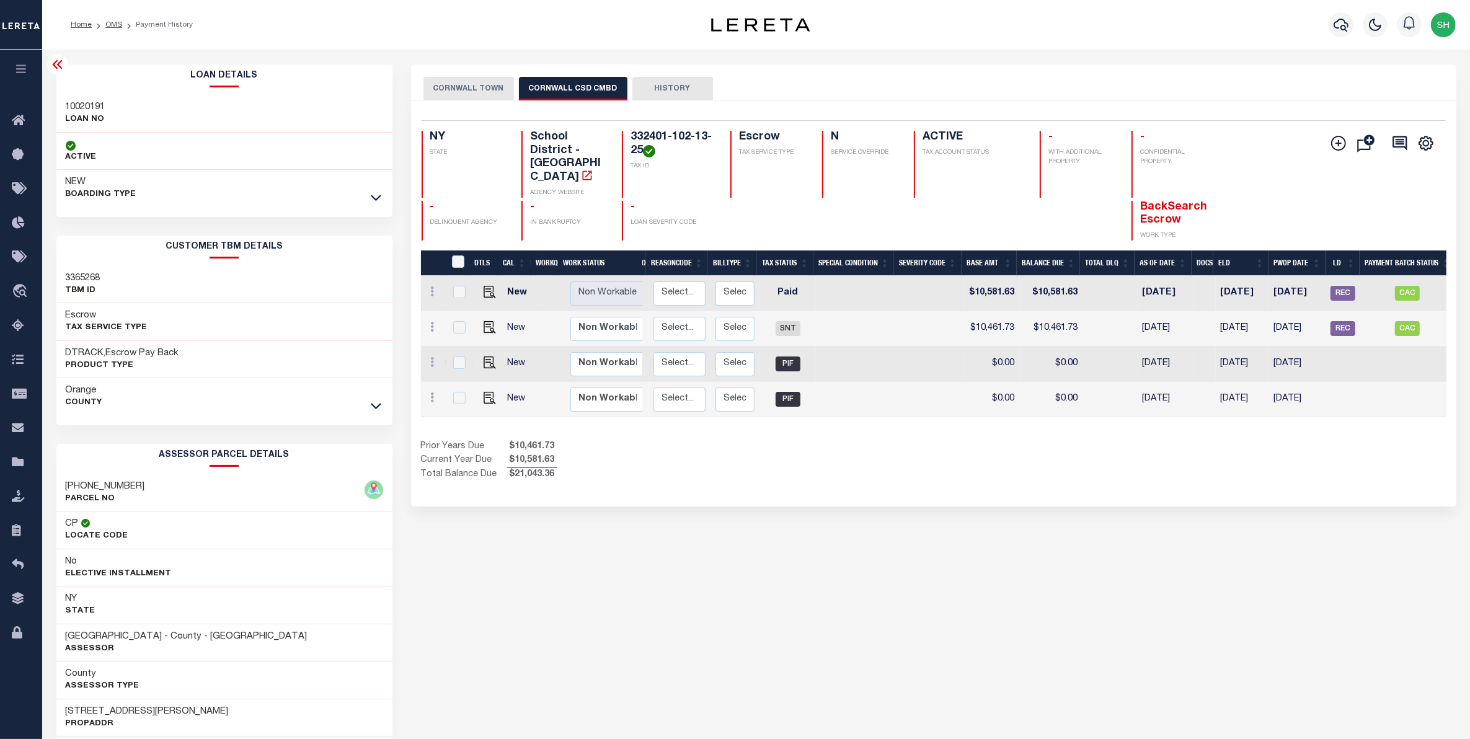
scroll to position [0, 146]
click at [459, 87] on button "CORNWALL TOWN" at bounding box center [469, 89] width 91 height 24
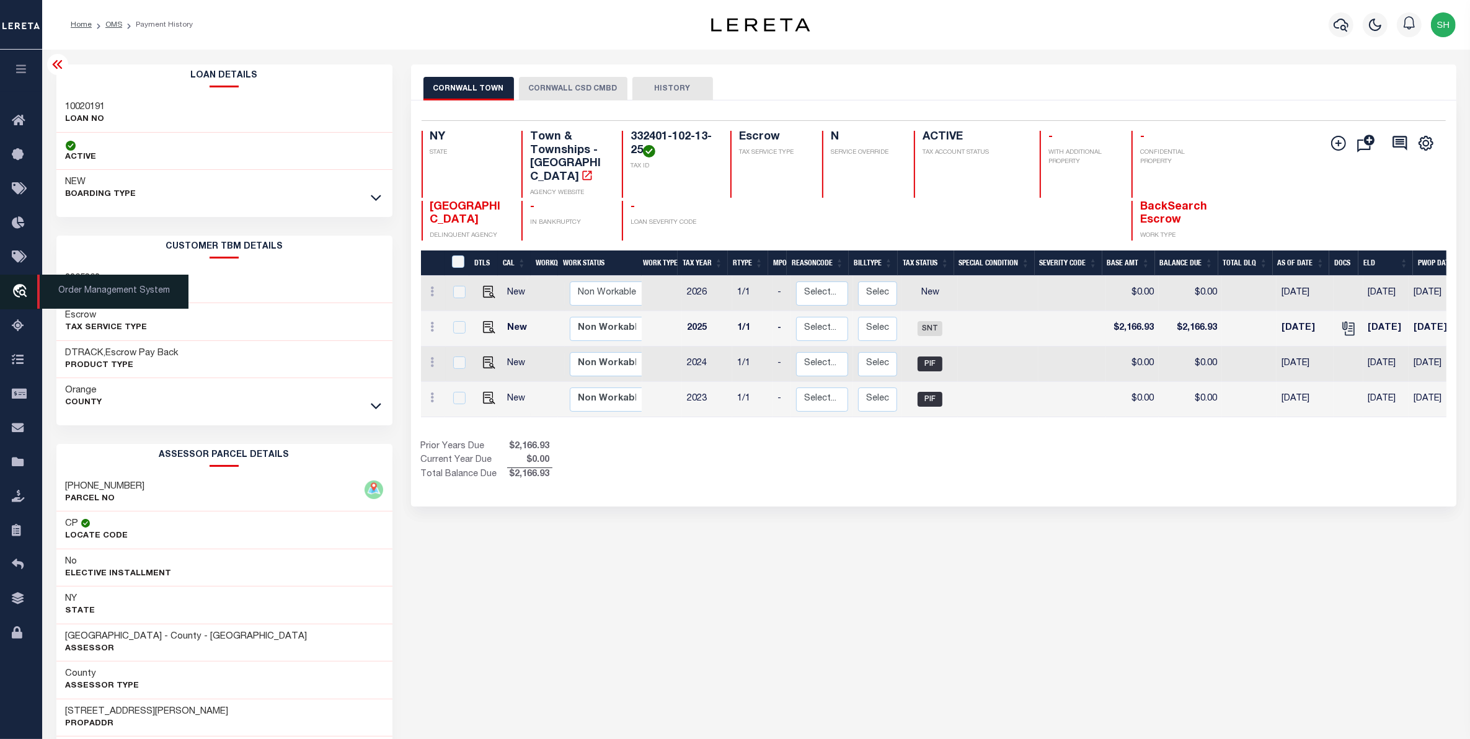
click at [22, 295] on icon "travel_explore" at bounding box center [22, 292] width 20 height 16
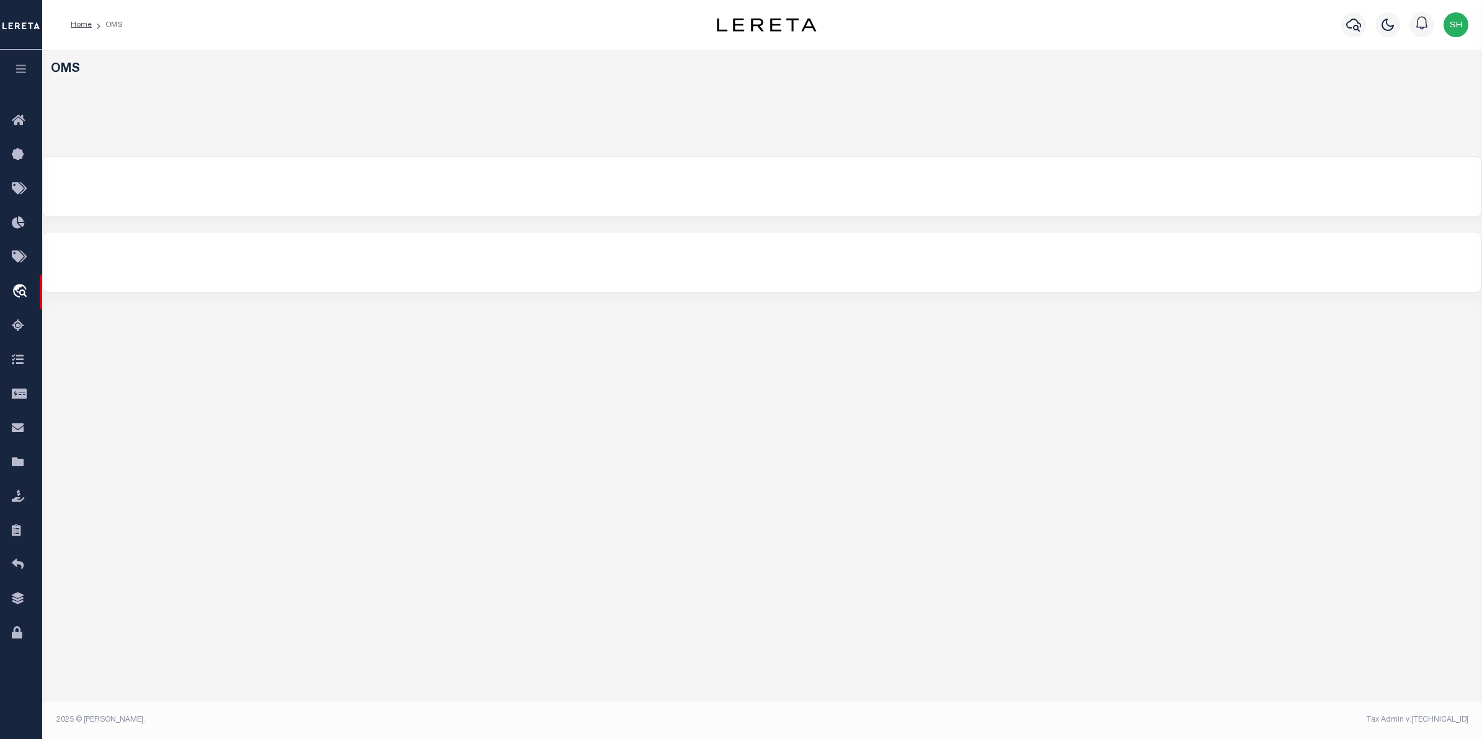
select select "200"
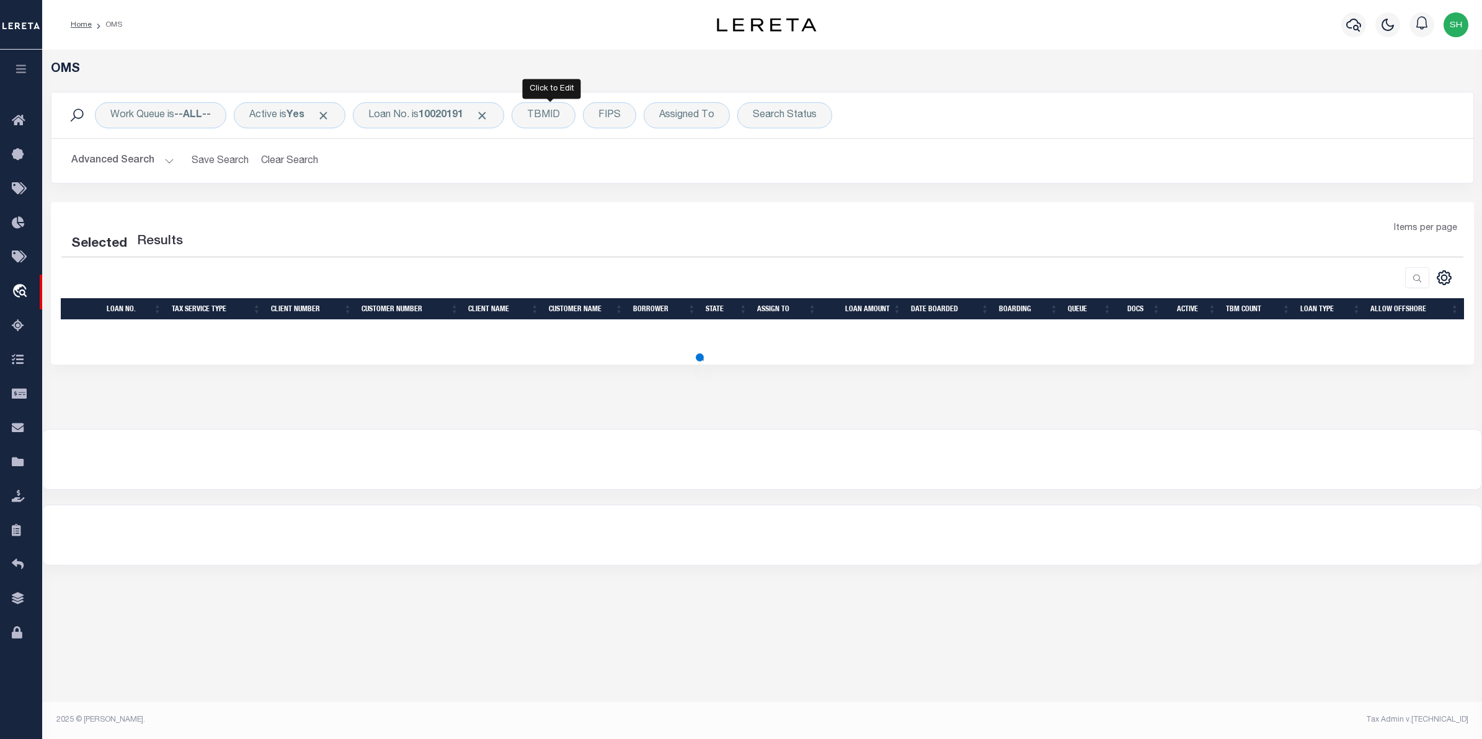
select select "200"
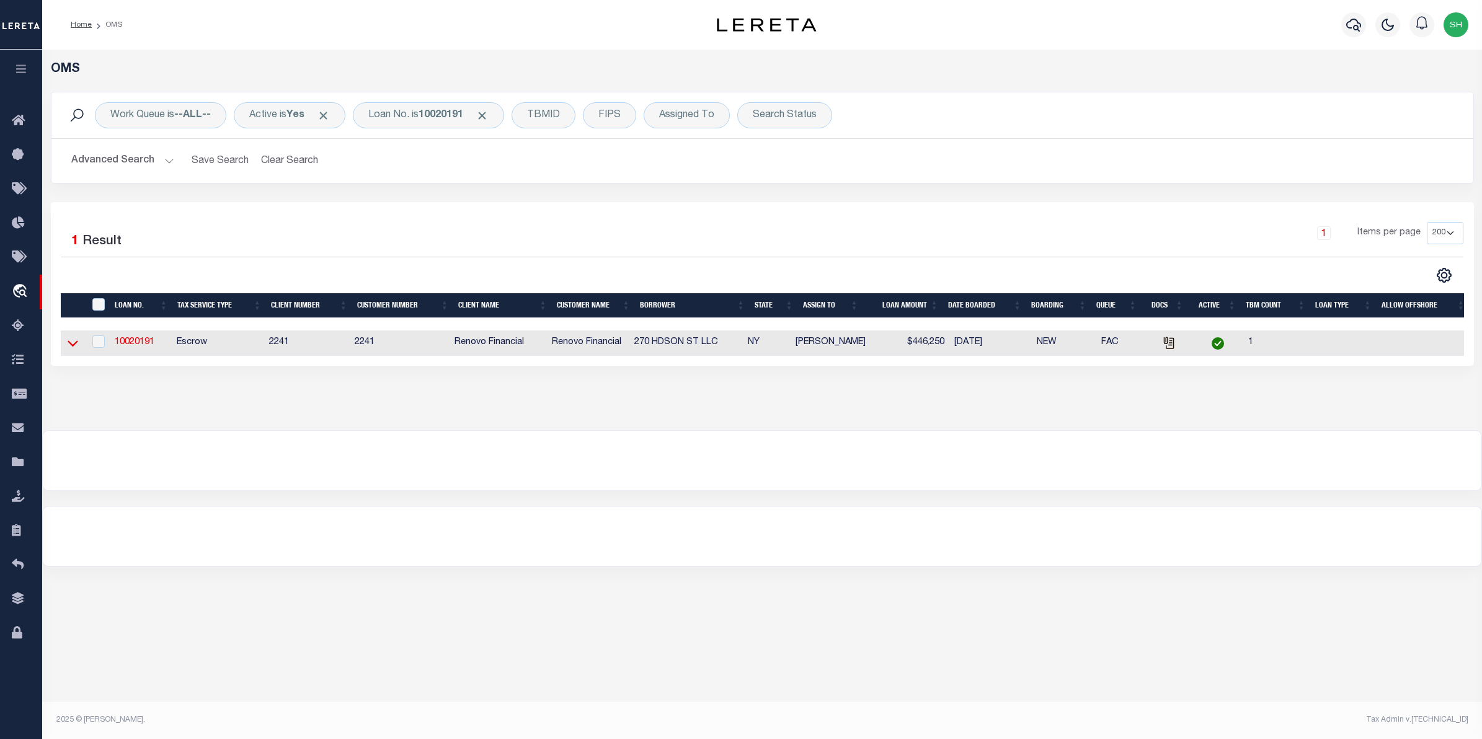
click at [73, 347] on icon at bounding box center [73, 344] width 11 height 6
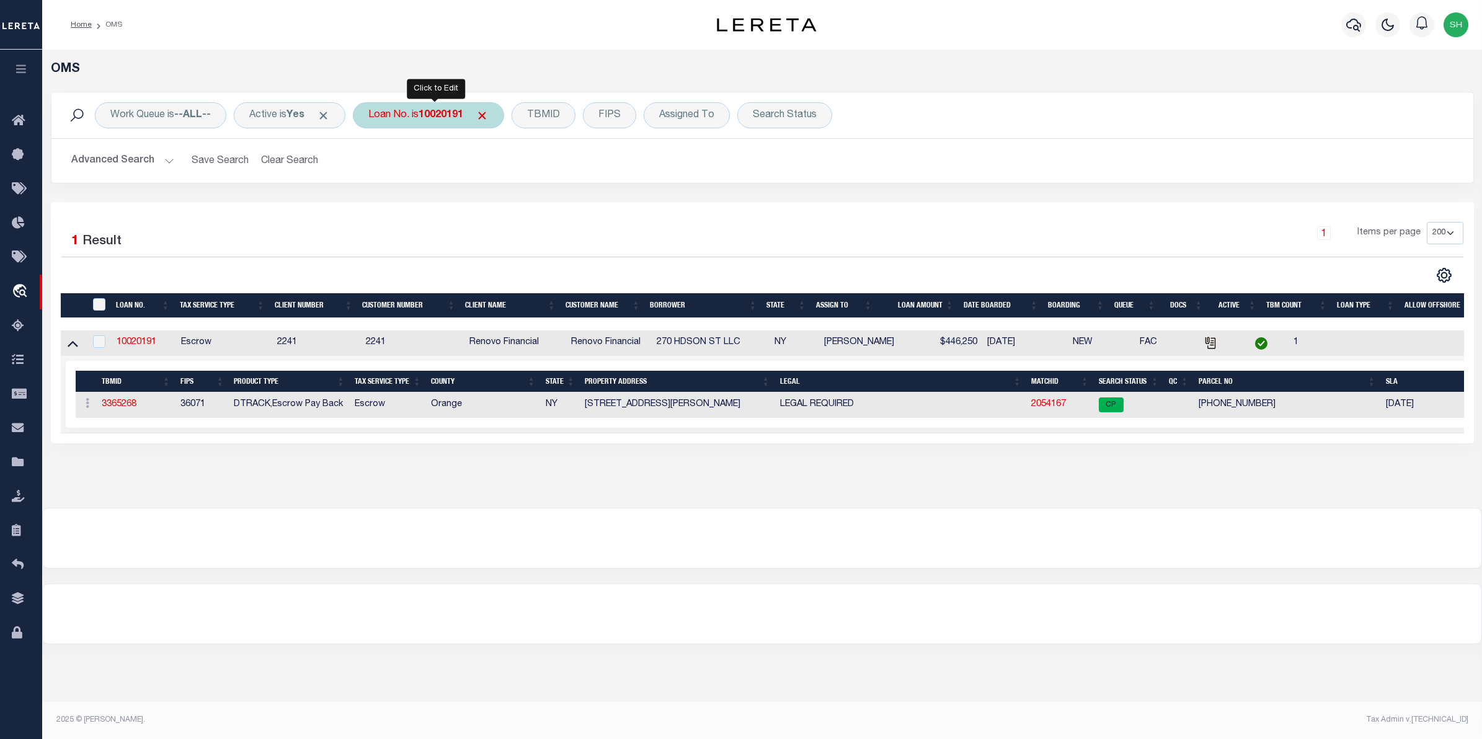
click at [399, 110] on div "Loan No. is 10020191" at bounding box center [428, 115] width 151 height 26
type input "10011344"
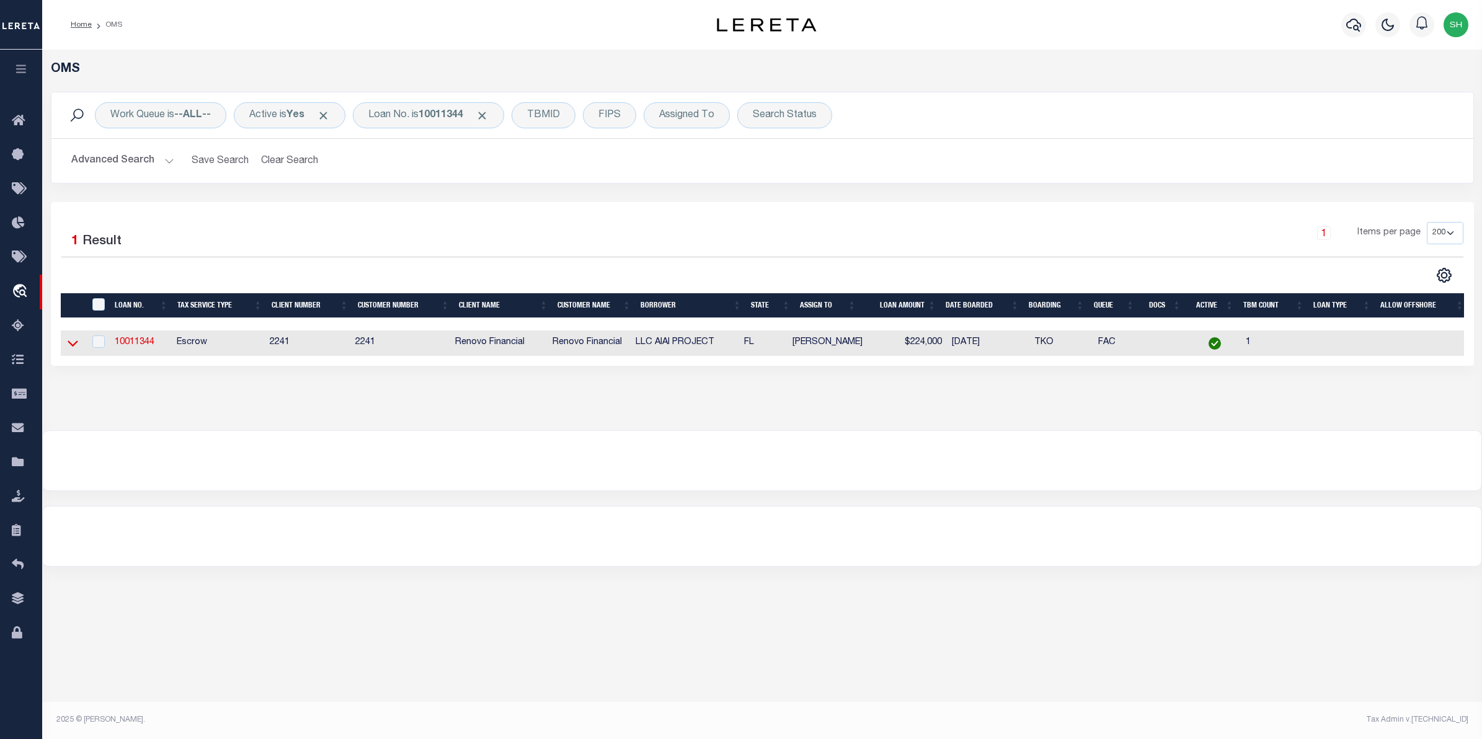
click at [69, 346] on icon at bounding box center [73, 344] width 11 height 6
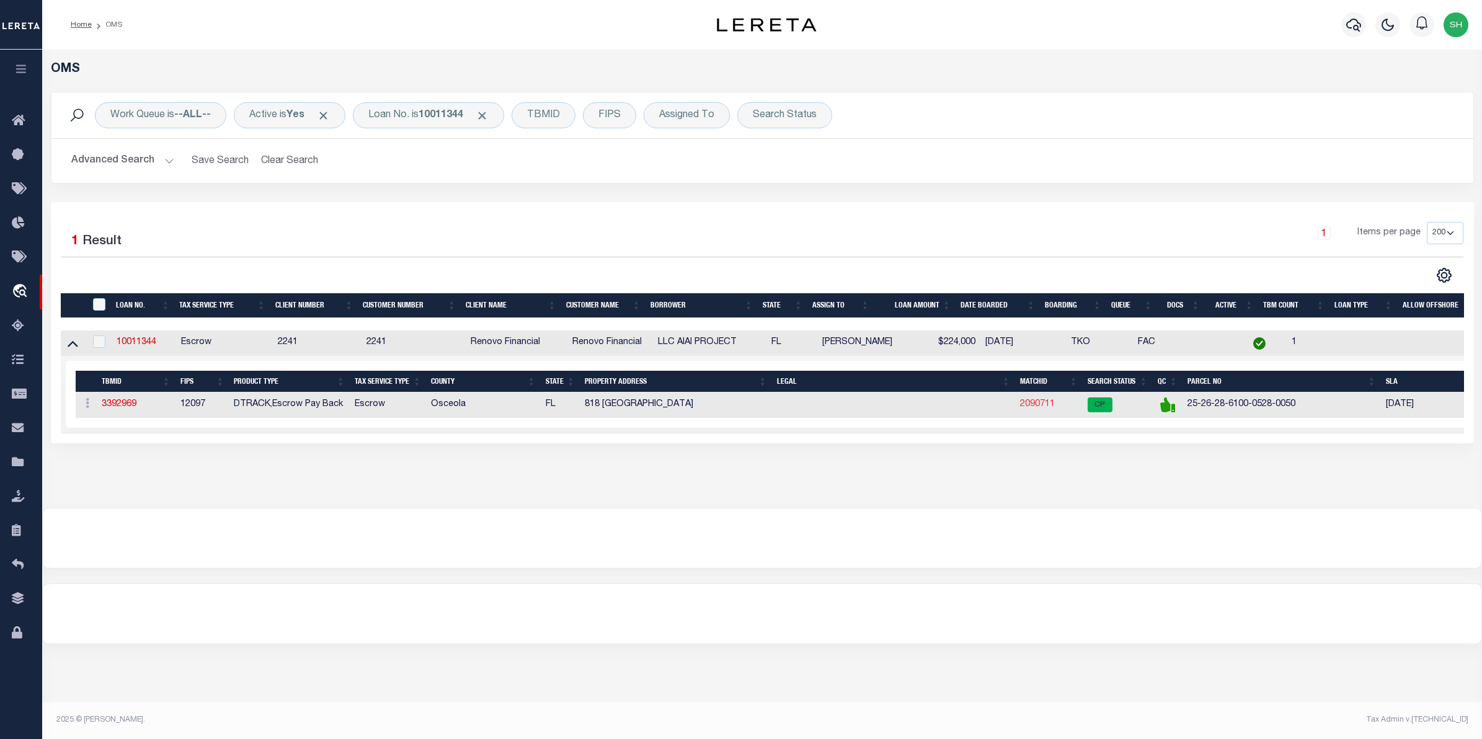
click at [1028, 409] on link "2090711" at bounding box center [1037, 404] width 35 height 9
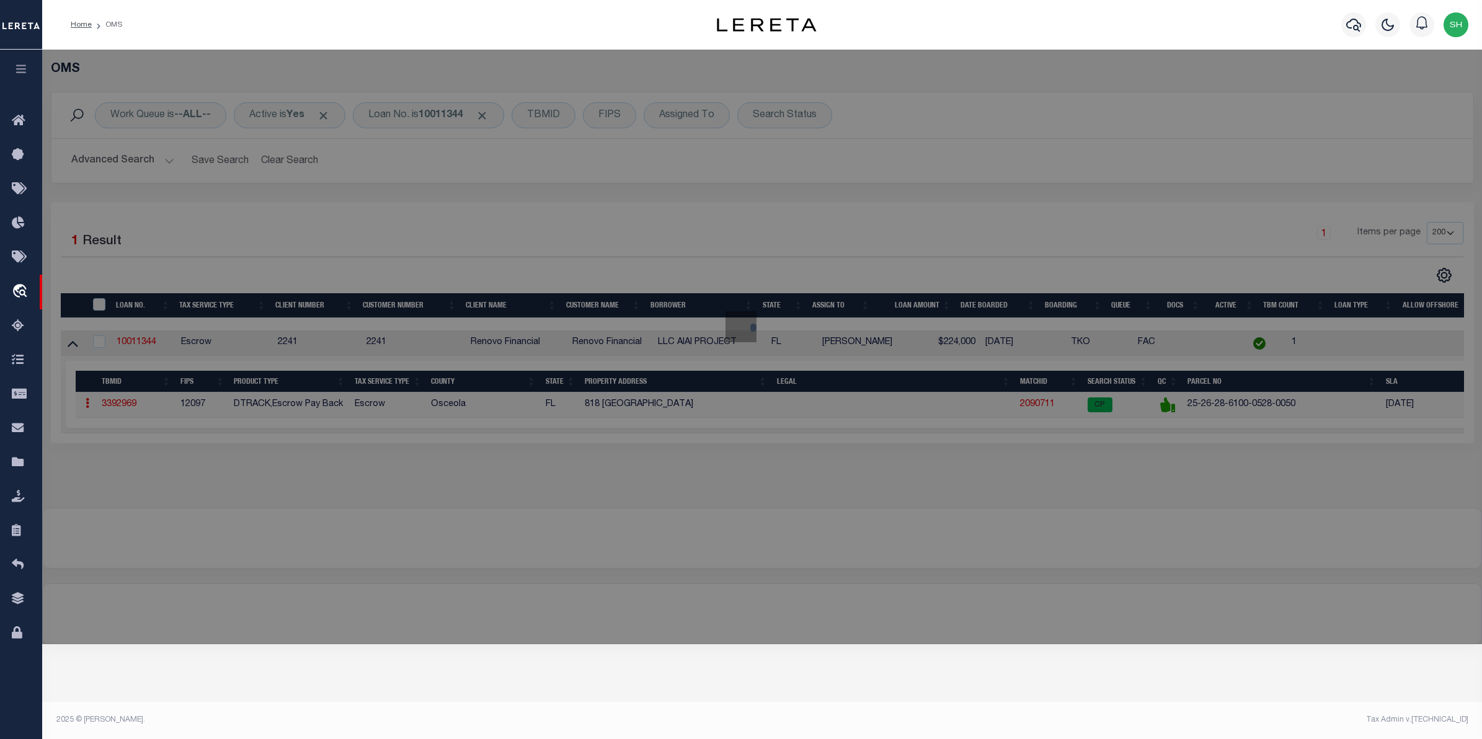
checkbox input "false"
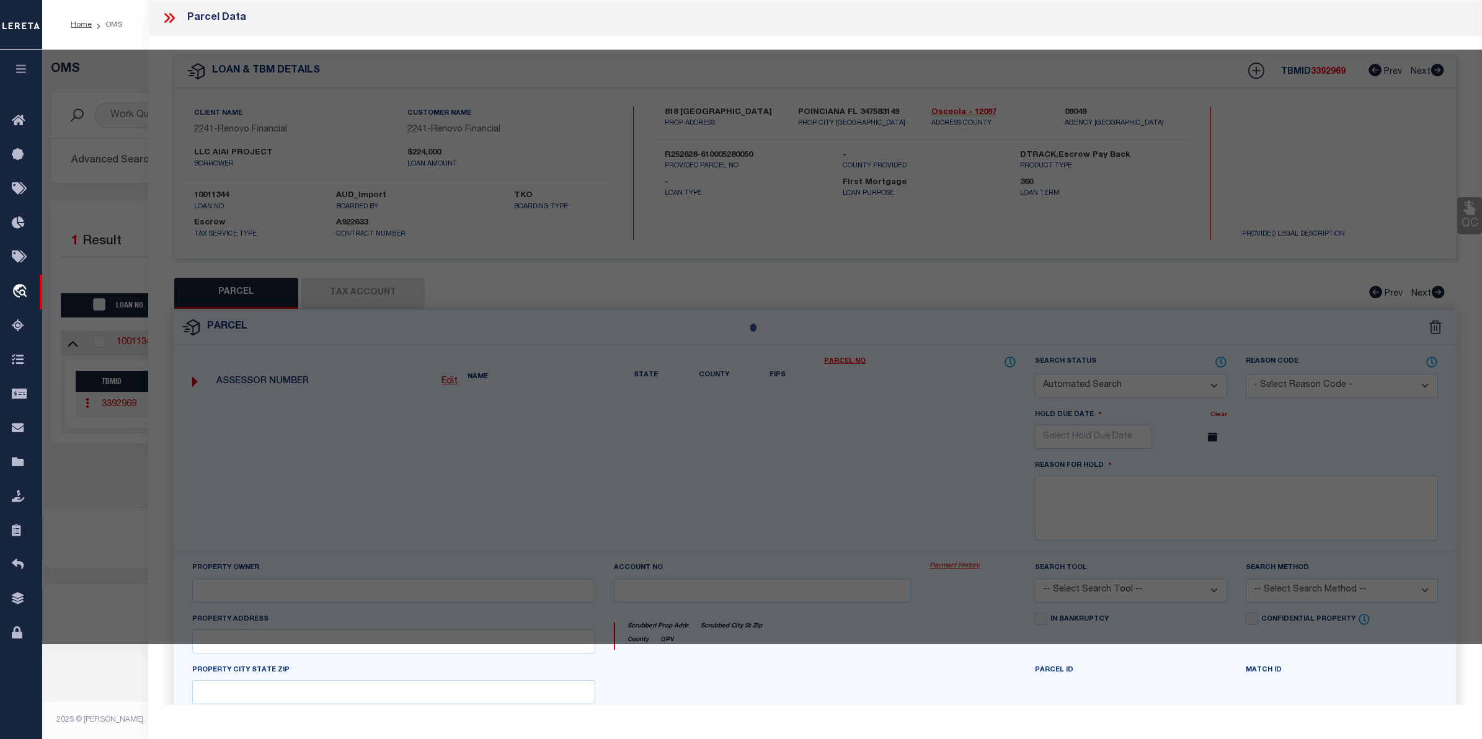
select select "CP"
type input "AIAI PROJECT LLC"
select select "AGW"
select select "ADD"
type input "818 HALIFAX DR, UNIT A"
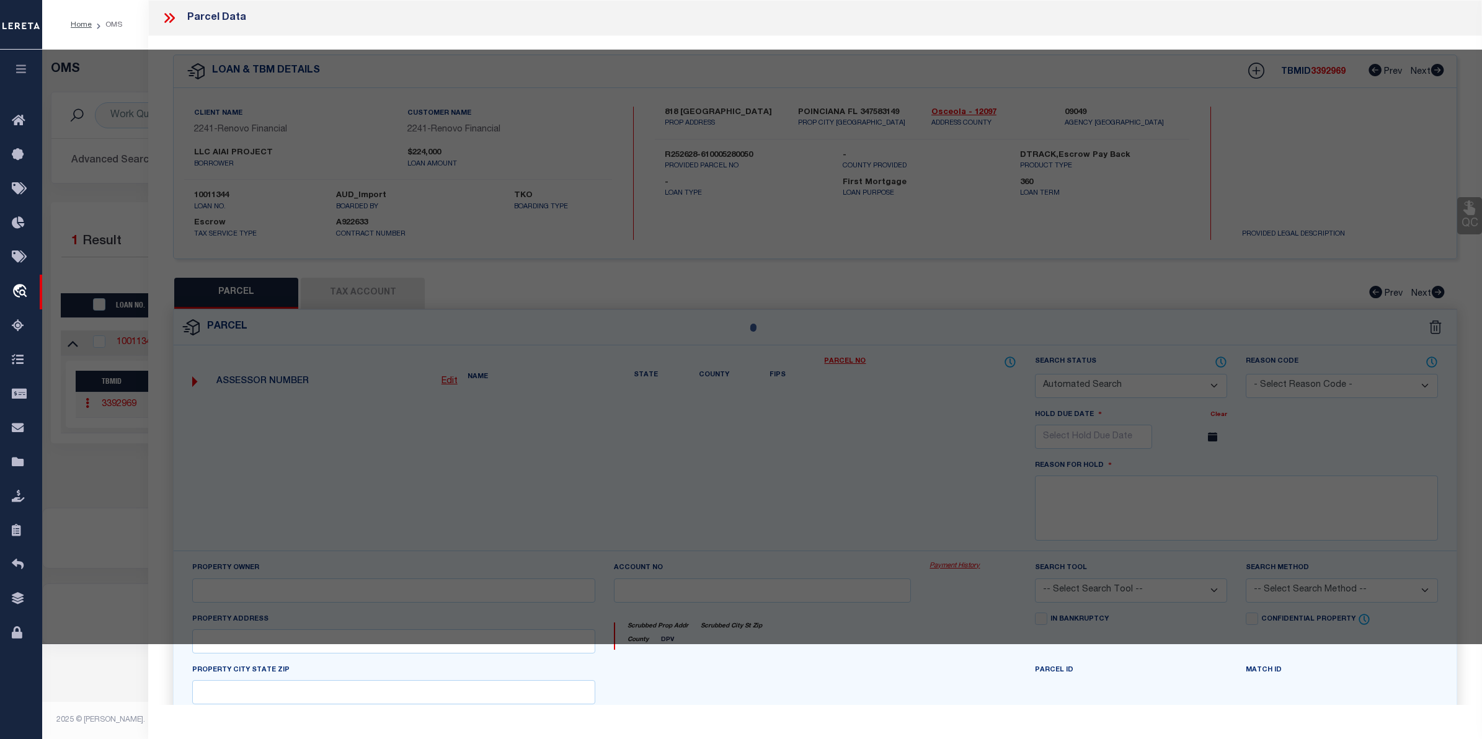
checkbox input "false"
type input "KISSIMMEE FL 34758"
type textarea "POINCIANA V 2 NBD 1 PB 3 PG 82 BLK 528 LOT 5 34/26/28"
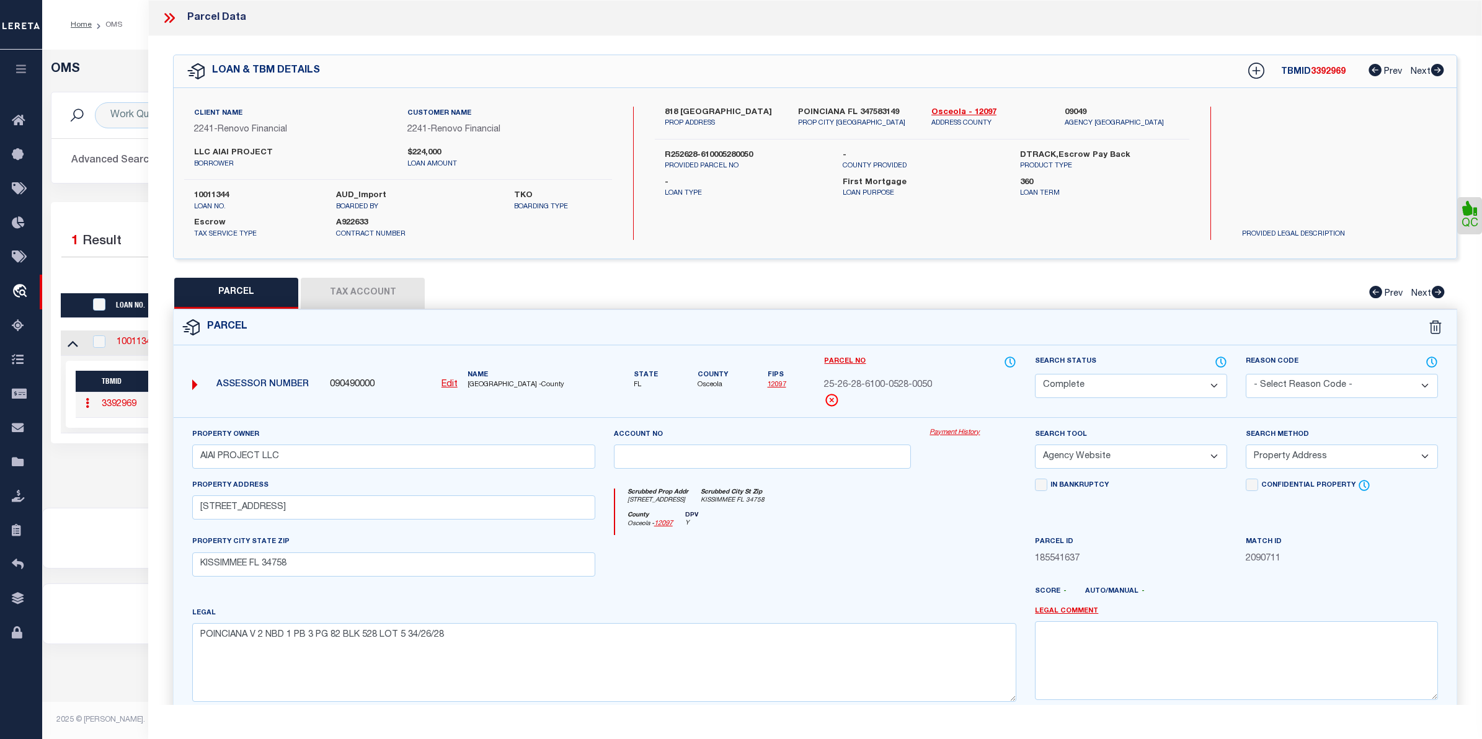
click at [931, 435] on link "Payment History" at bounding box center [973, 433] width 87 height 11
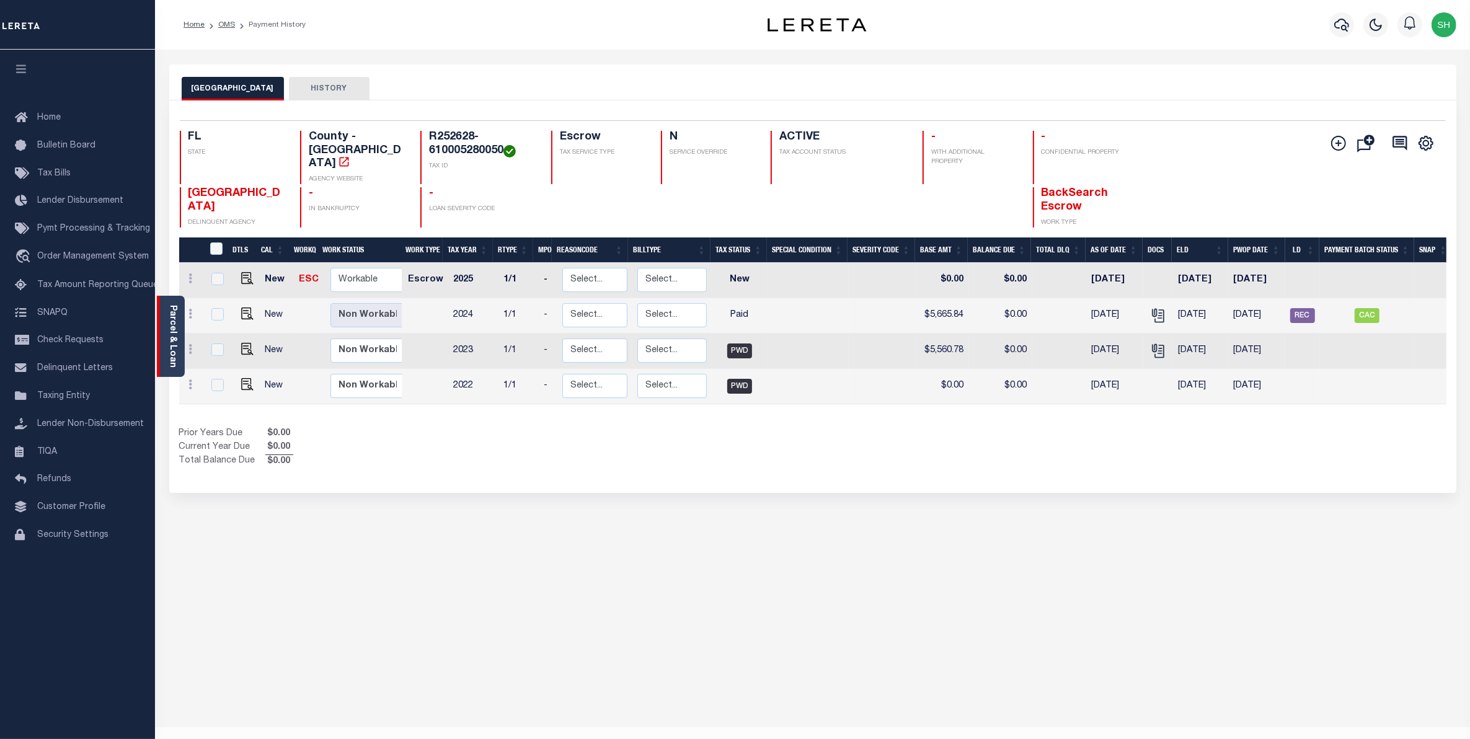
click at [171, 327] on link "Parcel & Loan" at bounding box center [172, 336] width 9 height 63
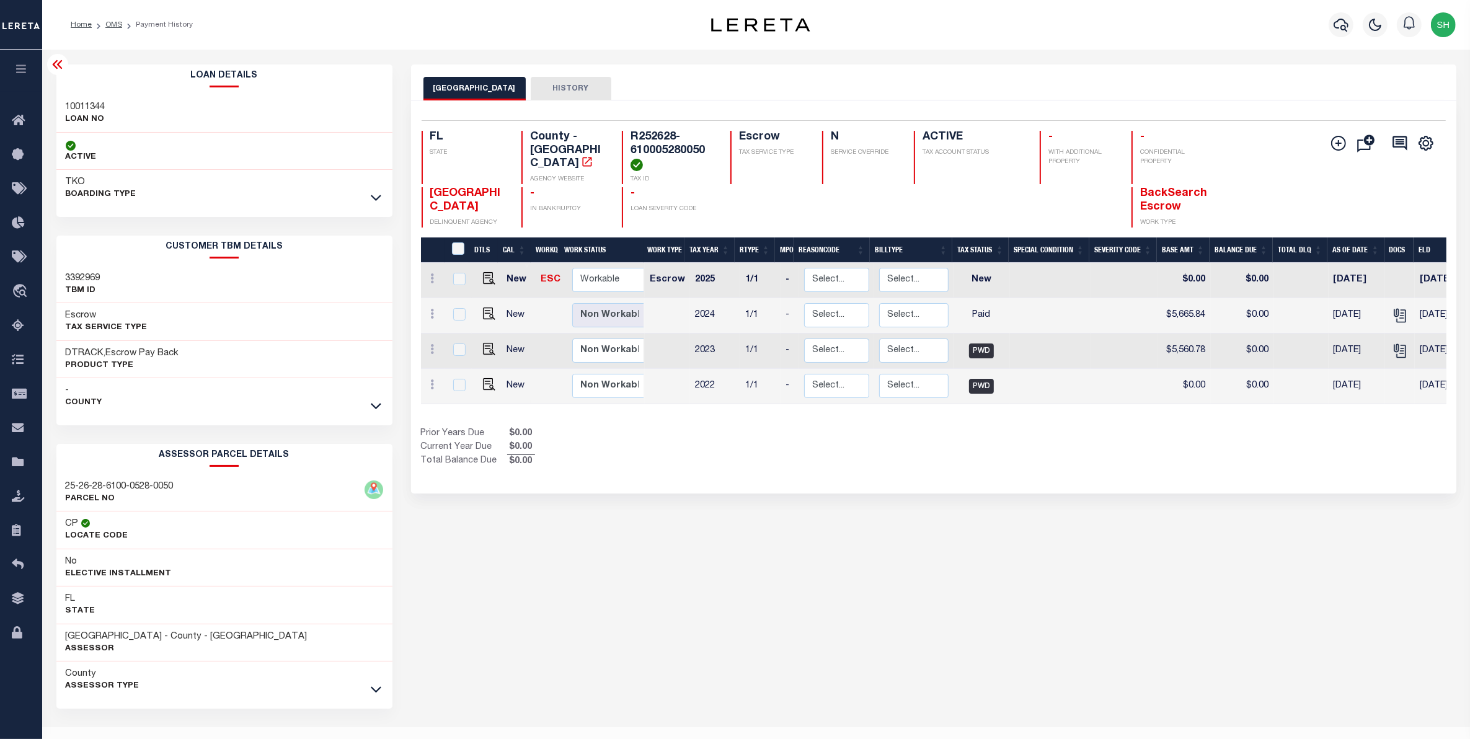
click at [378, 685] on link at bounding box center [376, 689] width 14 height 9
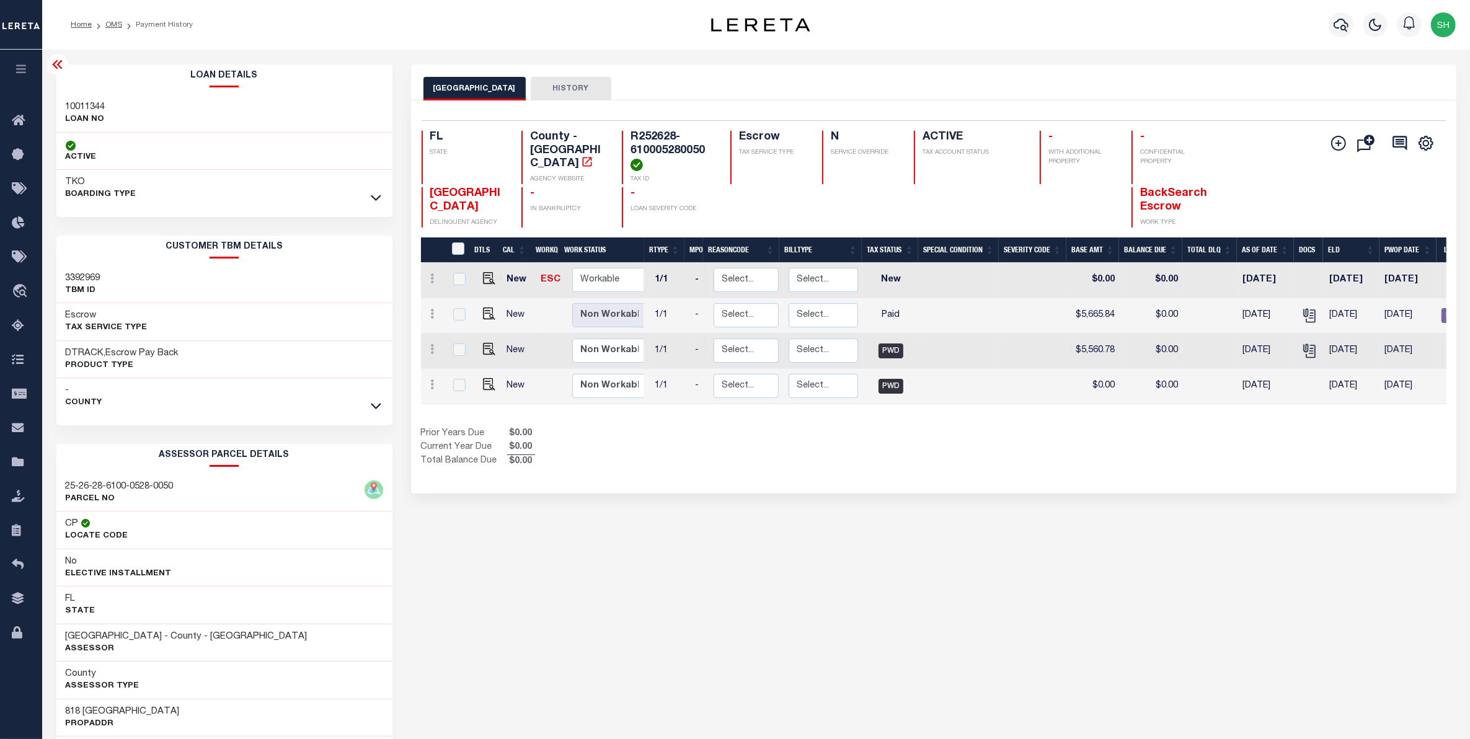
scroll to position [0, 94]
click at [17, 283] on link "travel_explore Order Management System" at bounding box center [21, 292] width 42 height 35
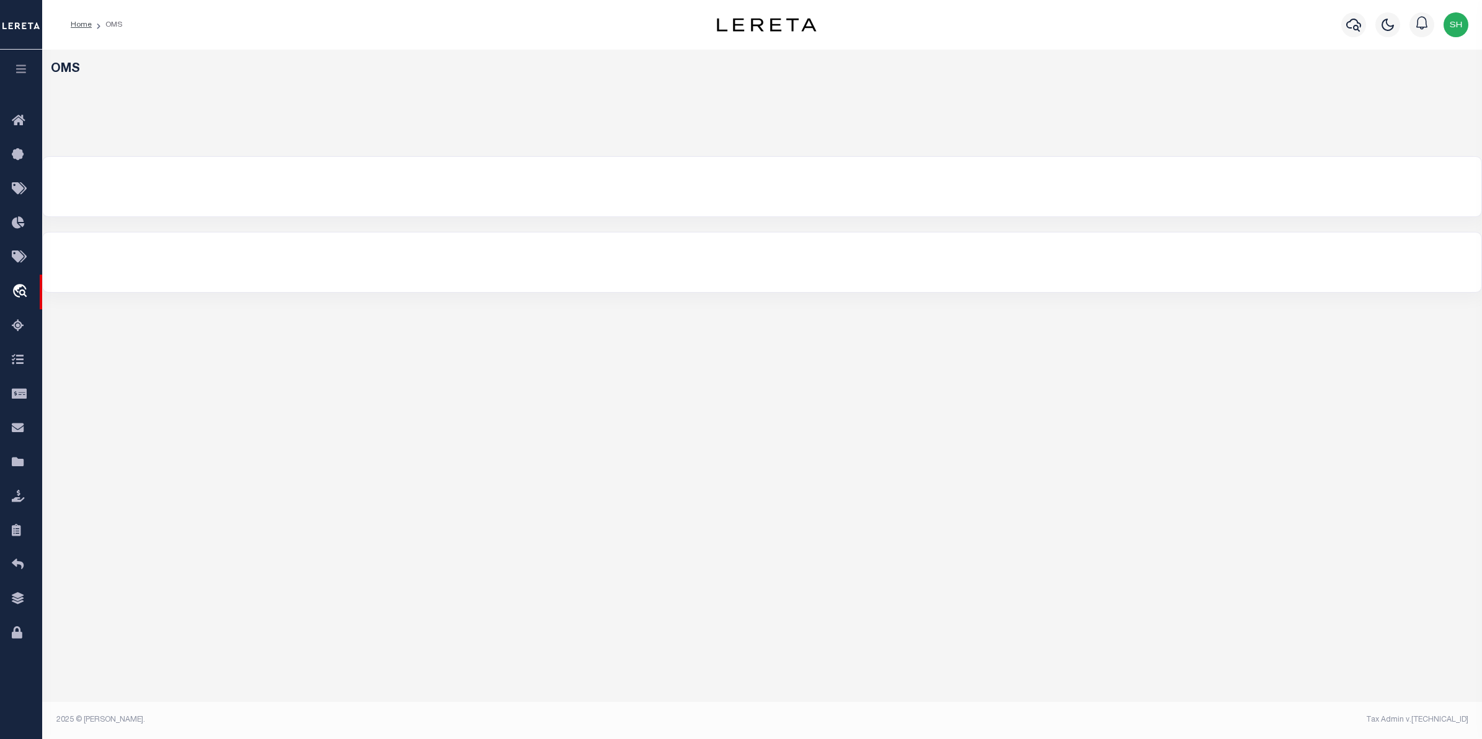
select select "200"
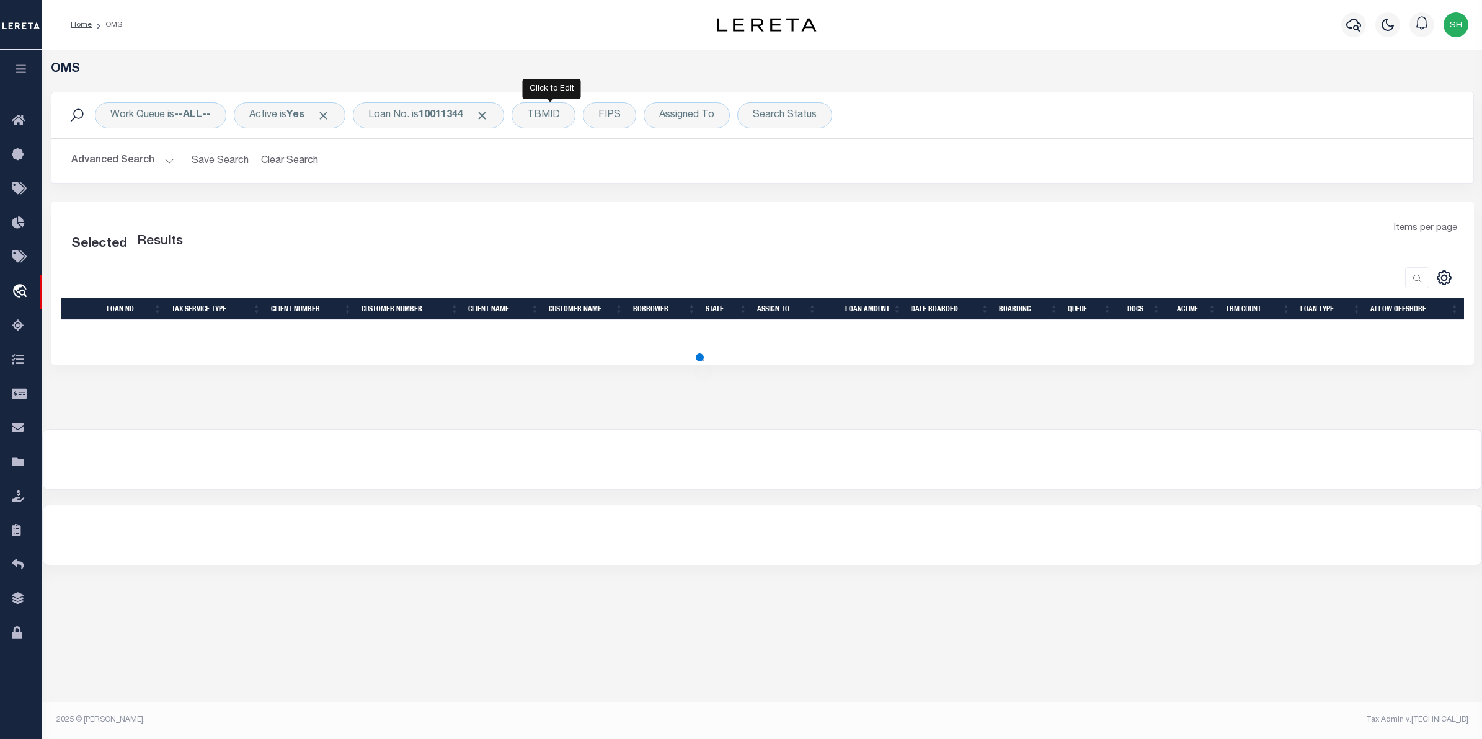
select select "200"
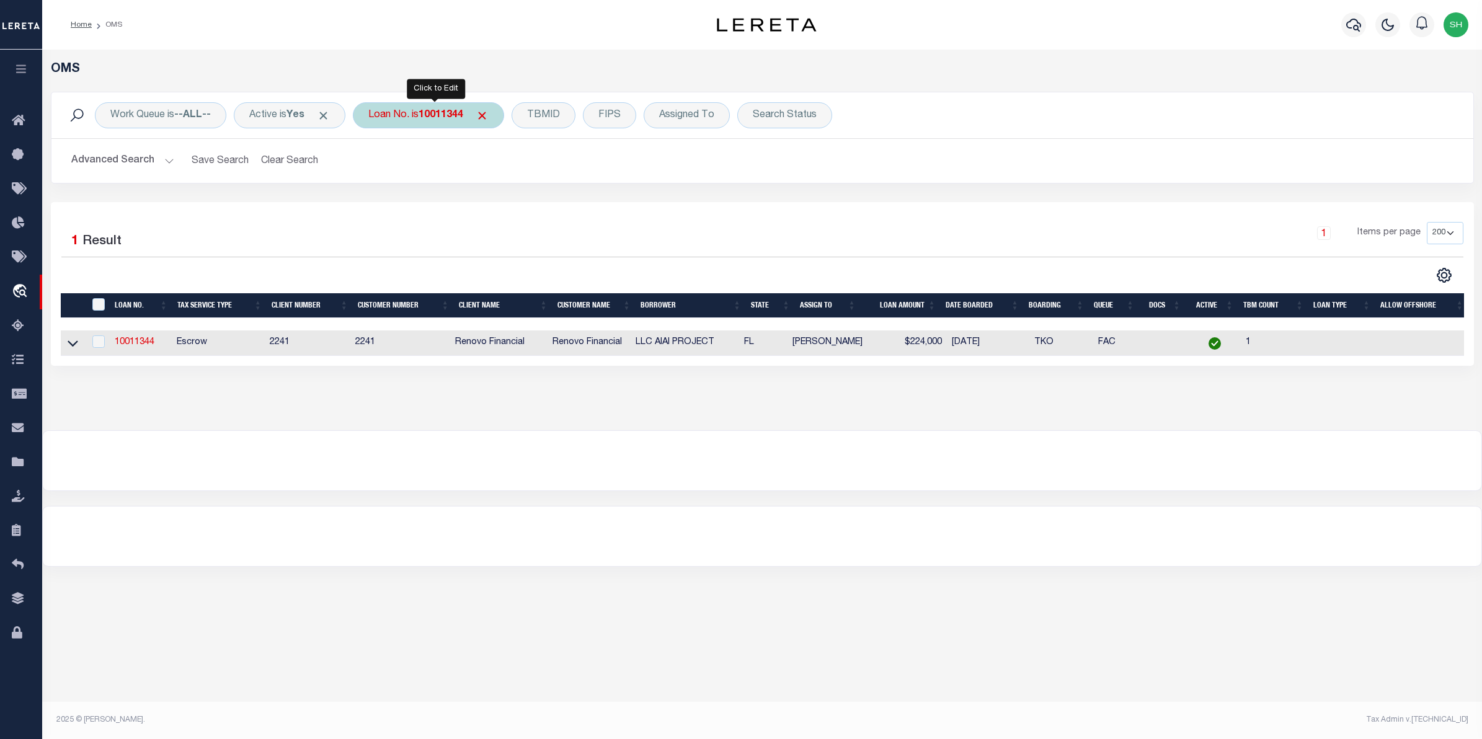
click at [455, 123] on div "Loan No. is 10011344" at bounding box center [428, 115] width 151 height 26
type input "111201"
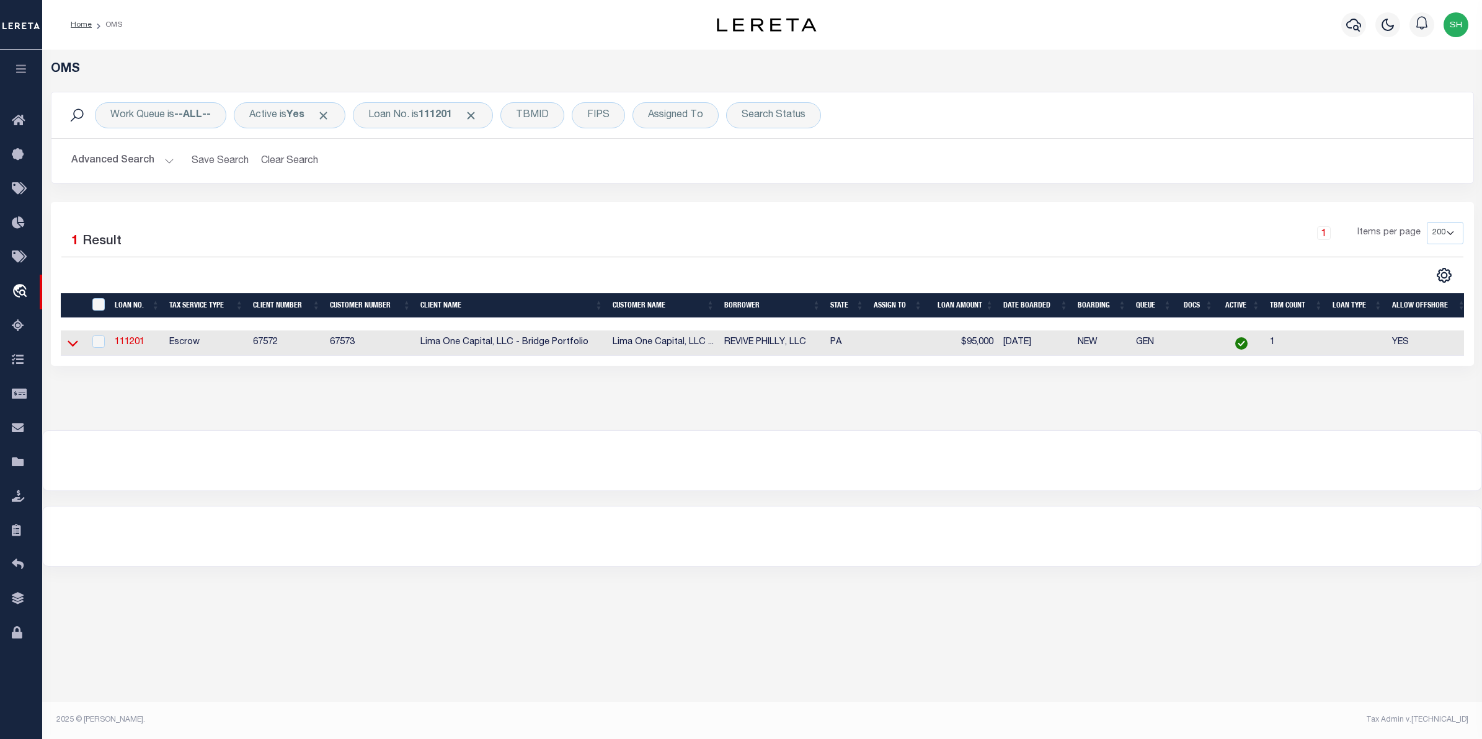
click at [69, 342] on icon at bounding box center [73, 343] width 11 height 13
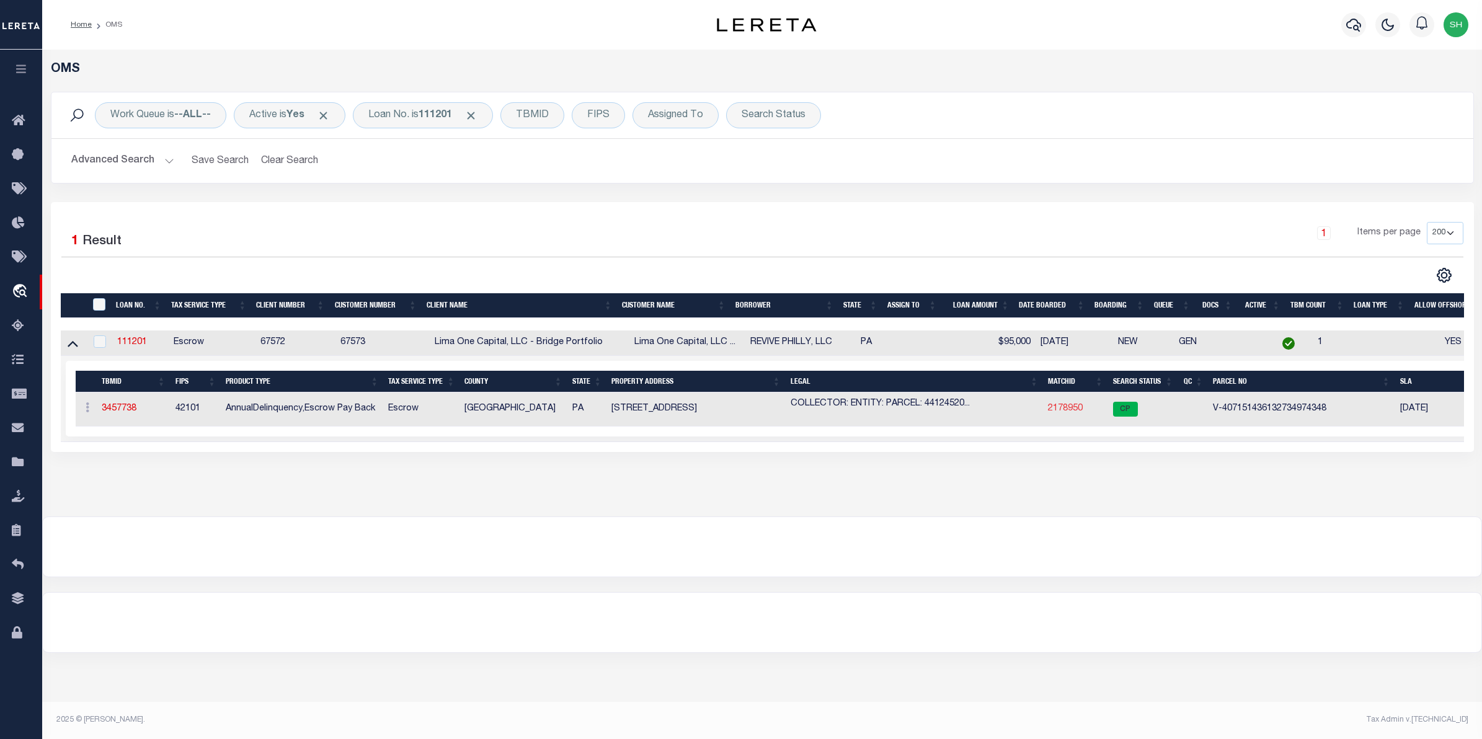
click at [1077, 411] on link "2178950" at bounding box center [1065, 408] width 35 height 9
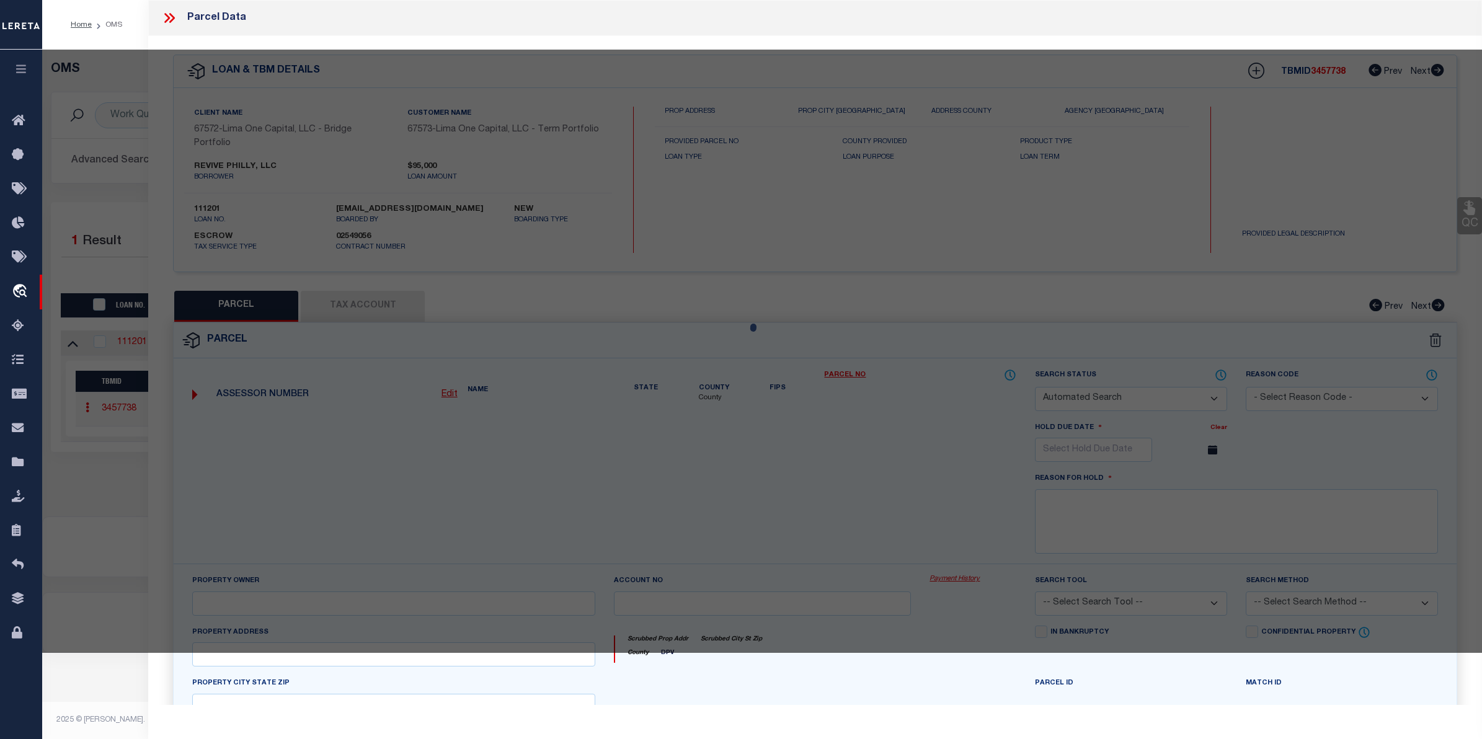
checkbox input "false"
select select "CP"
select select "AGW"
select select "ADD"
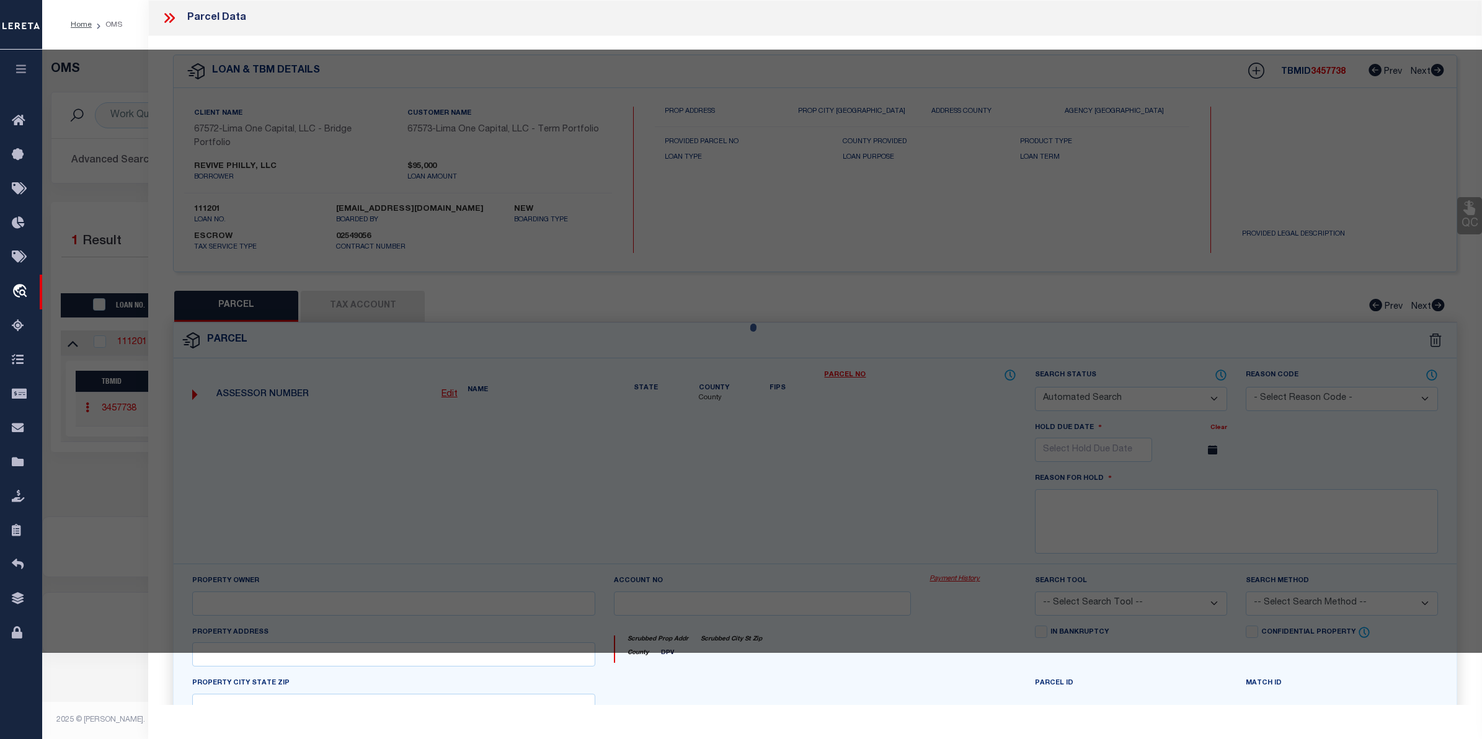
type input "4918 ASPEN STREET"
checkbox input "false"
type input "PHILADELPHIA PA 19139"
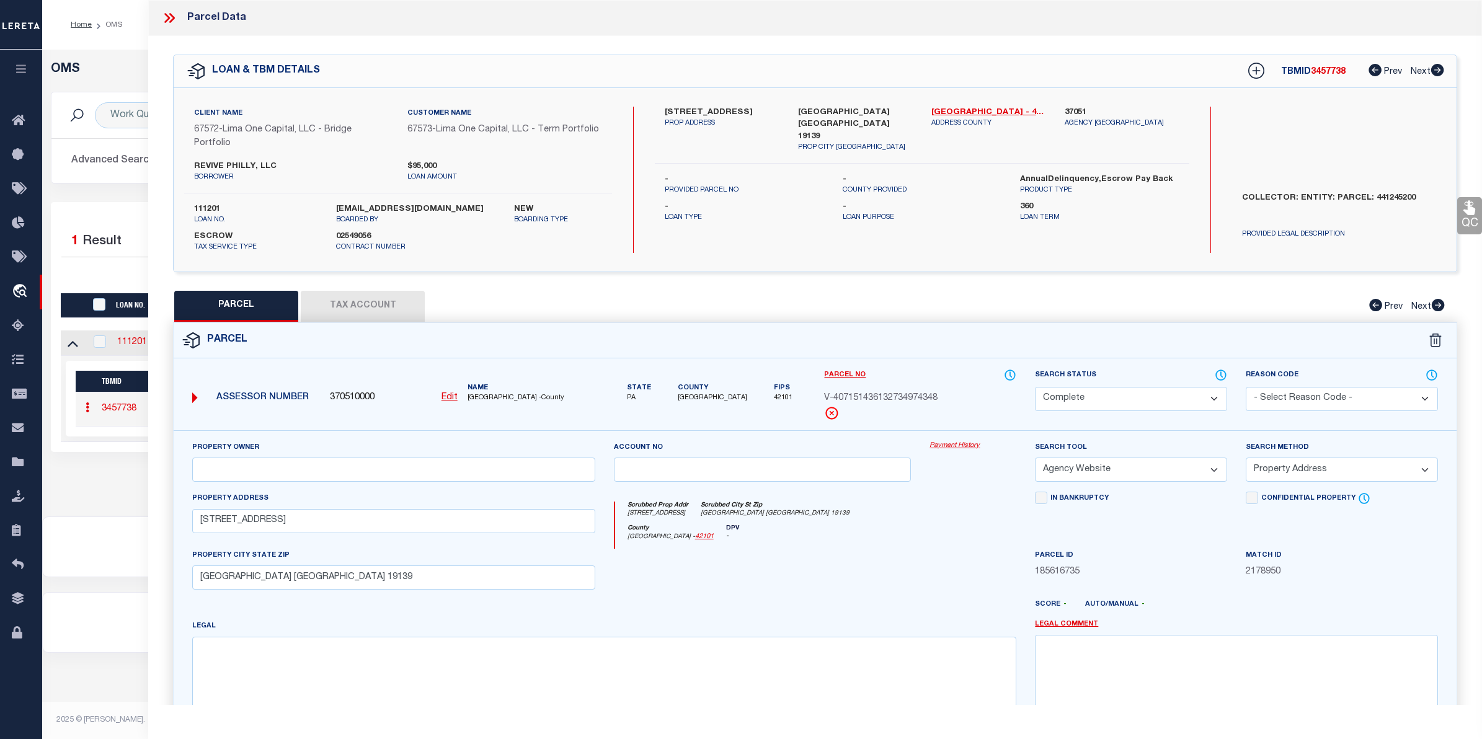
click at [982, 448] on link "Payment History" at bounding box center [973, 446] width 87 height 11
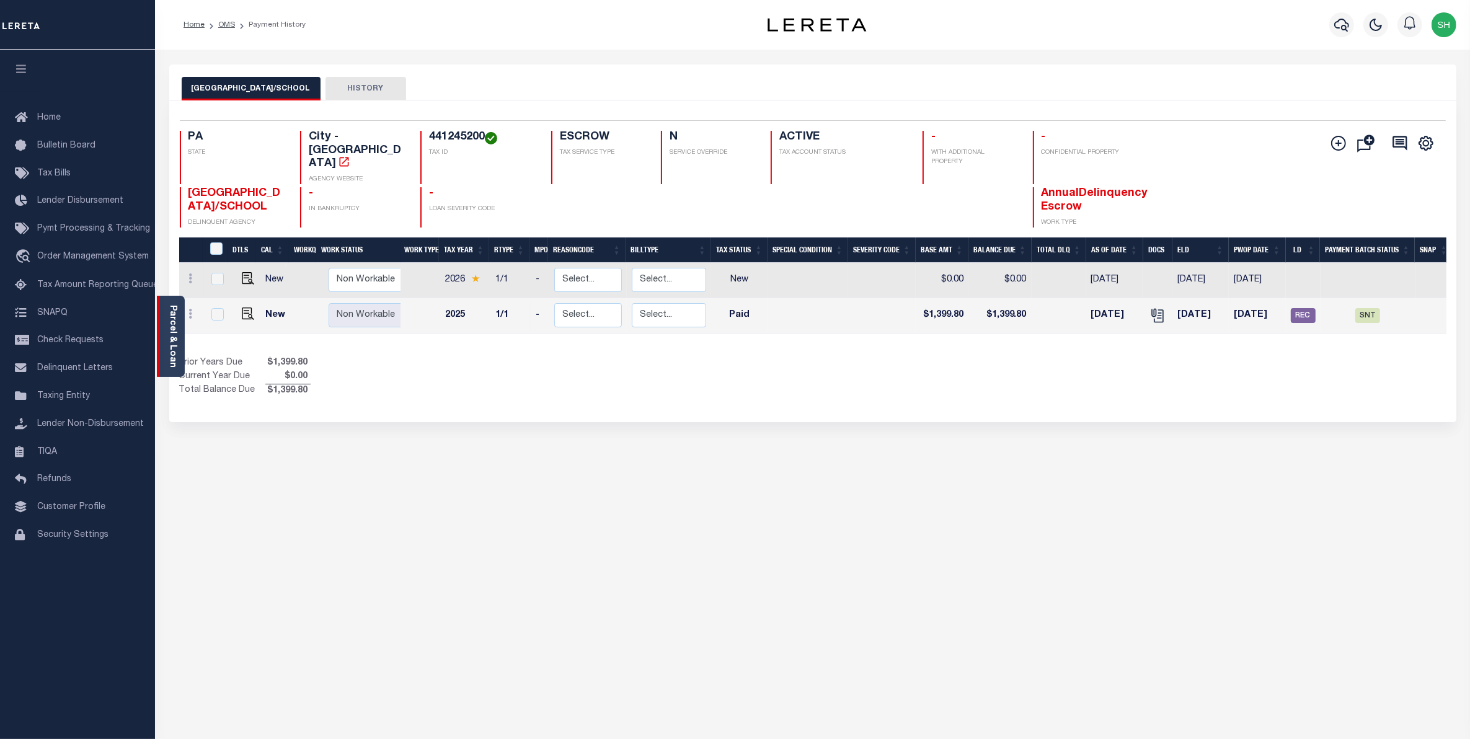
click at [164, 318] on div "Parcel & Loan" at bounding box center [171, 336] width 28 height 81
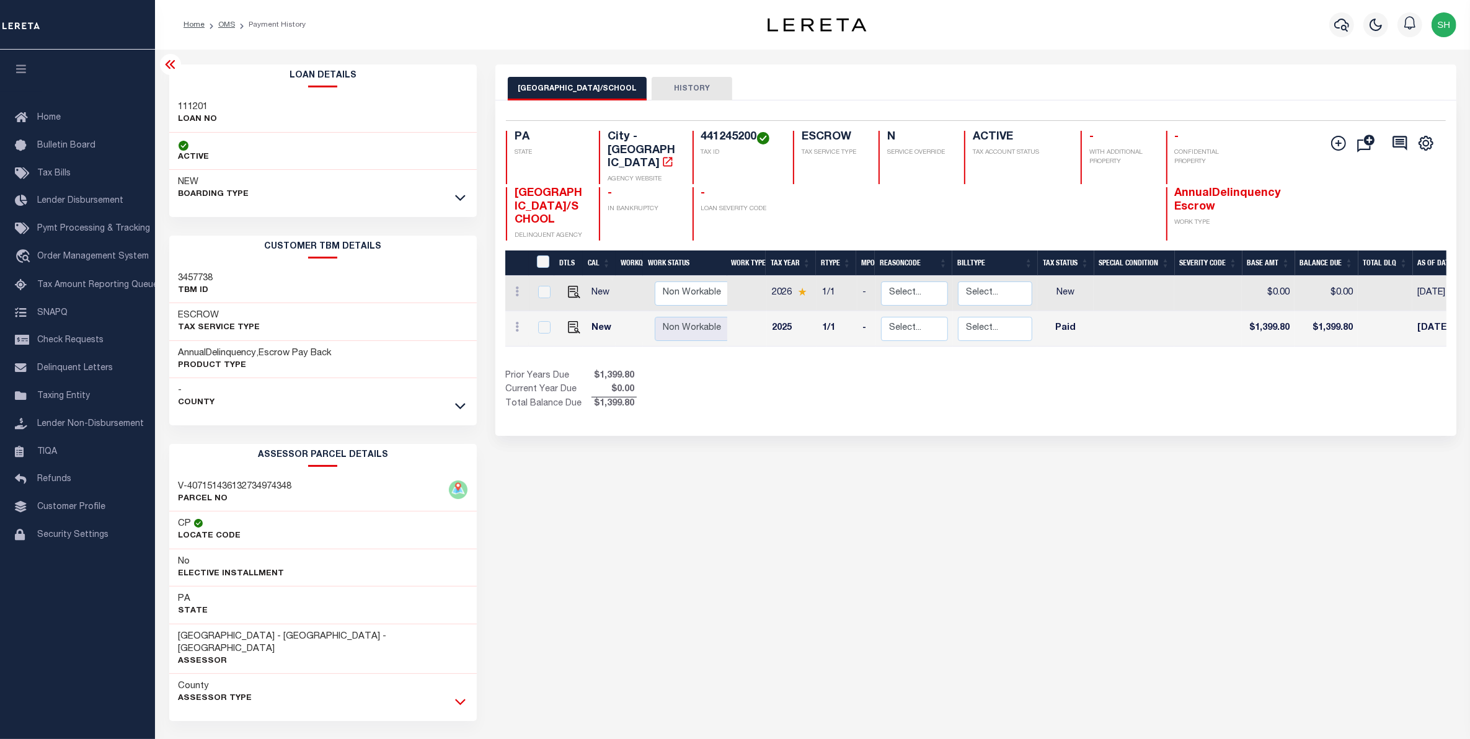
click at [455, 695] on icon at bounding box center [460, 701] width 11 height 13
click at [26, 252] on icon "travel_explore" at bounding box center [25, 257] width 20 height 16
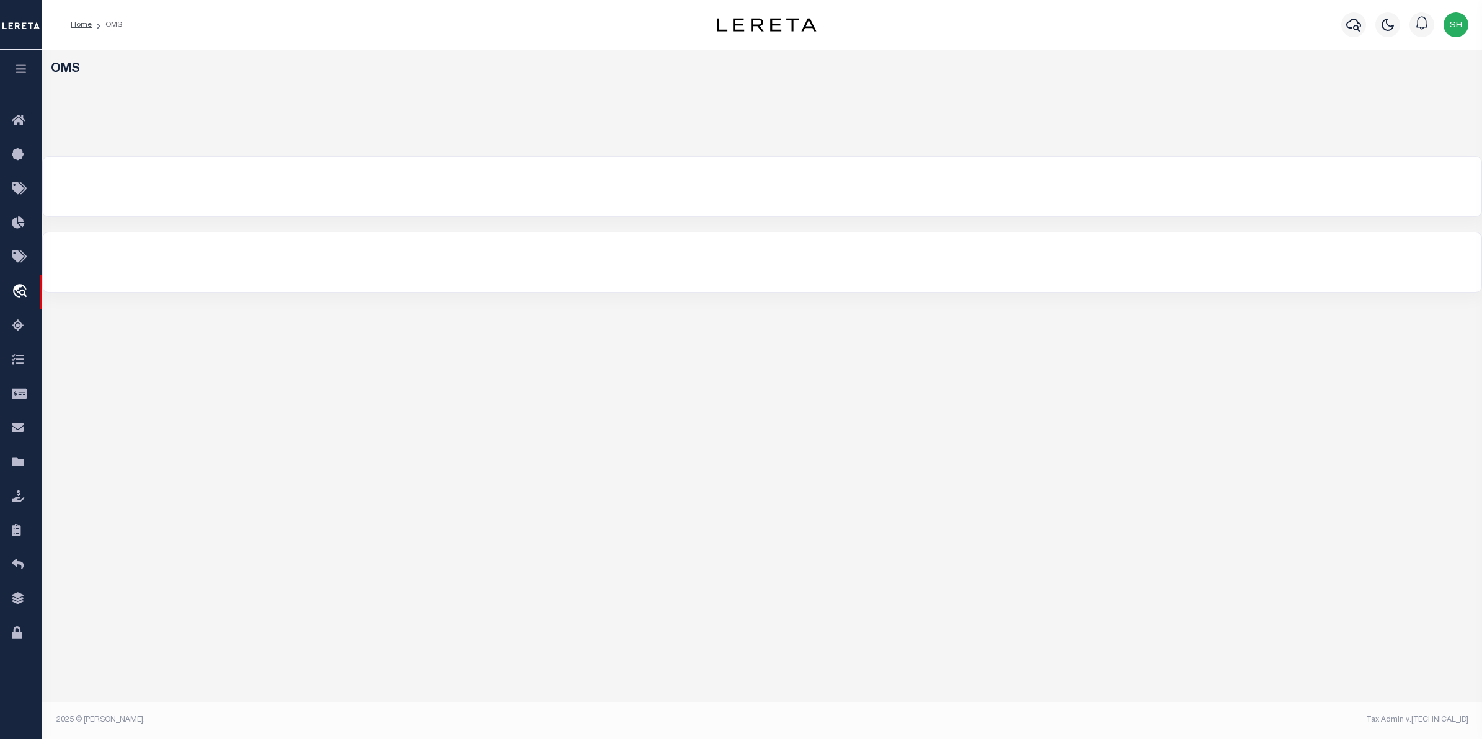
select select "200"
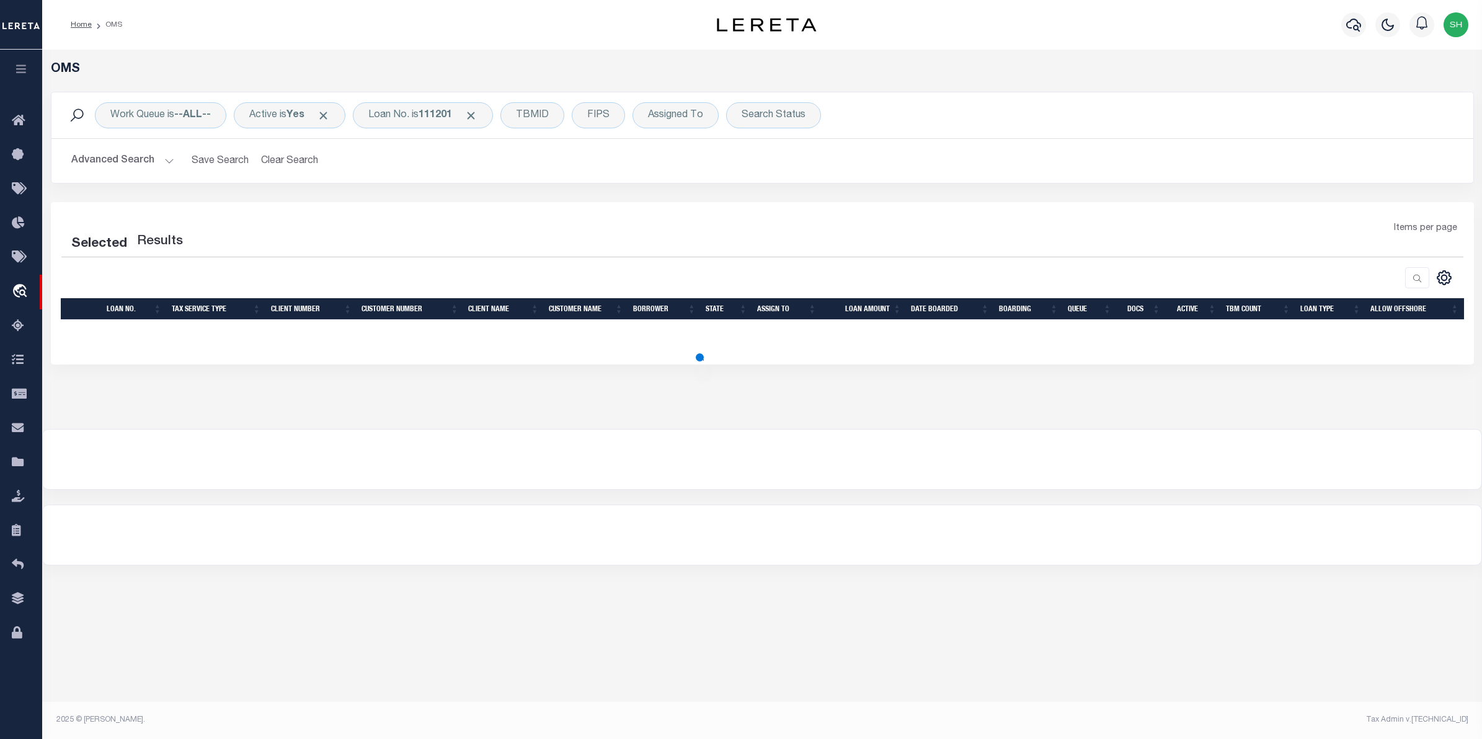
select select "200"
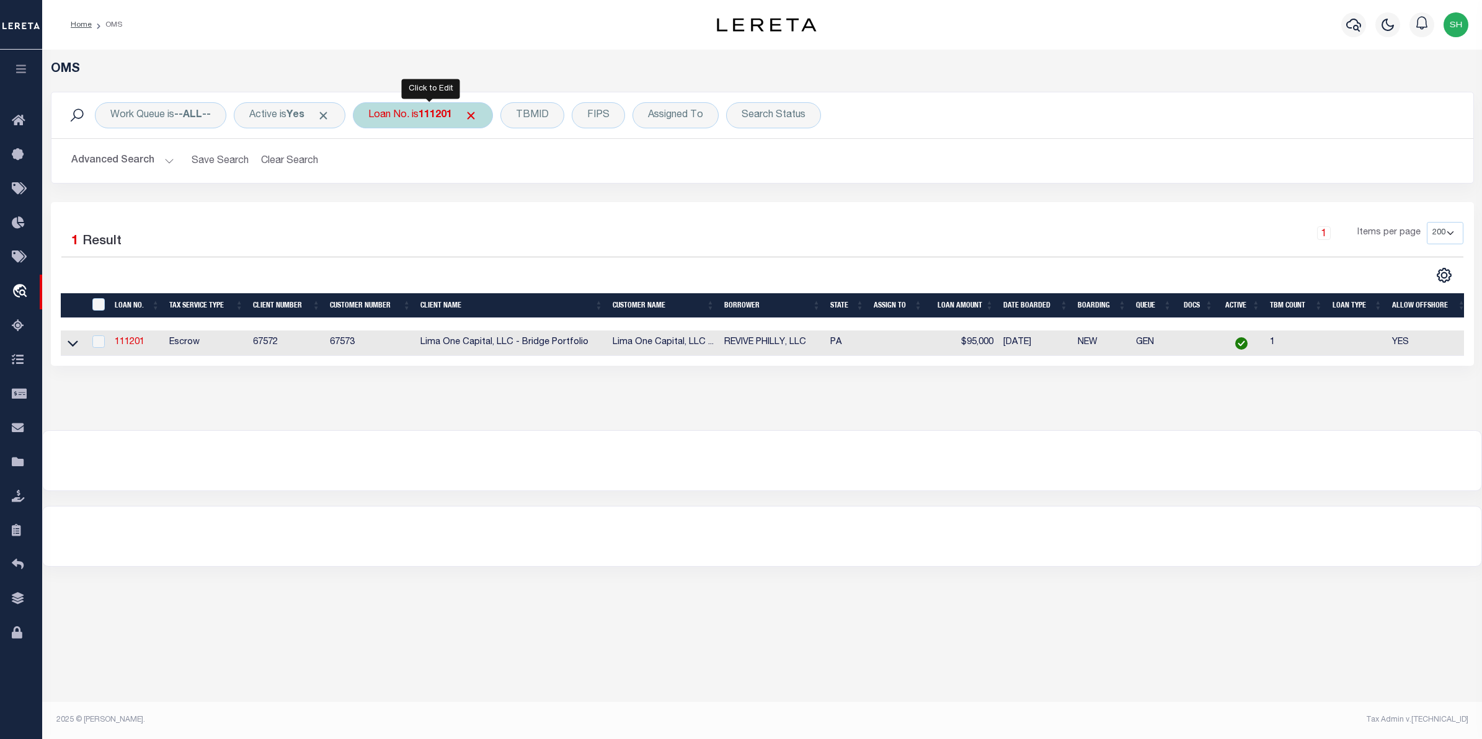
click at [432, 107] on div "Loan No. is 111201" at bounding box center [423, 115] width 140 height 26
type input "400005929"
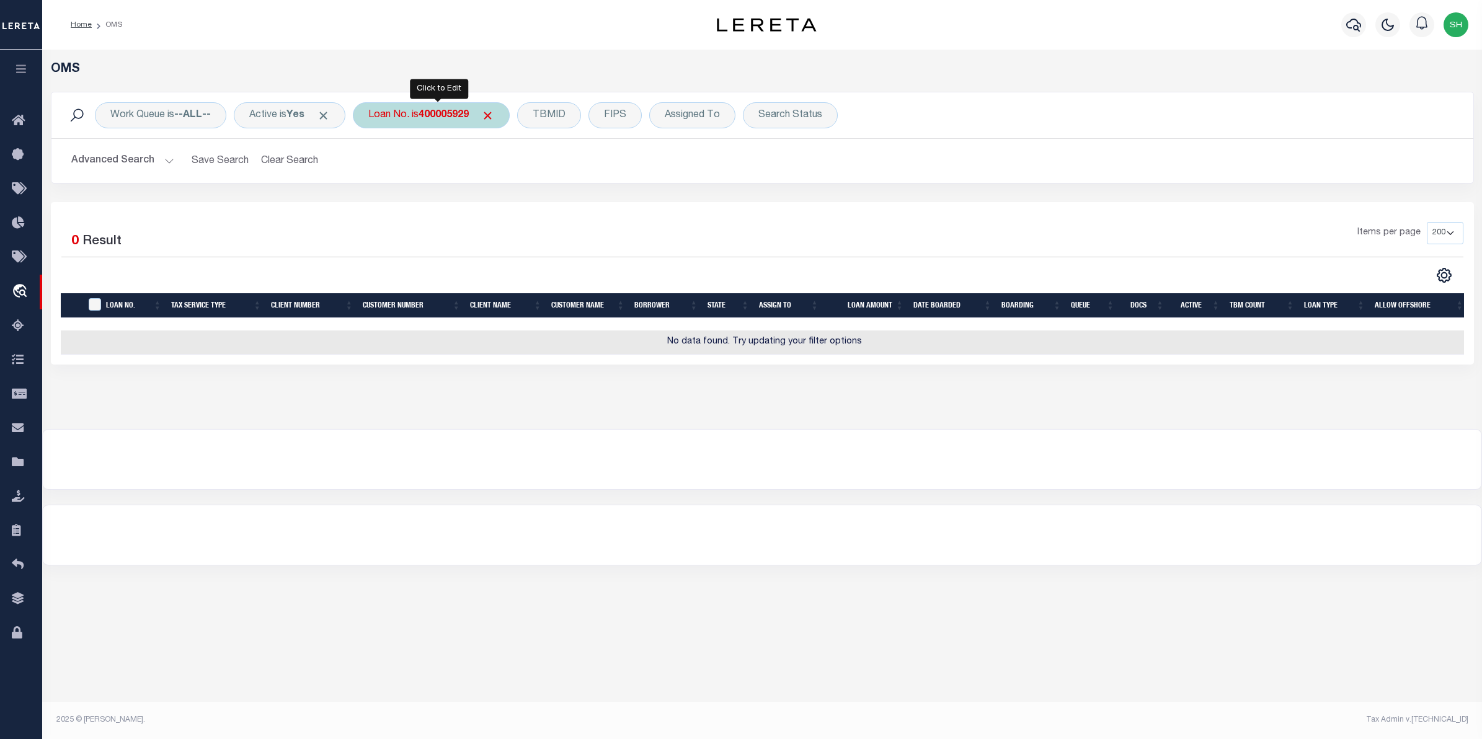
click at [411, 122] on div "Loan No. is 400005929" at bounding box center [431, 115] width 157 height 26
type input "40005929"
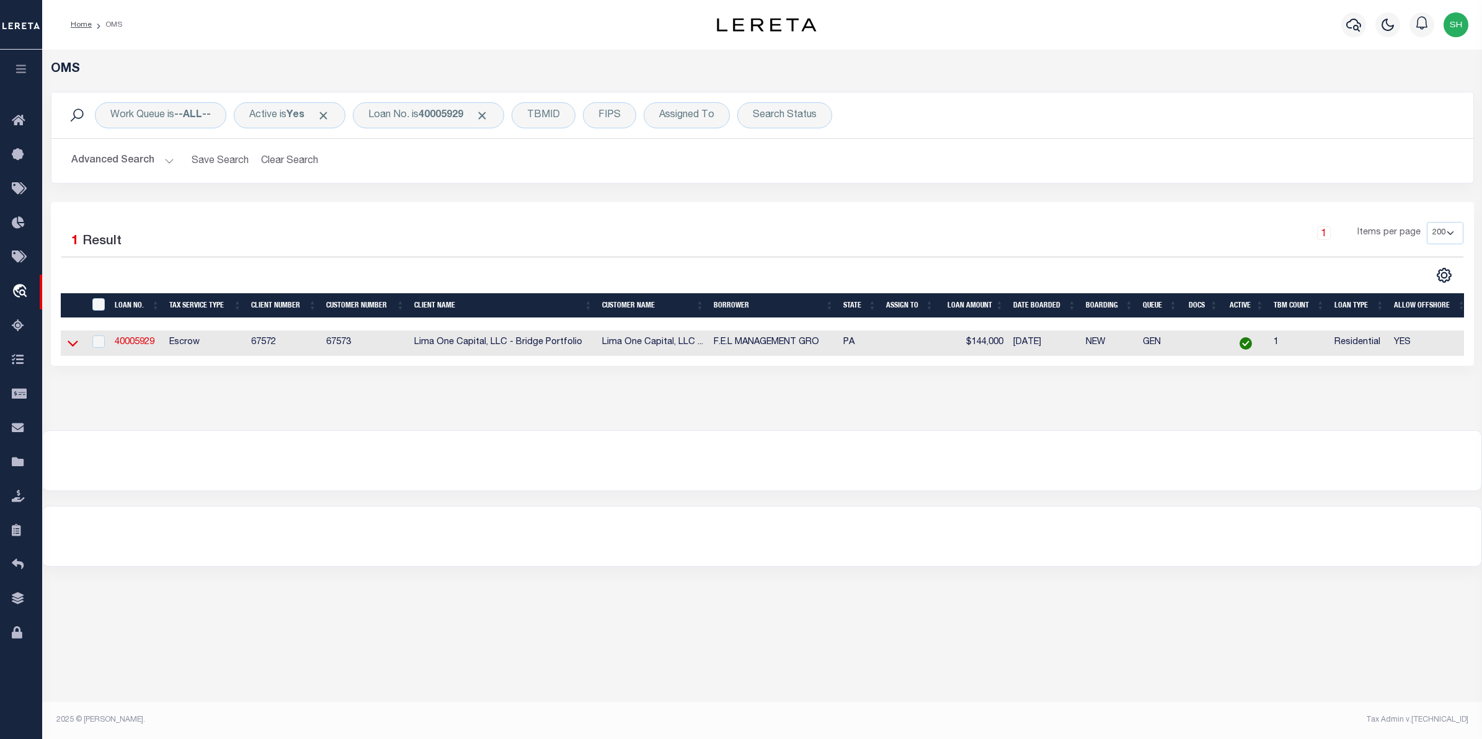
click at [75, 348] on icon at bounding box center [73, 343] width 11 height 13
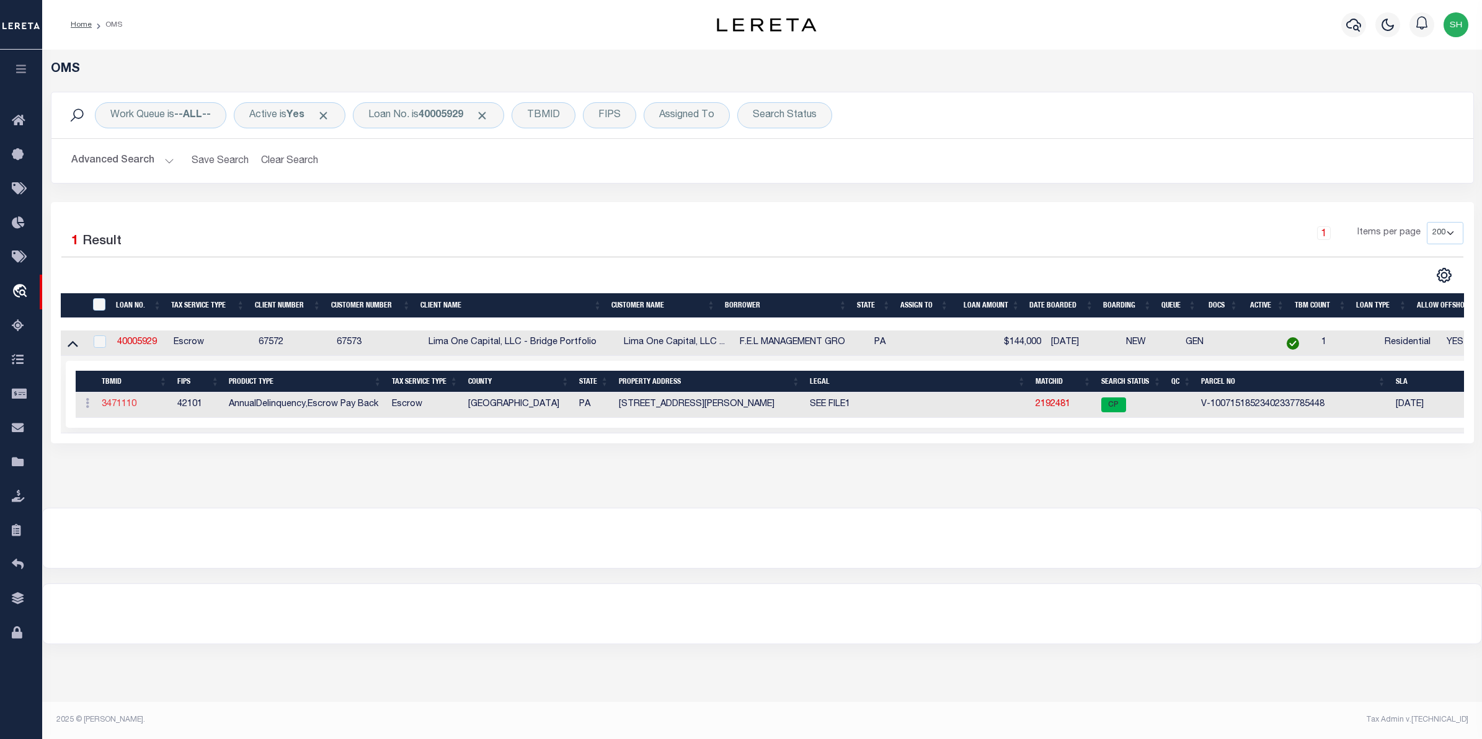
click at [131, 407] on link "3471110" at bounding box center [119, 404] width 35 height 9
type input "40005929"
type input "F.E.L MANAGEMENT GRO"
select select
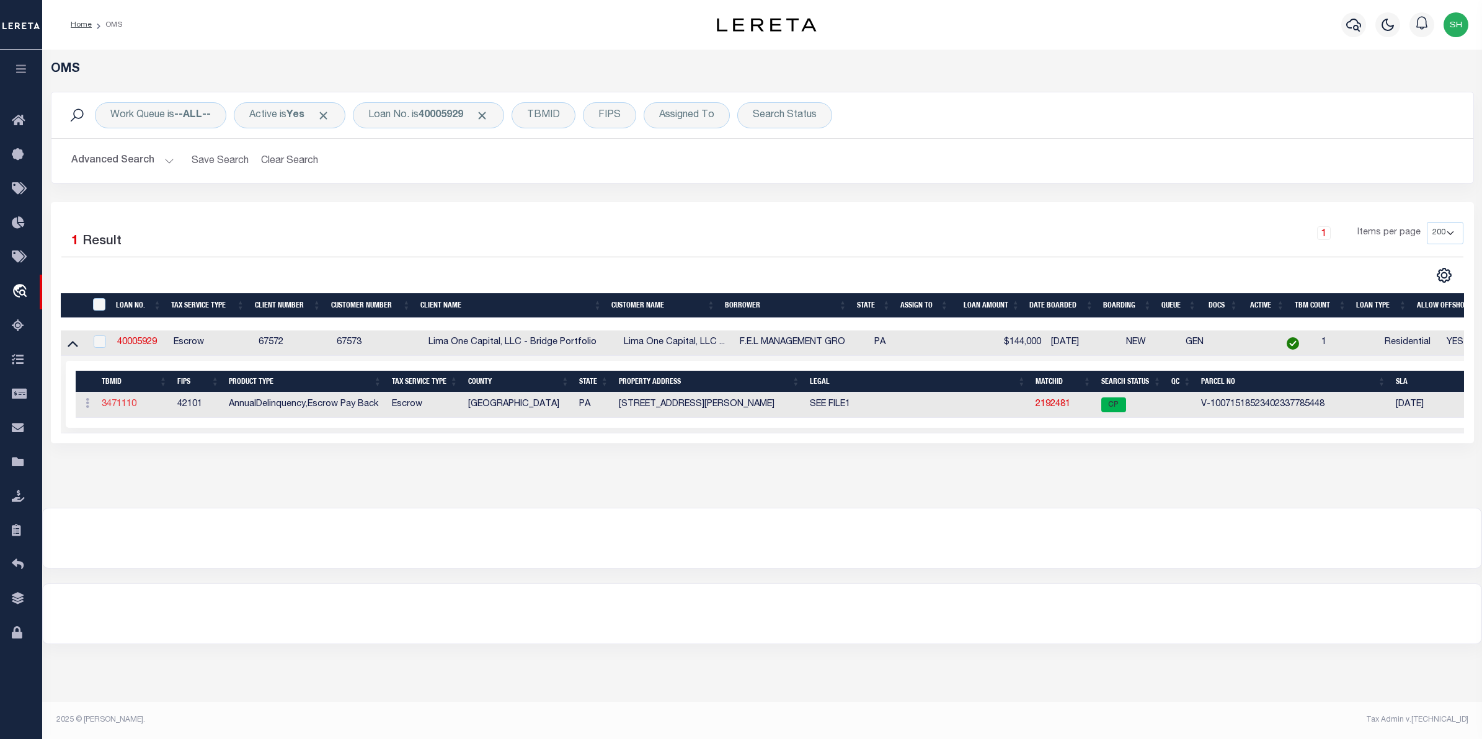
select select
select select "10"
select select
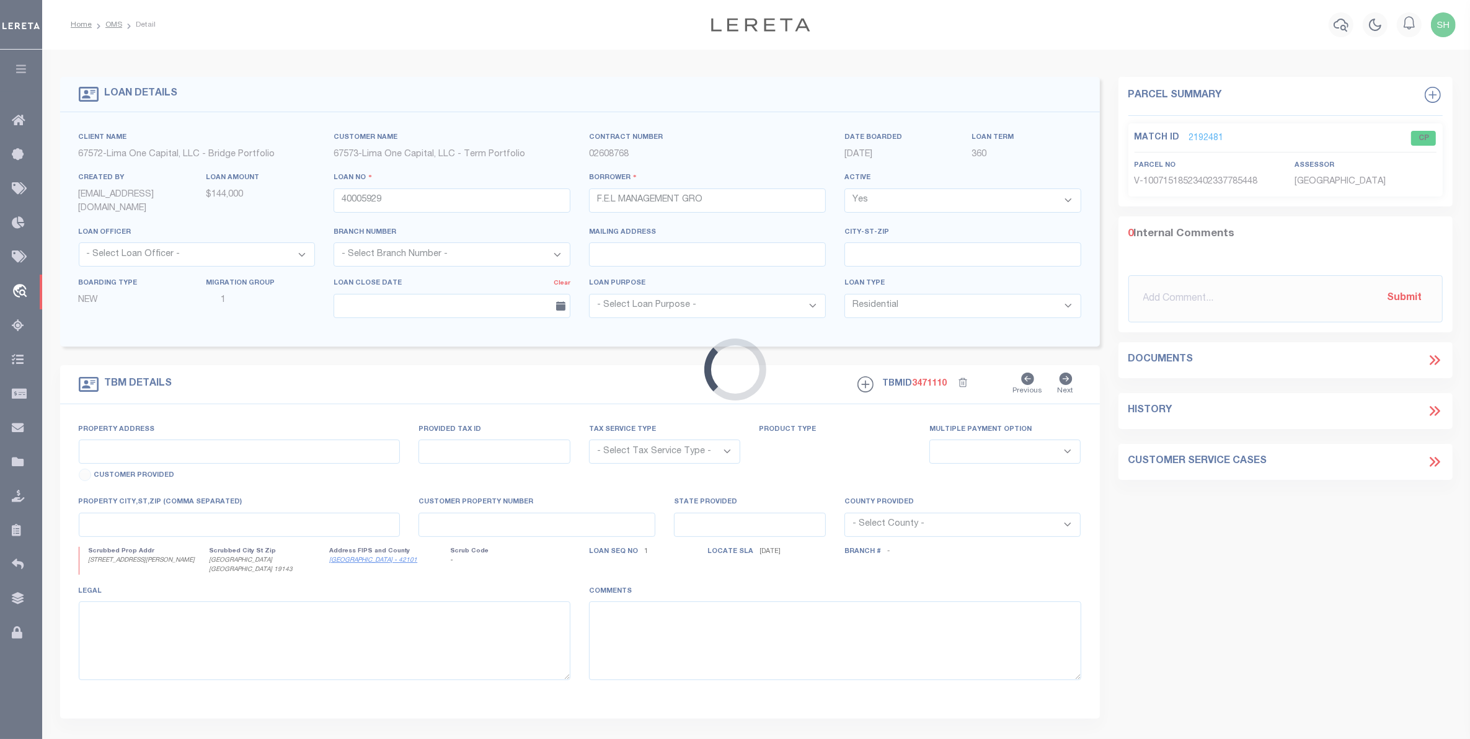
type input "[STREET_ADDRESS][PERSON_NAME]"
radio input "true"
select select "Escrow"
select select
type input "[GEOGRAPHIC_DATA] [GEOGRAPHIC_DATA] 19143"
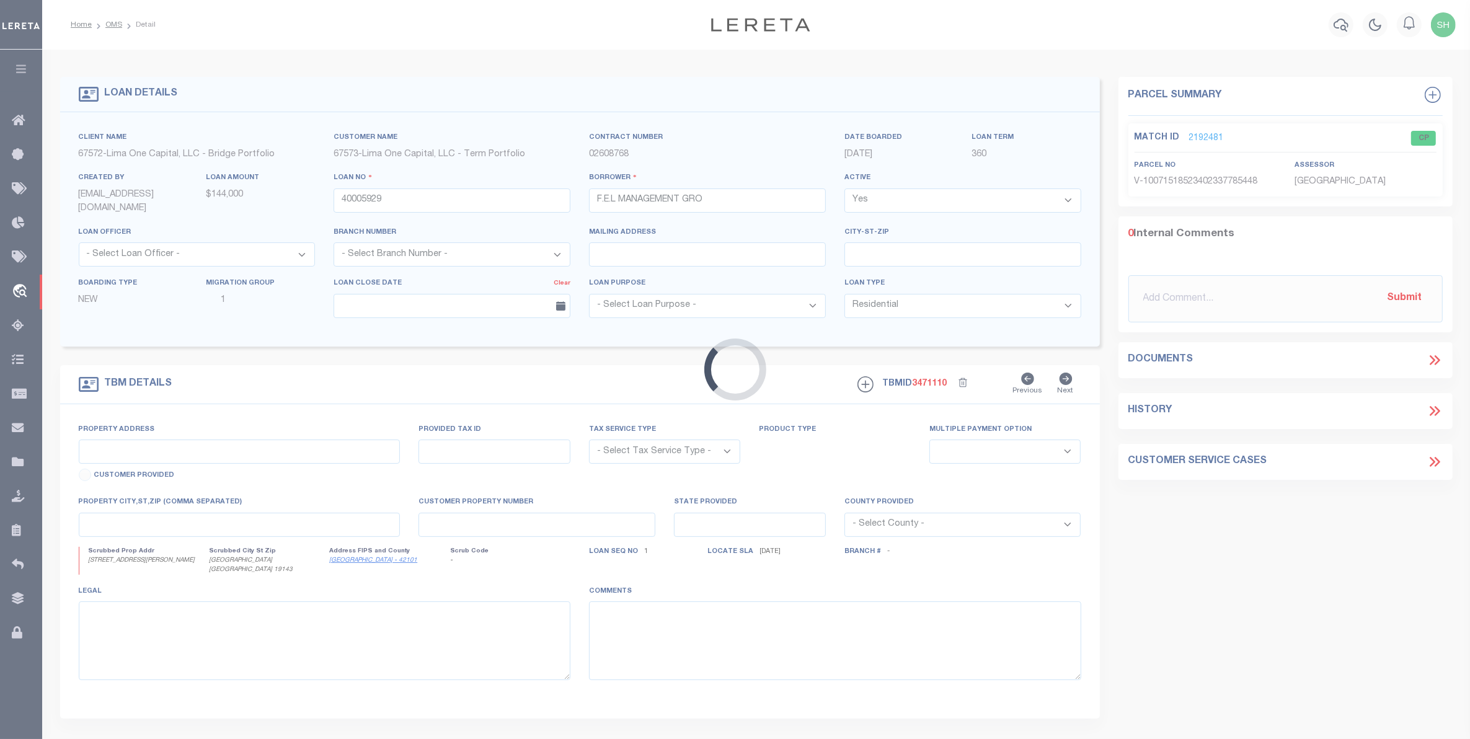
type input "40005929-1"
type input "PA"
type textarea "SEE FILE1"
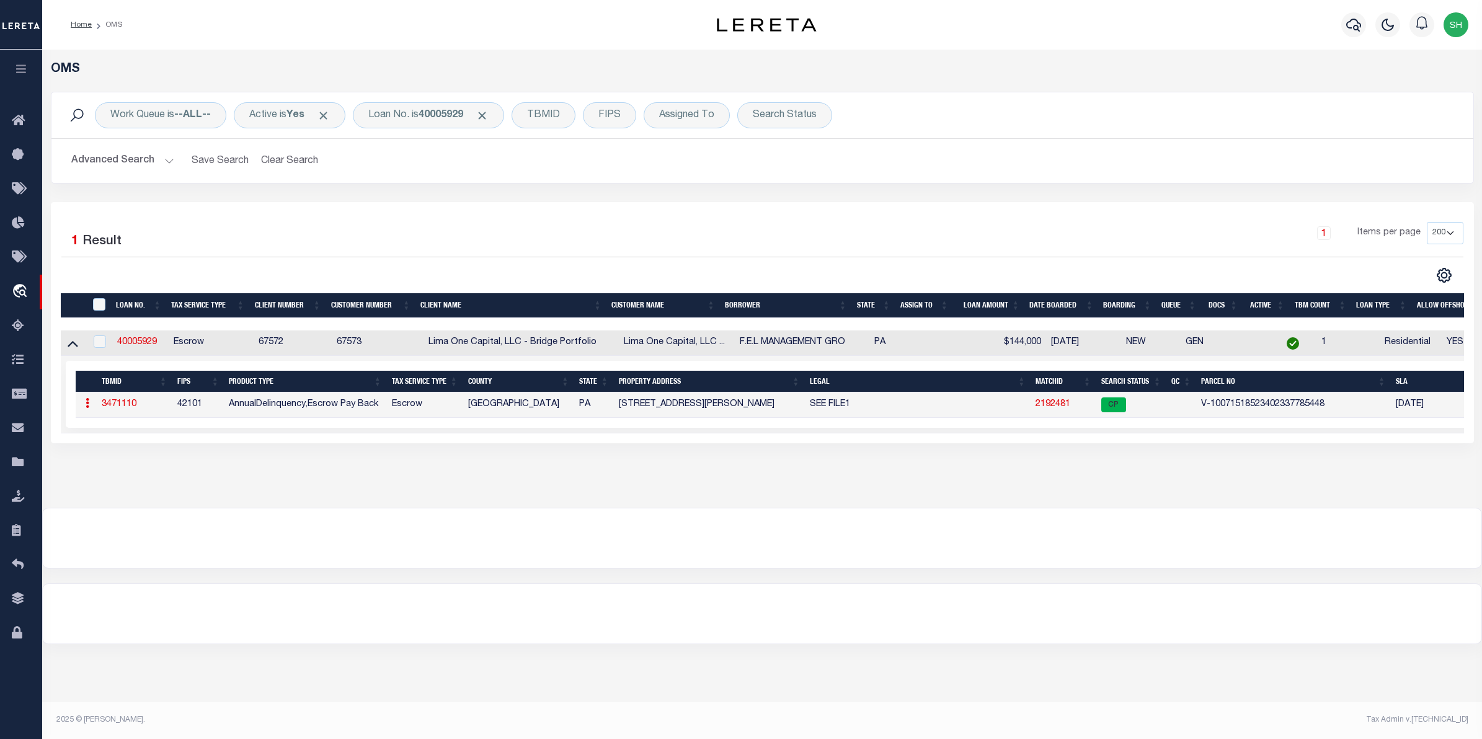
click at [1055, 407] on link "2192481" at bounding box center [1053, 404] width 35 height 9
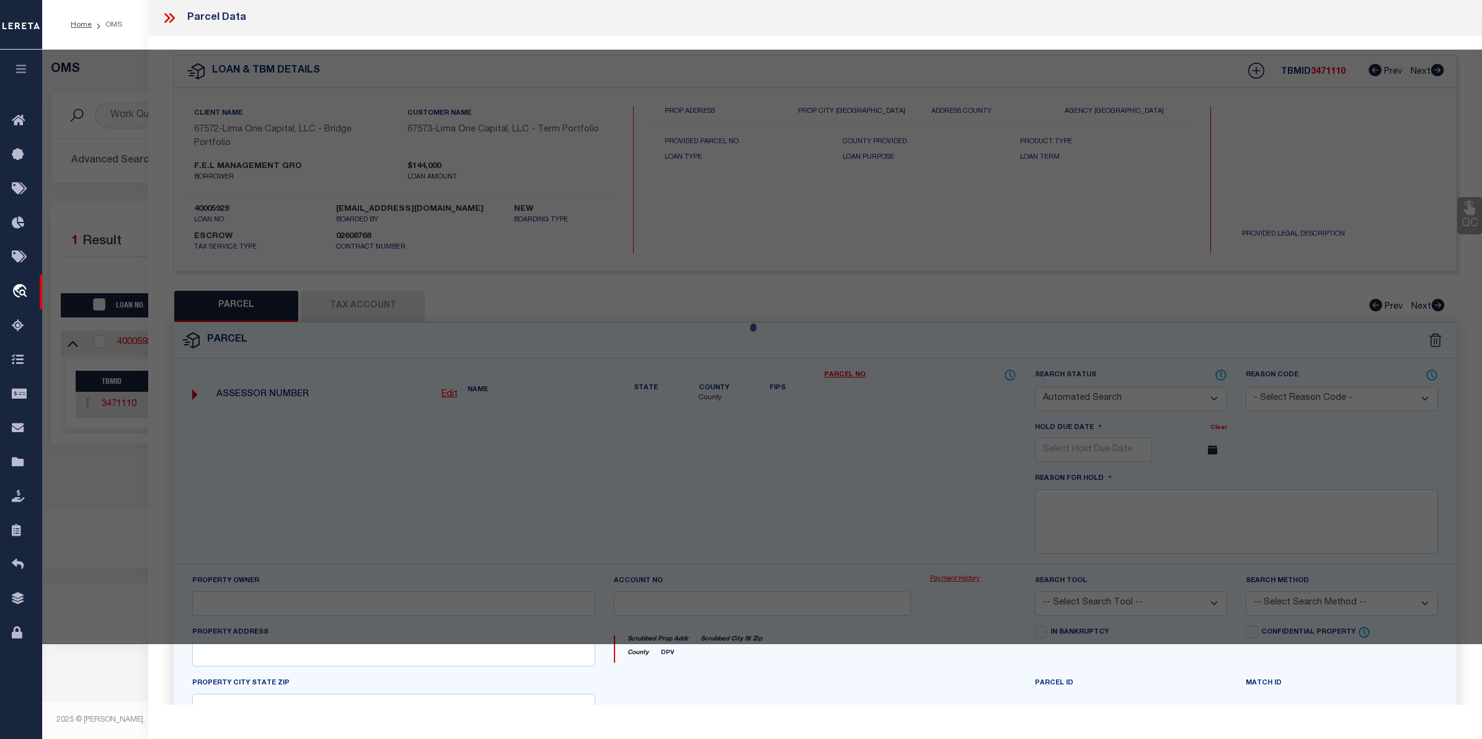
checkbox input "false"
select select "CP"
select select "AGW"
select select "ADD"
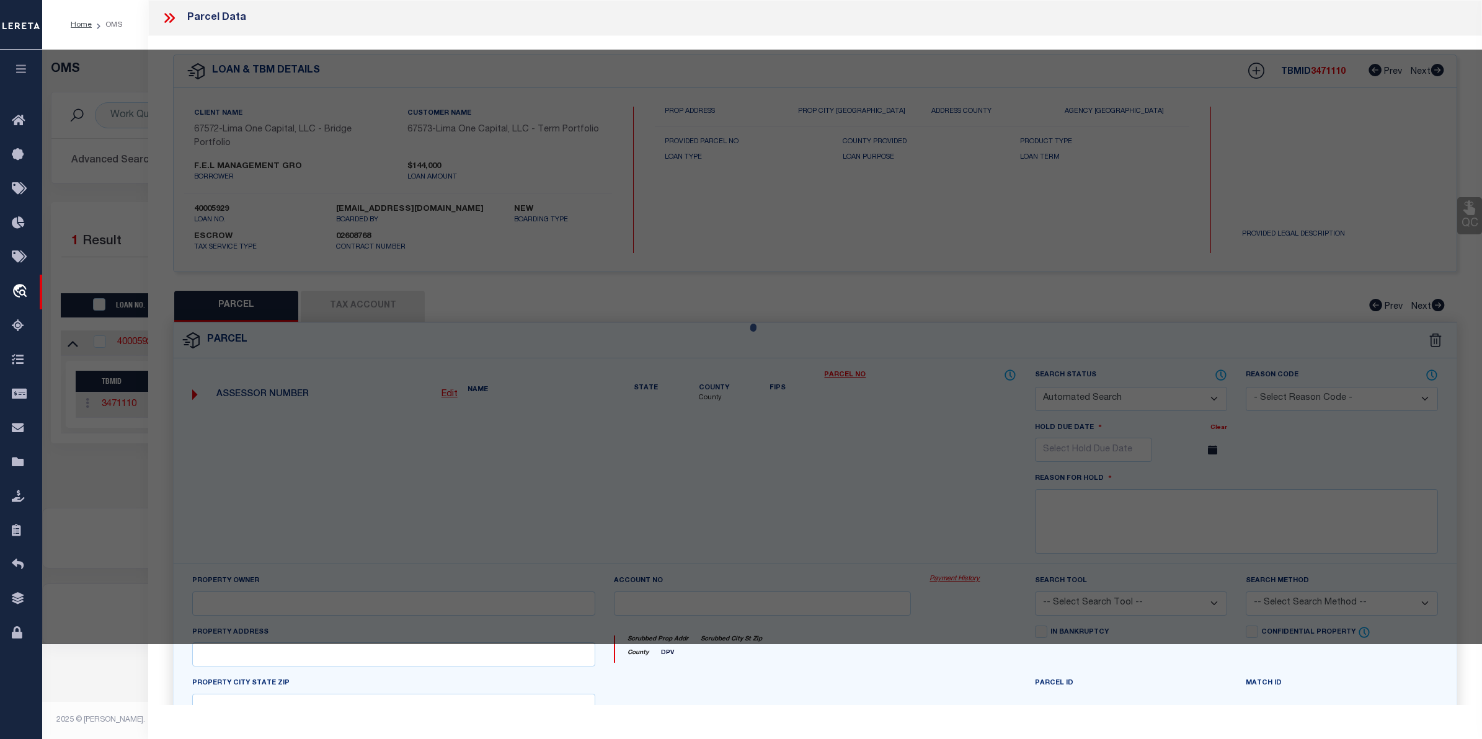
type input "[STREET_ADDRESS][PERSON_NAME]"
checkbox input "false"
type input "[GEOGRAPHIC_DATA] [GEOGRAPHIC_DATA] 19143"
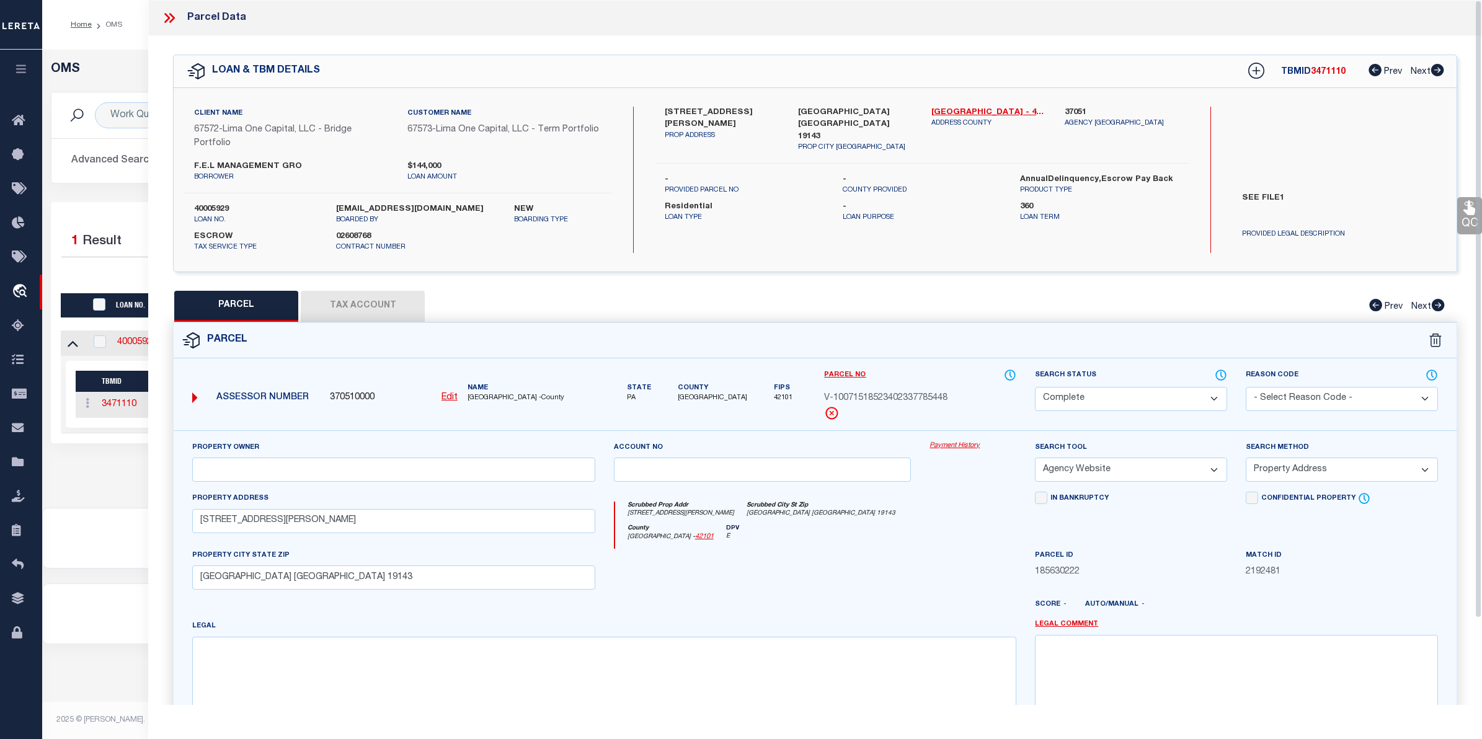
click at [162, 19] on icon at bounding box center [169, 18] width 16 height 16
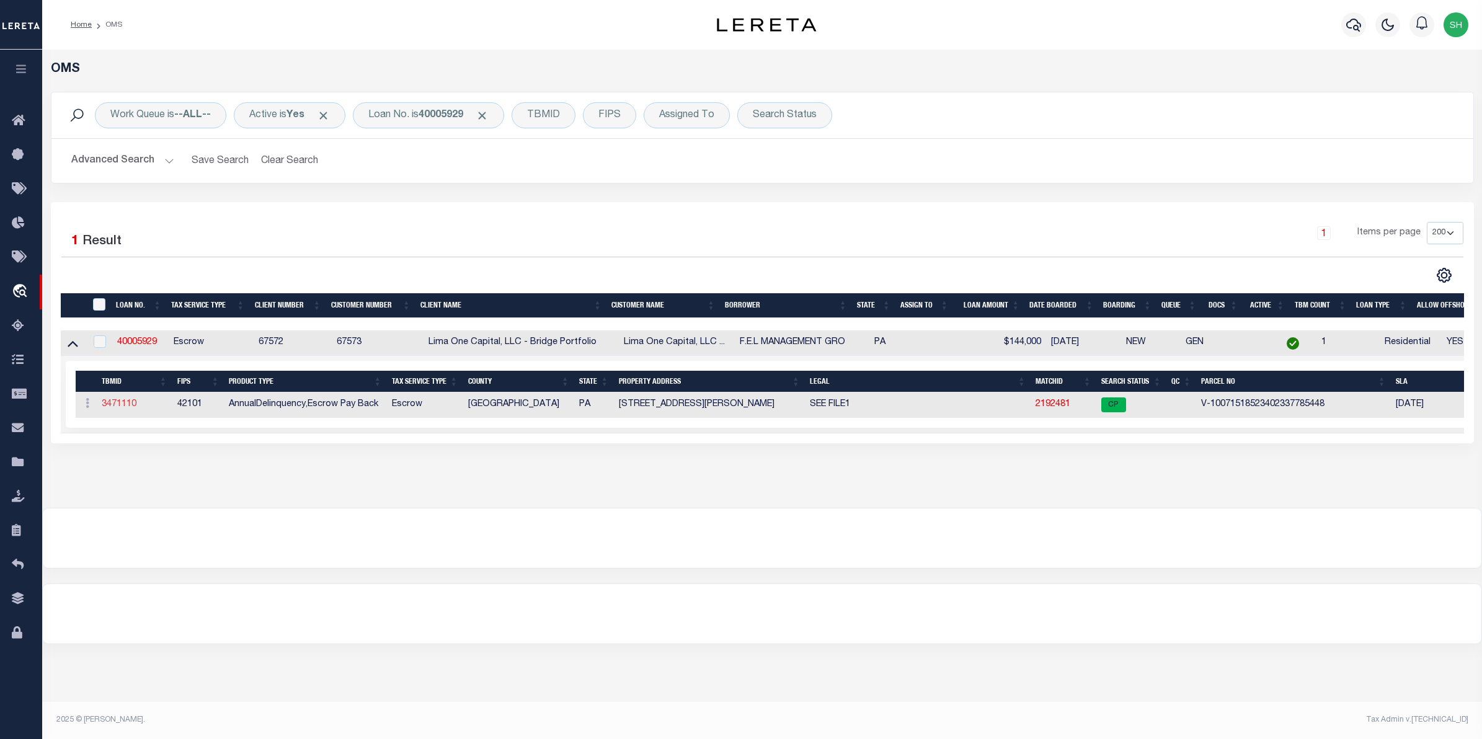
click at [116, 409] on link "3471110" at bounding box center [119, 404] width 35 height 9
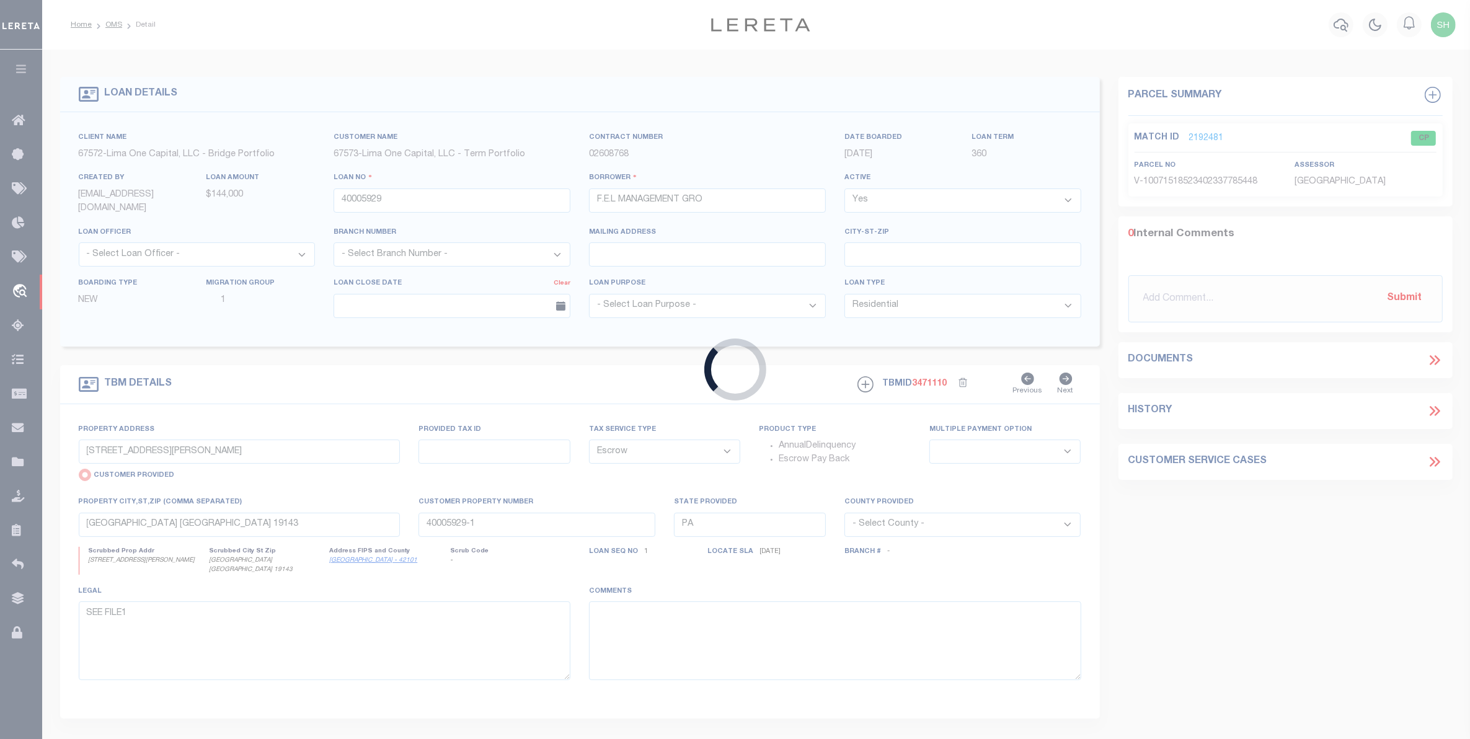
select select
select select "Escrow"
select select
